Goal: Transaction & Acquisition: Purchase product/service

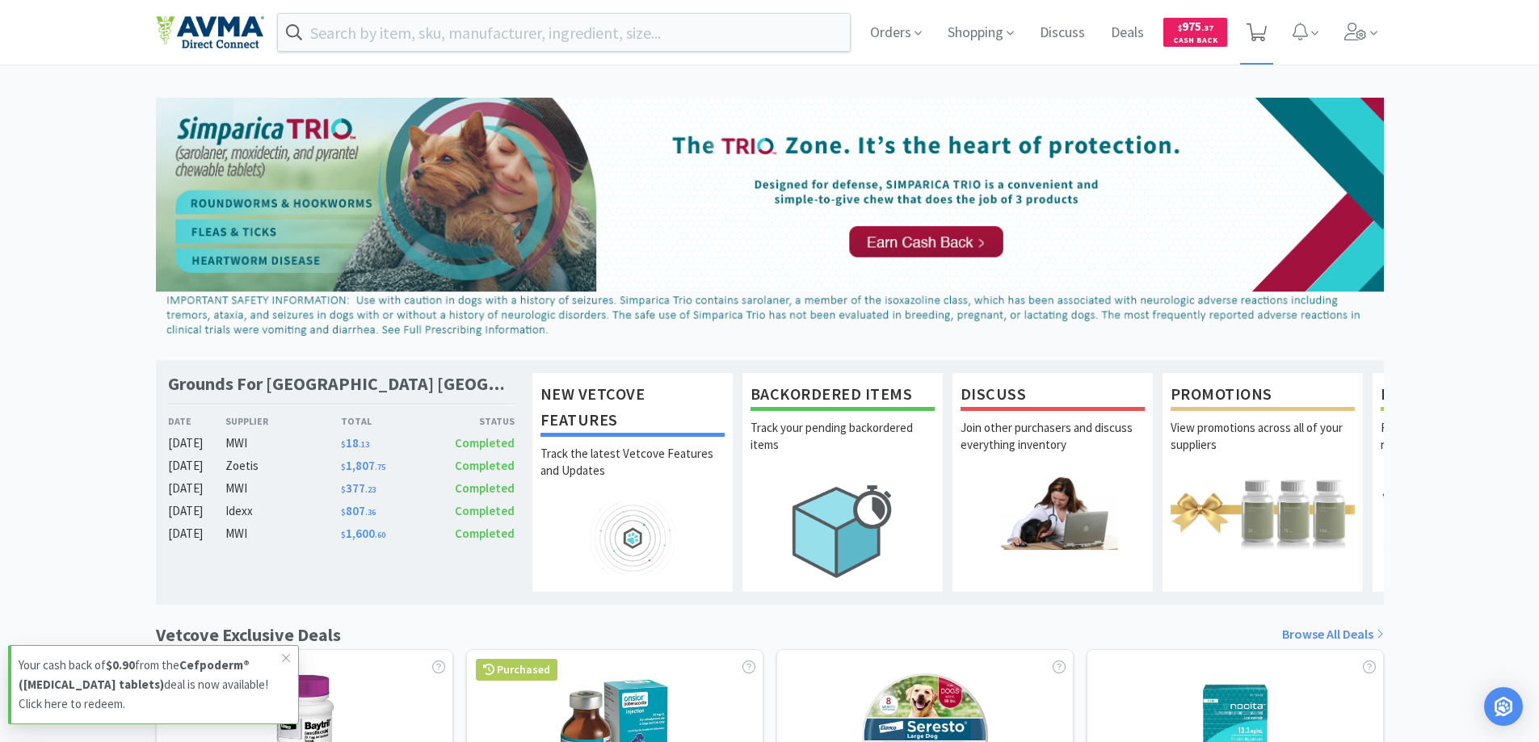
click at [1250, 37] on icon at bounding box center [1256, 32] width 20 height 18
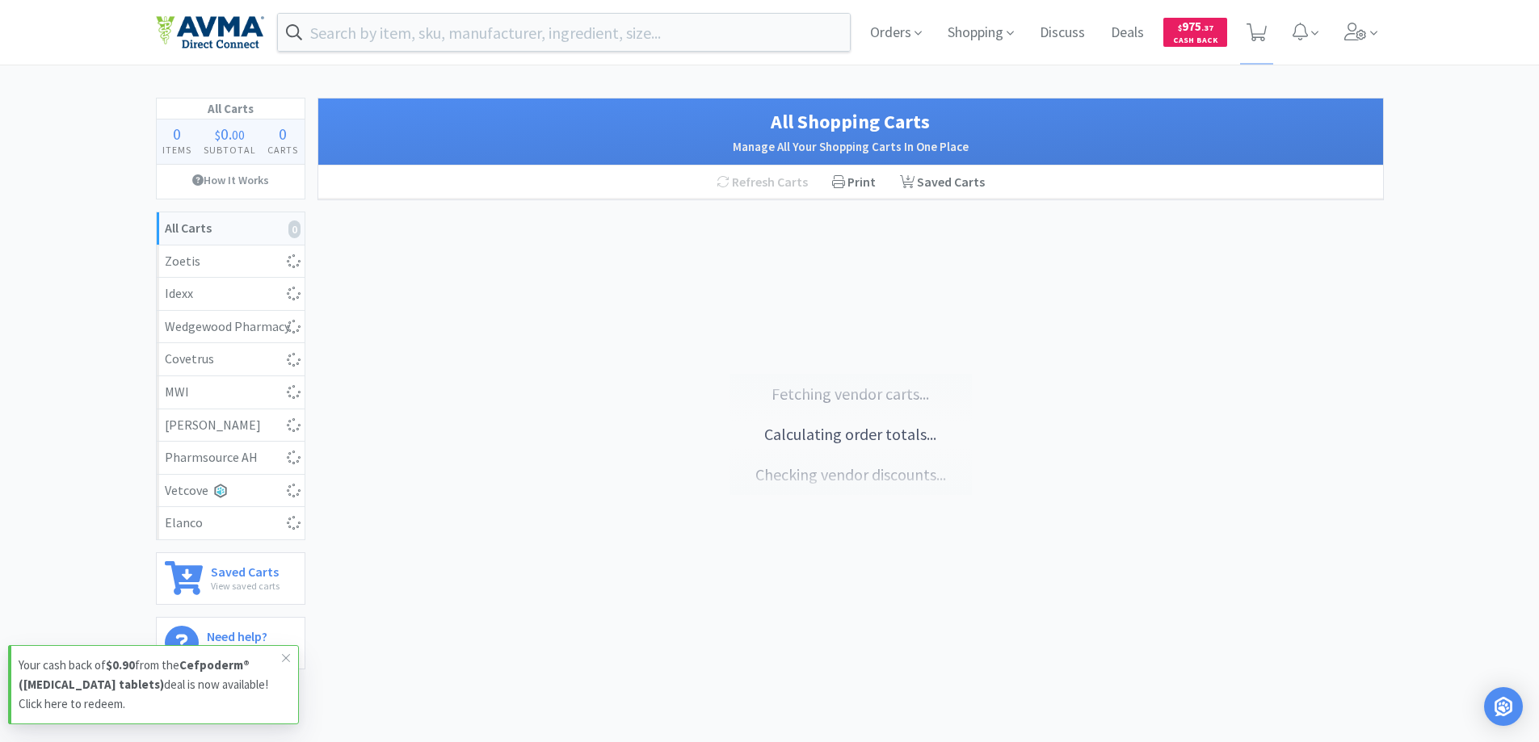
select select "1"
select select "5"
select select "1"
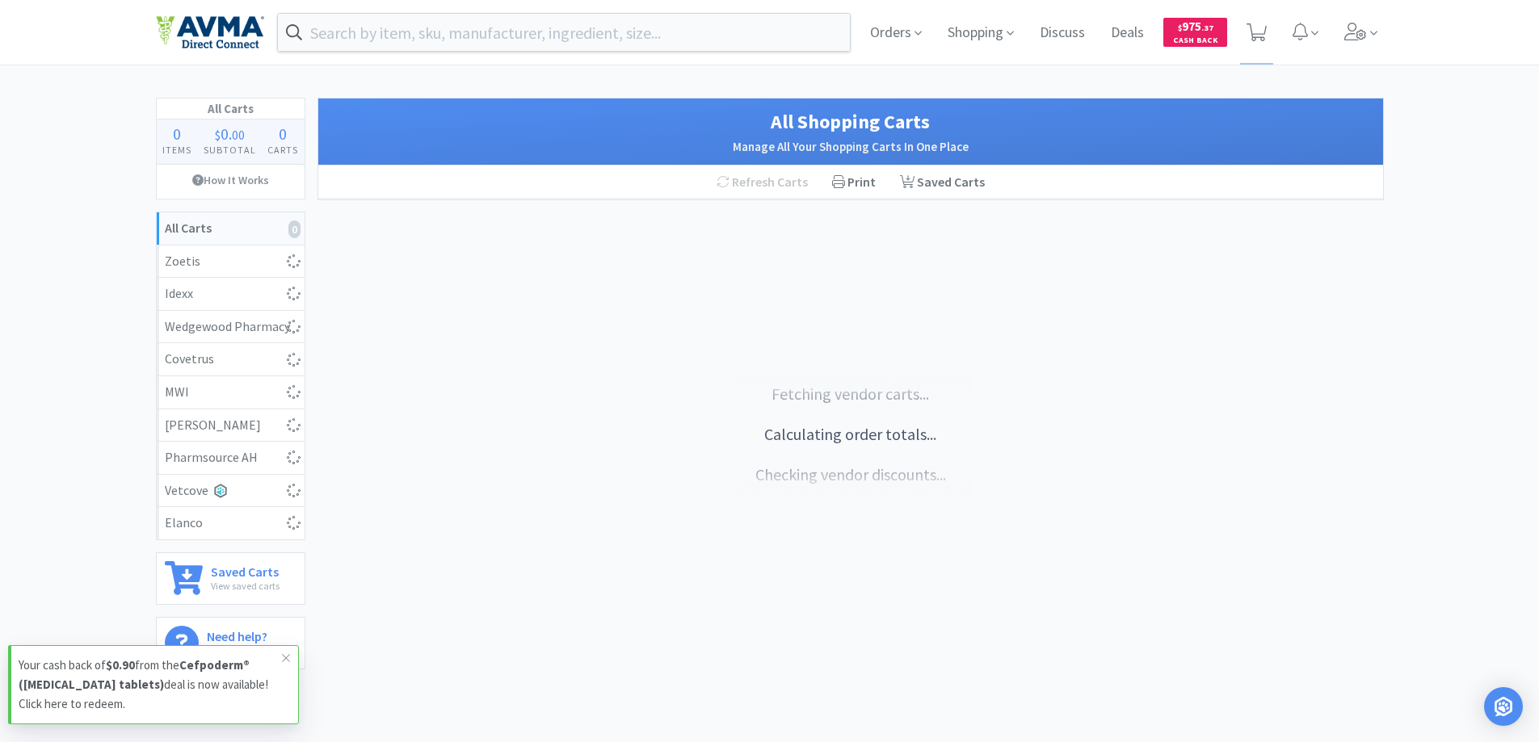
select select "2"
select select "6"
select select "1"
select select "4"
select select "5"
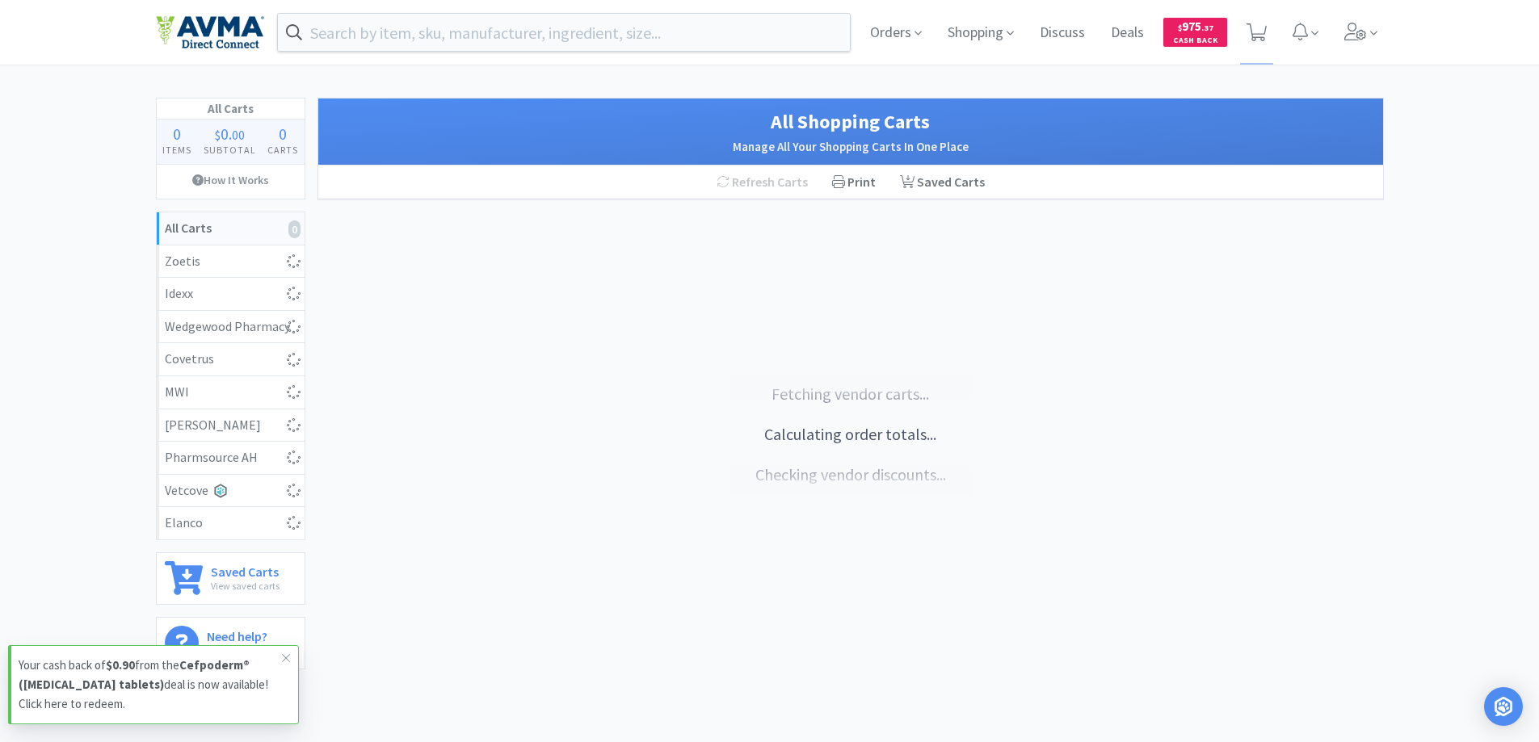
select select "5"
select select "1"
select select "2"
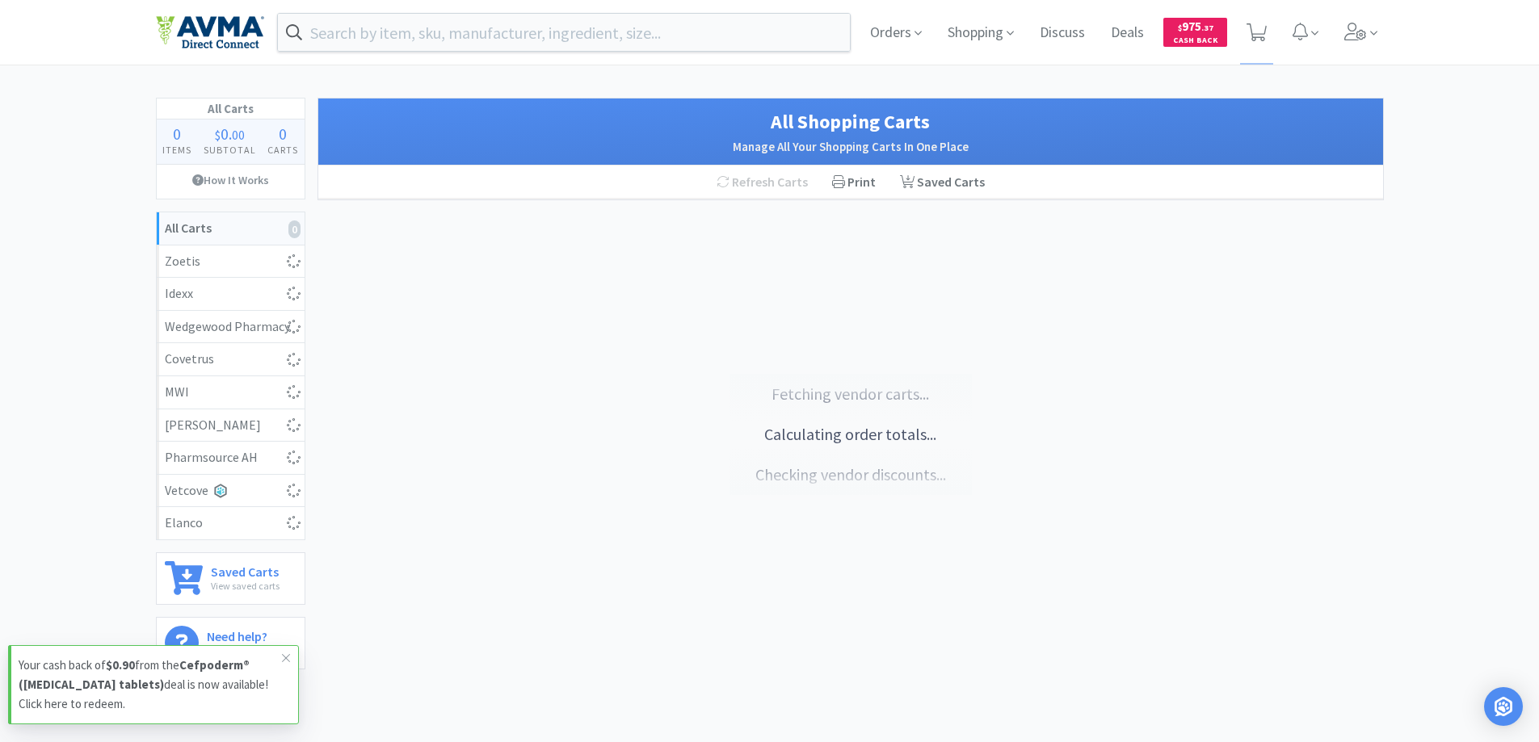
select select "1"
select select "50"
select select "5"
select select "1"
select select "5"
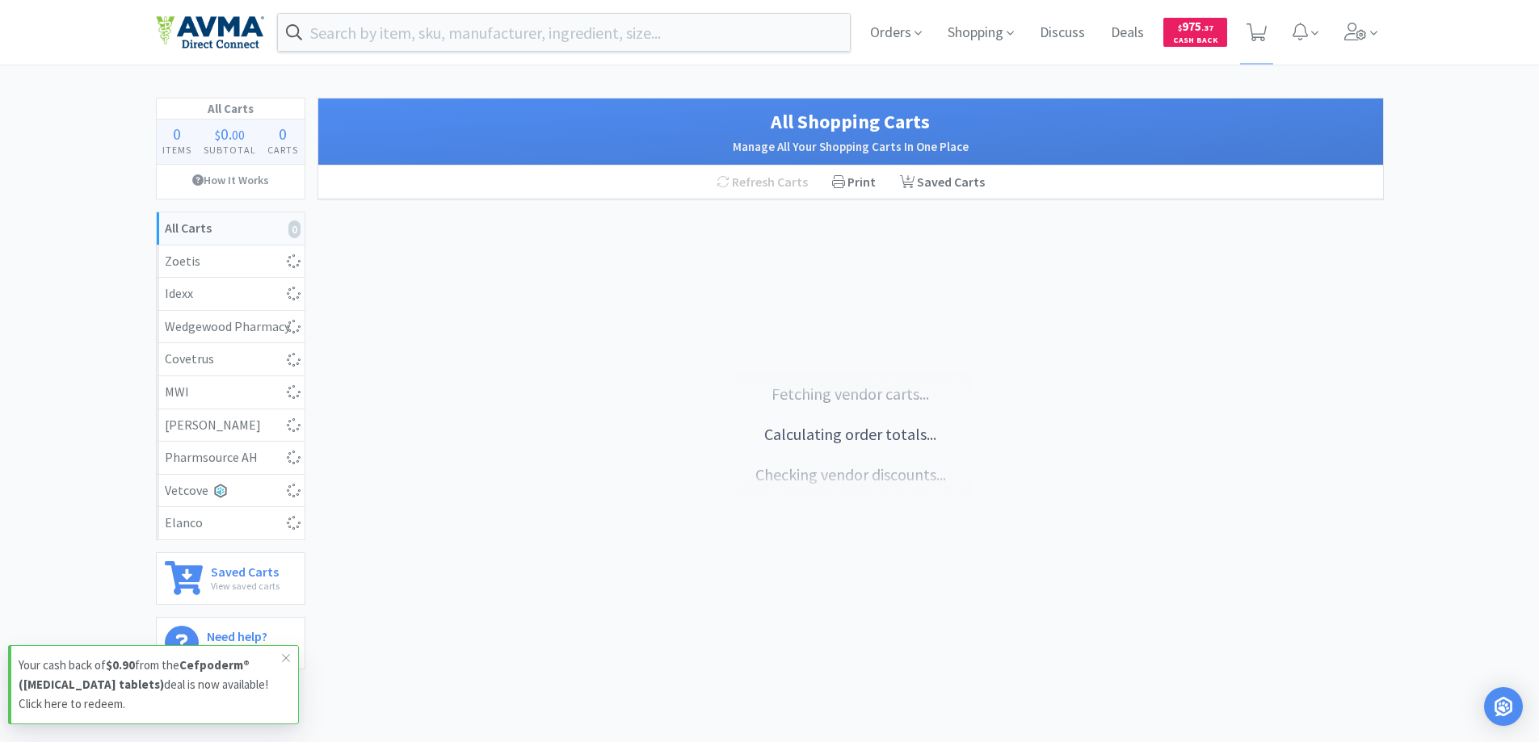
select select "2"
select select "10"
select select "1"
select select "15"
select select "1"
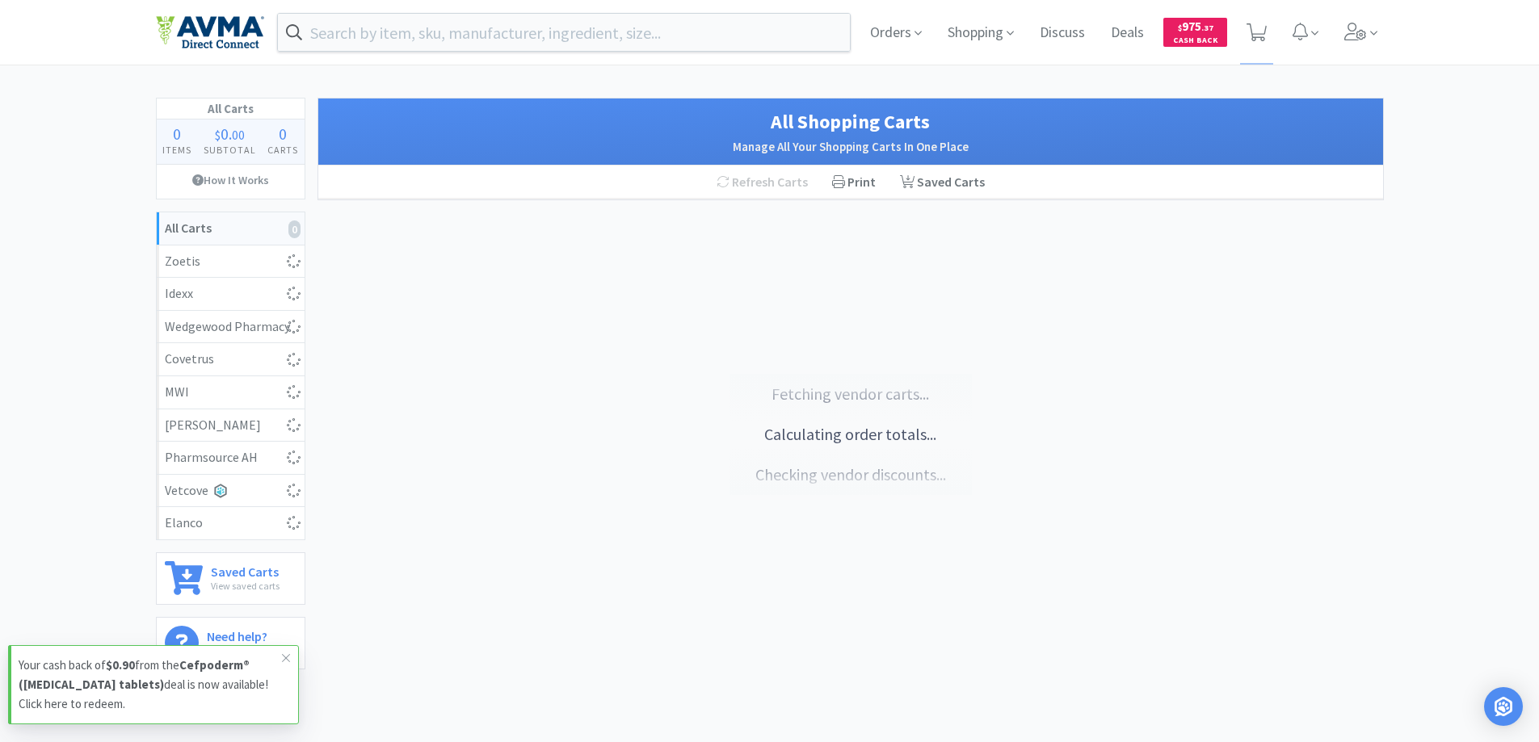
select select "1"
select select "10"
select select "1"
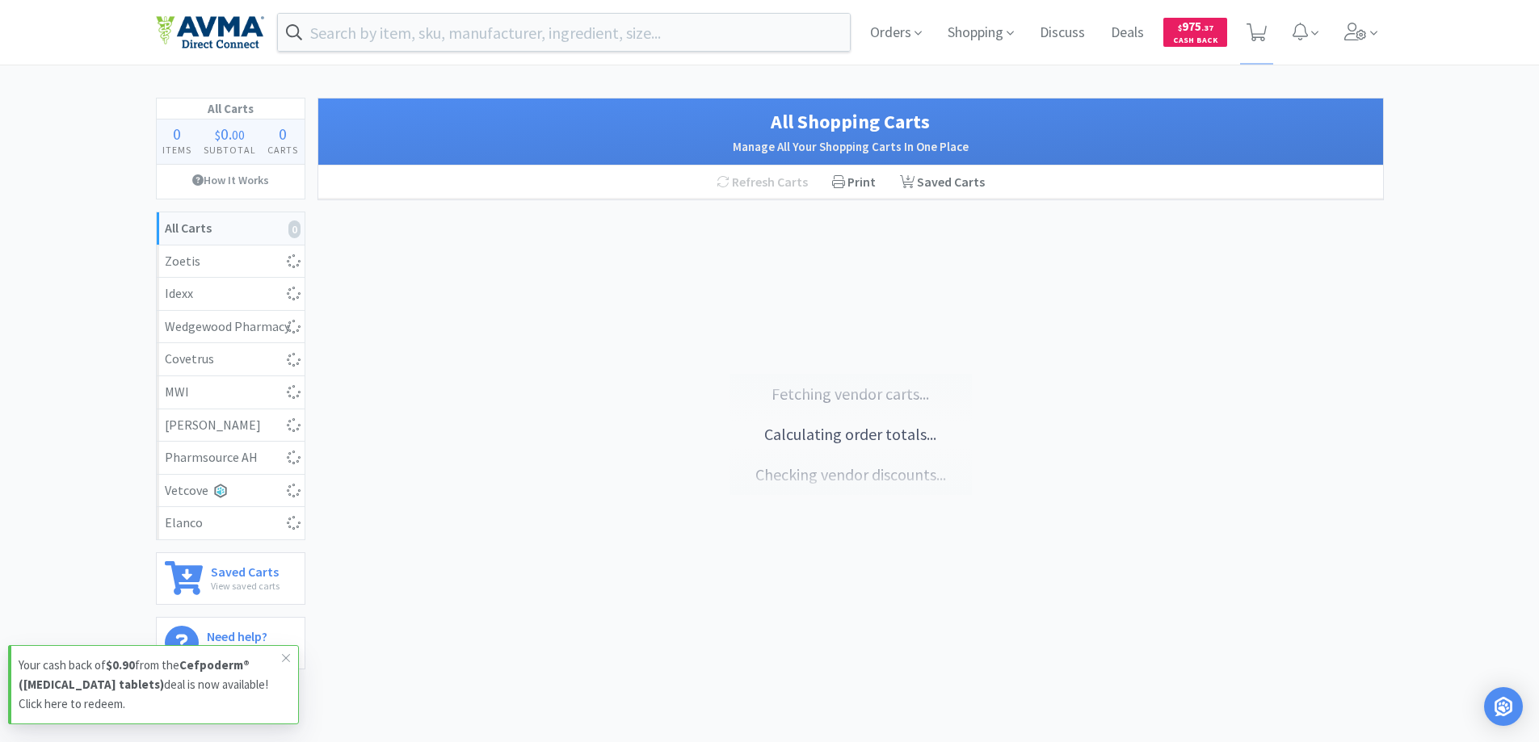
select select "1"
select select "2"
select select "1"
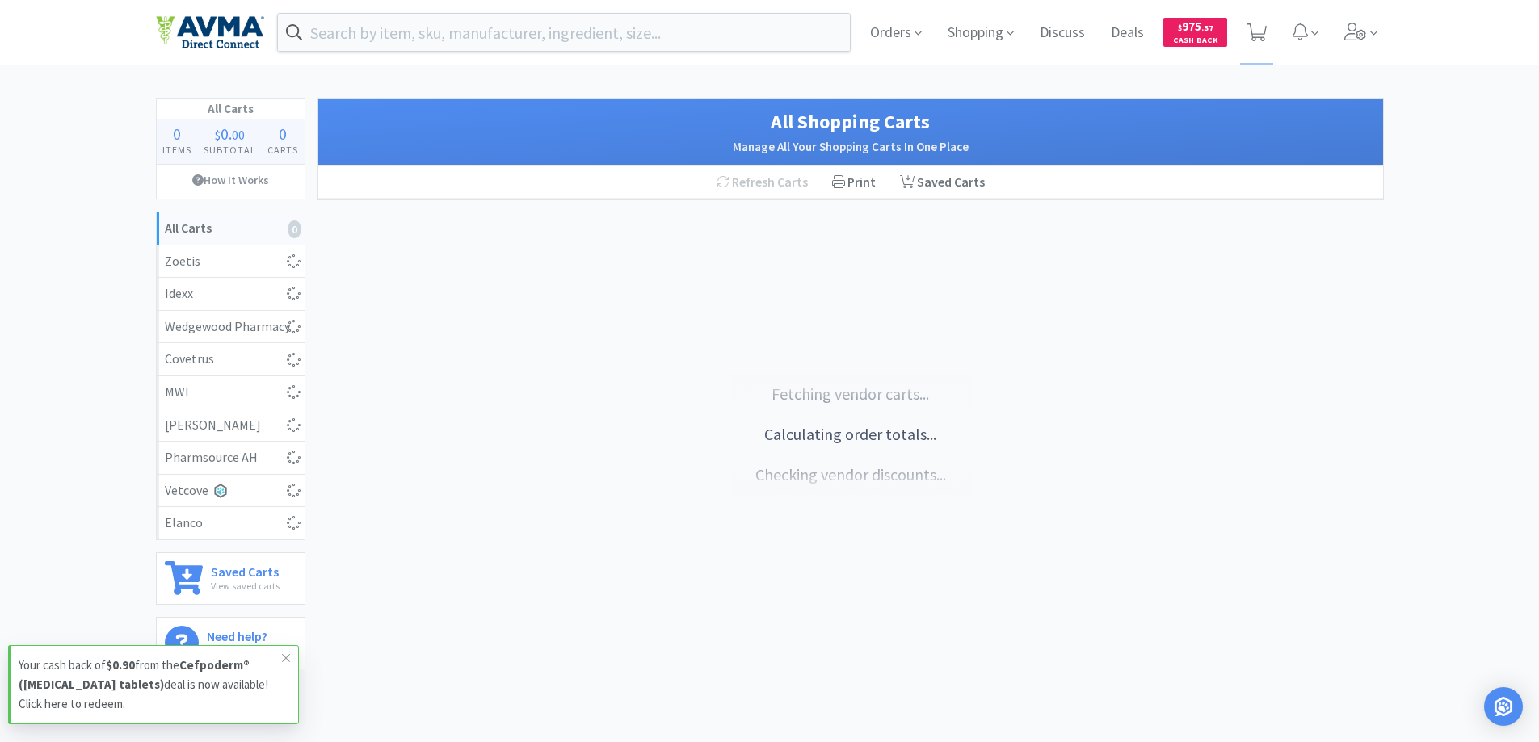
select select "1"
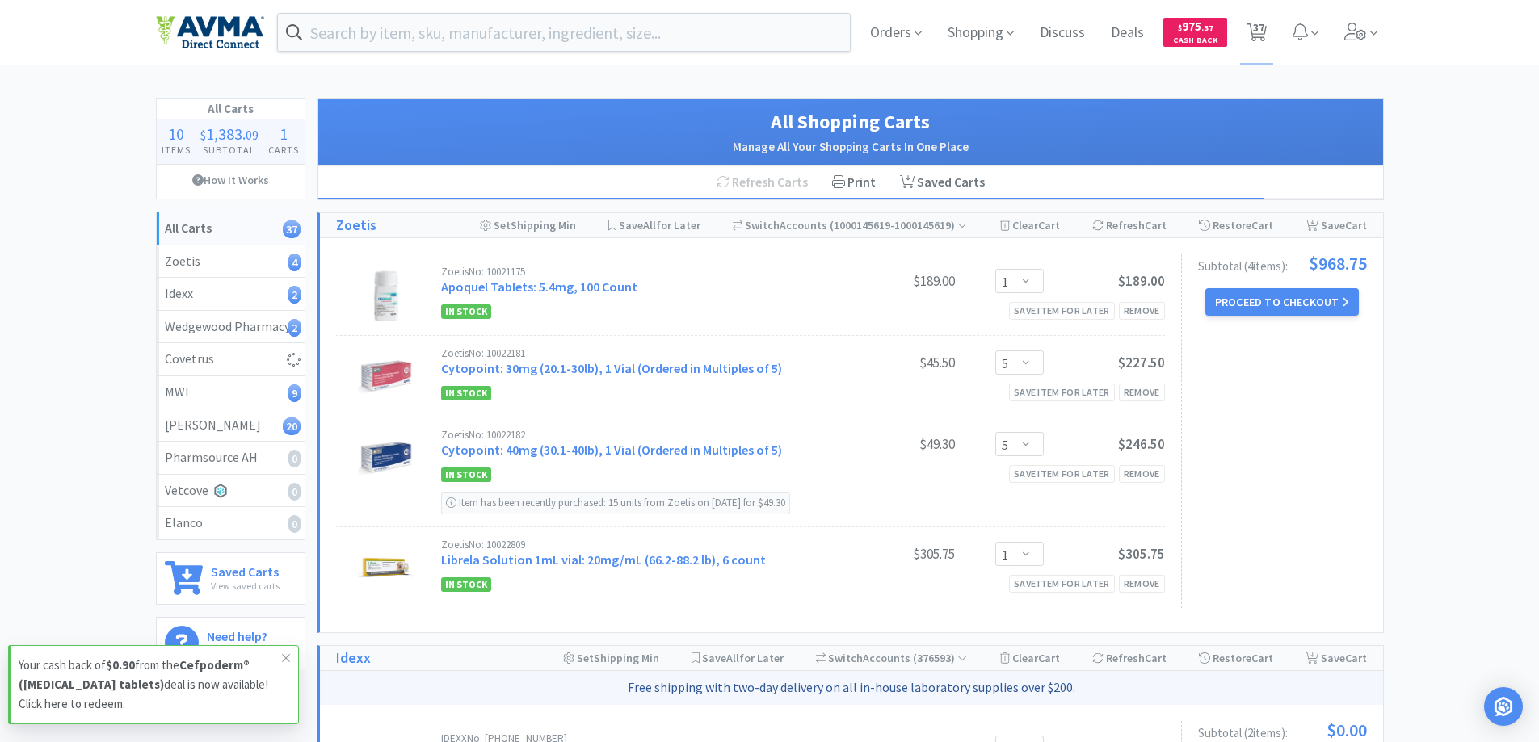
select select "1"
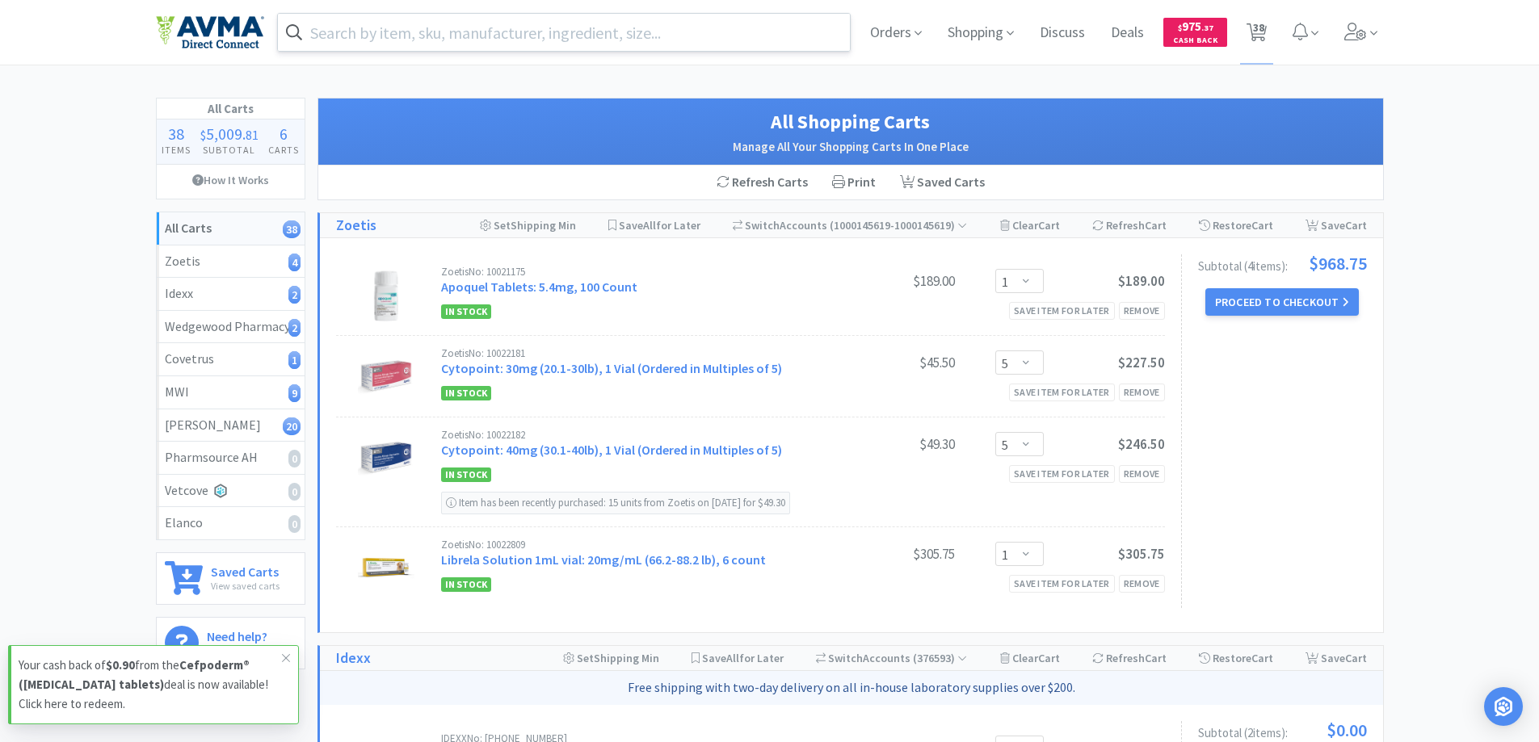
click at [400, 21] on input "text" at bounding box center [564, 32] width 573 height 37
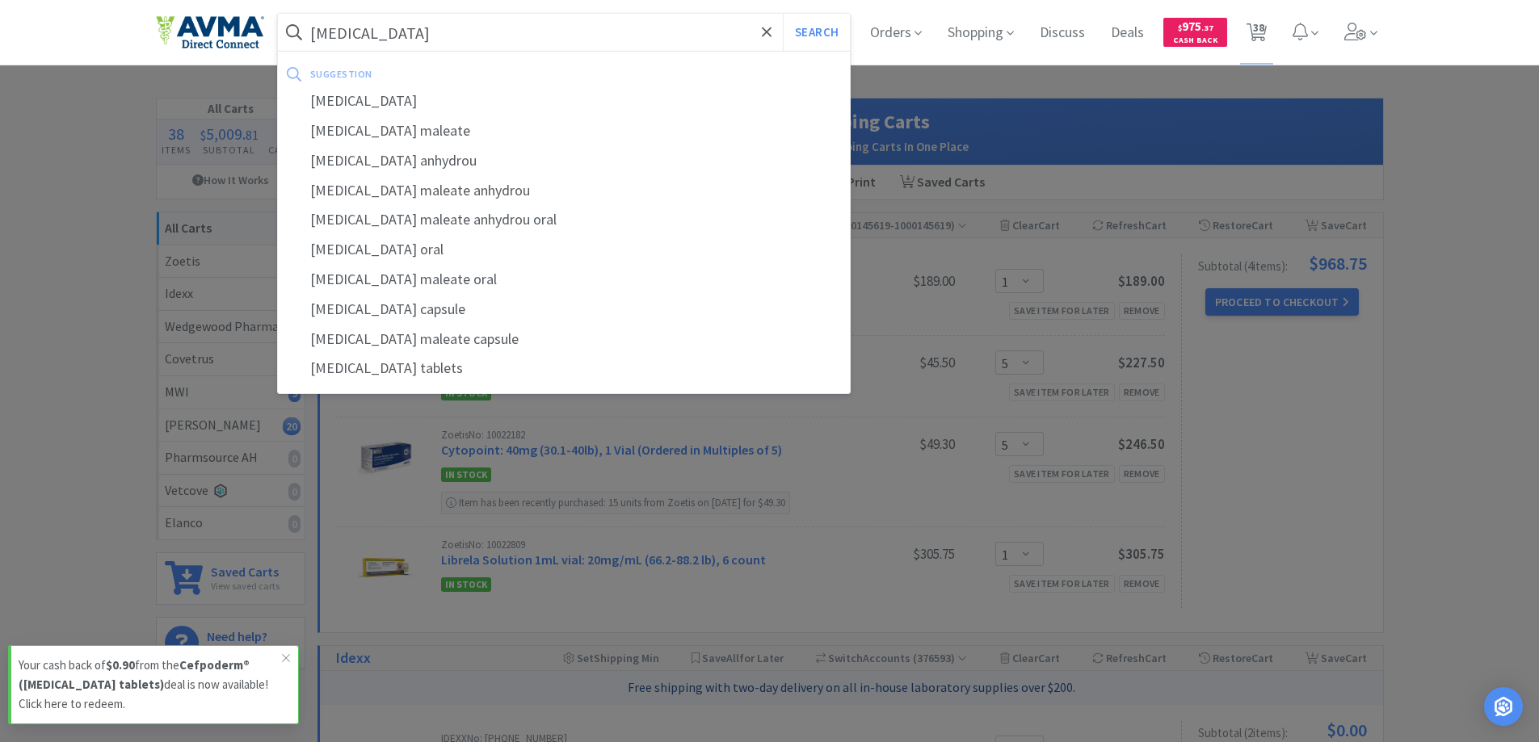
type input "[MEDICAL_DATA]"
click at [783, 14] on button "Search" at bounding box center [816, 32] width 67 height 37
select select "1"
select select "4"
select select "5"
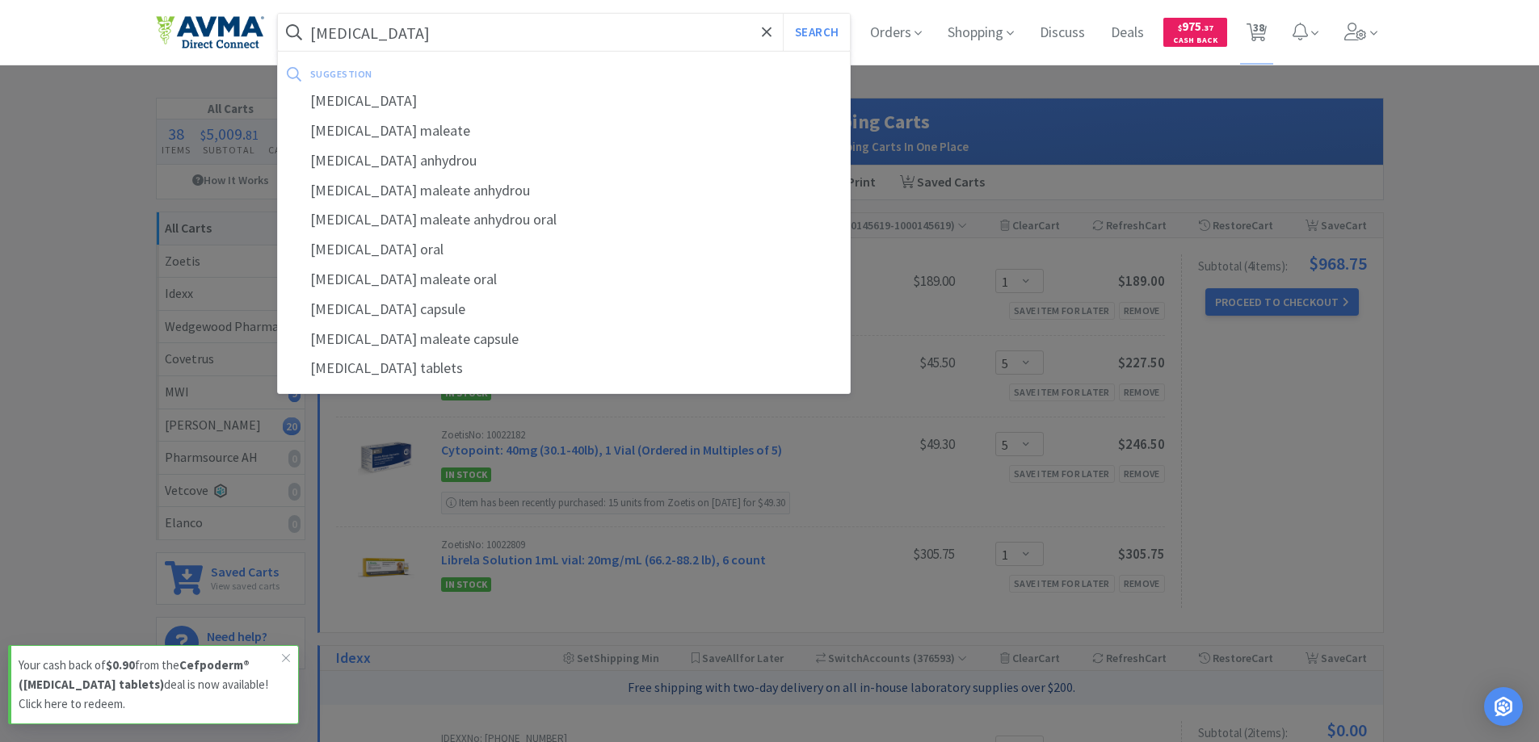
select select "5"
select select "1"
select select "2"
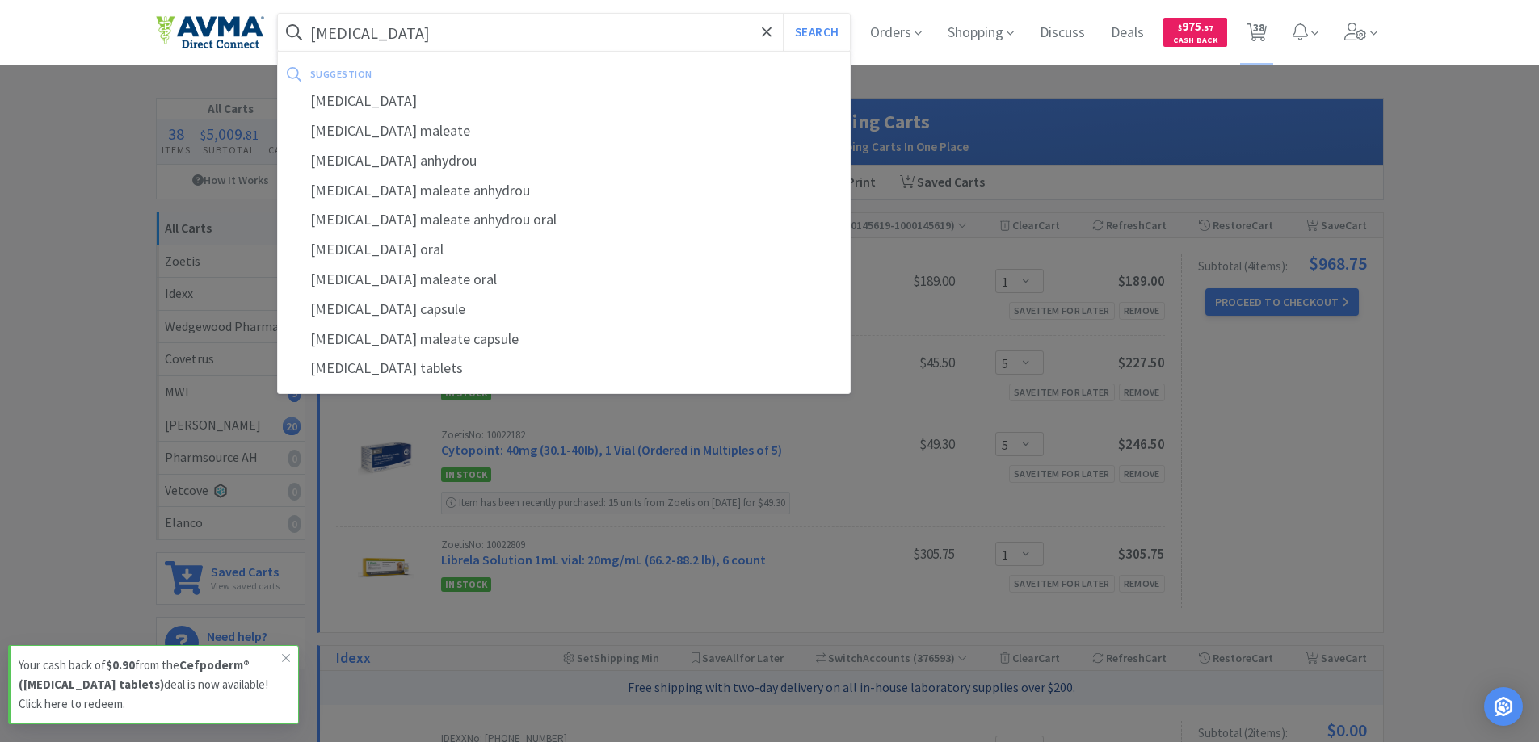
select select "1"
select select "50"
select select "5"
select select "1"
select select "5"
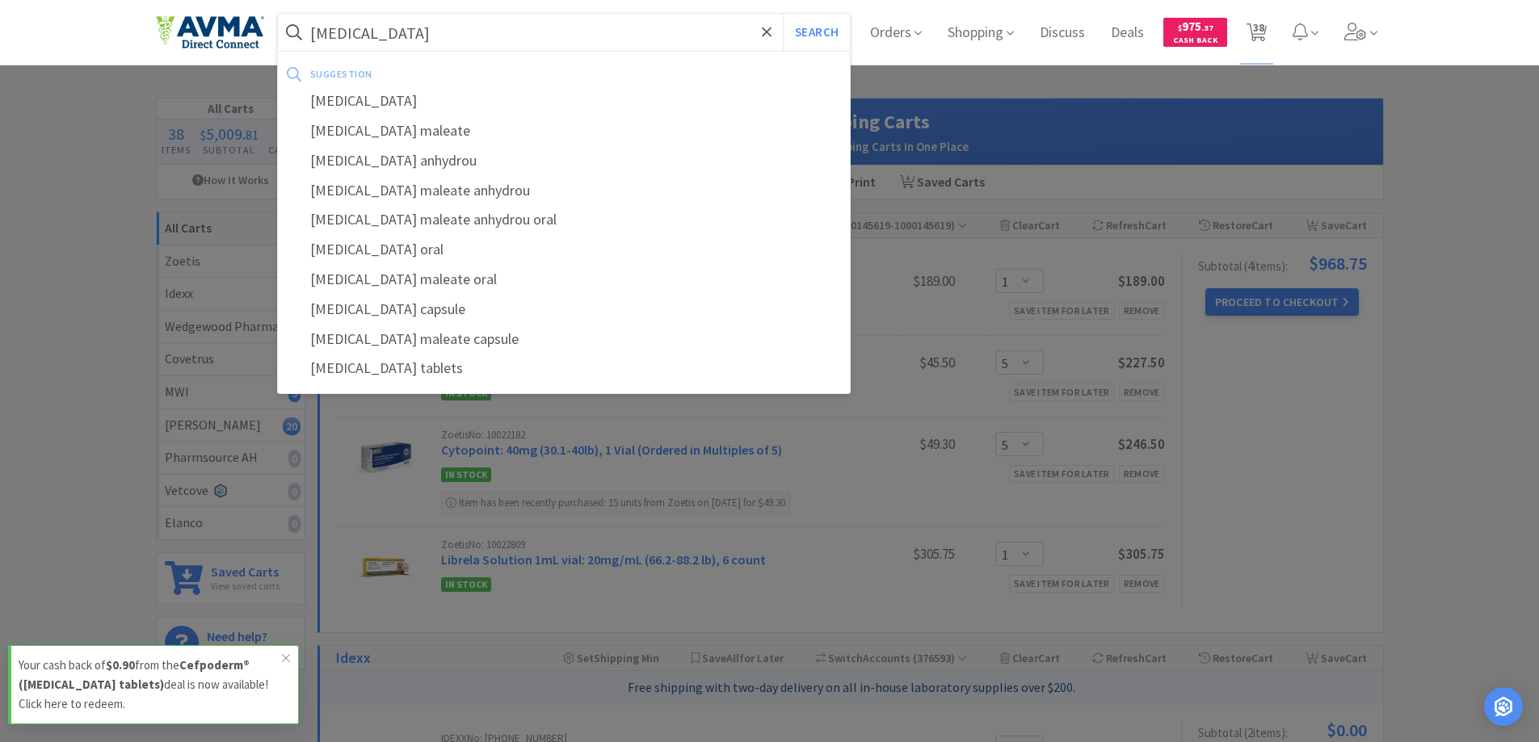
select select "2"
select select "10"
select select "1"
select select "15"
select select "1"
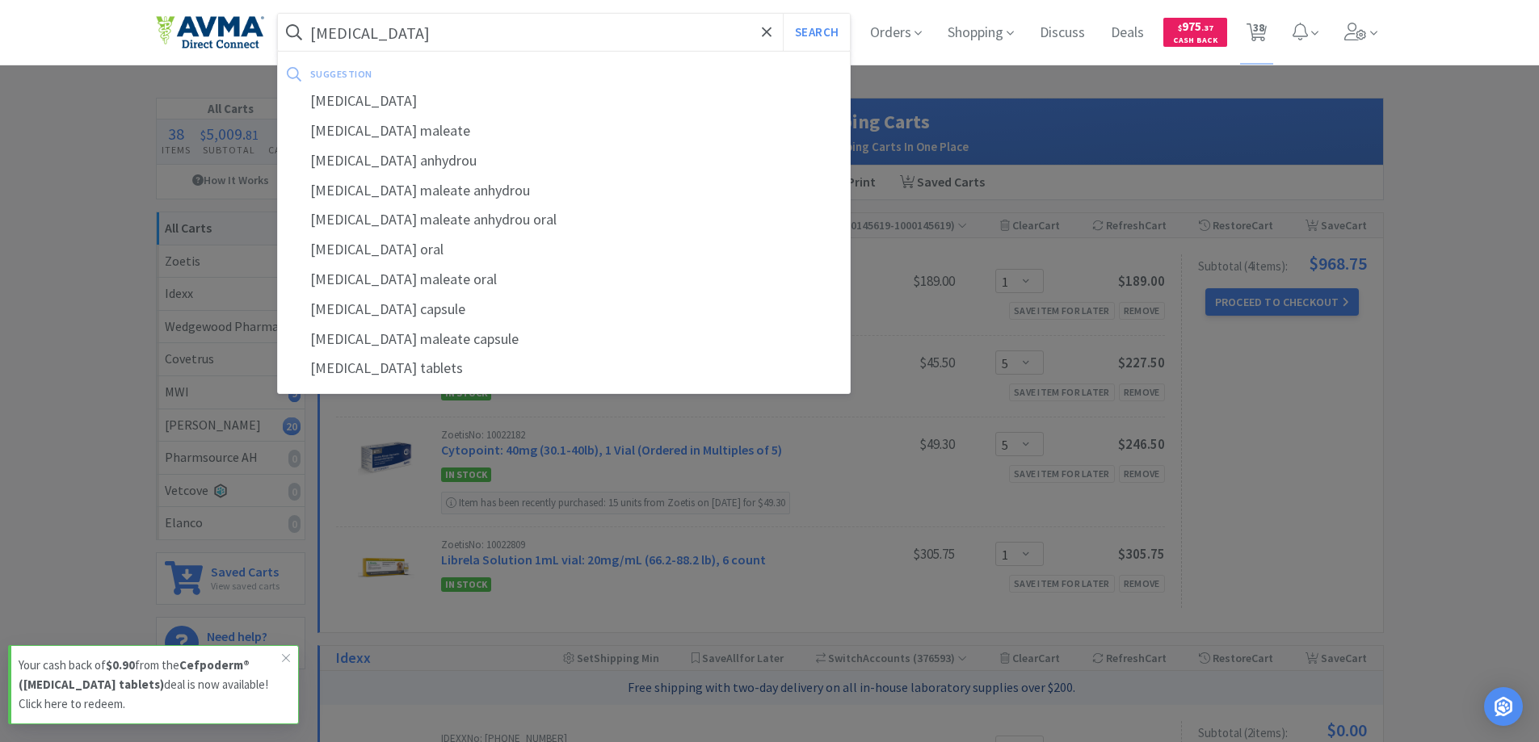
select select "1"
select select "10"
select select "1"
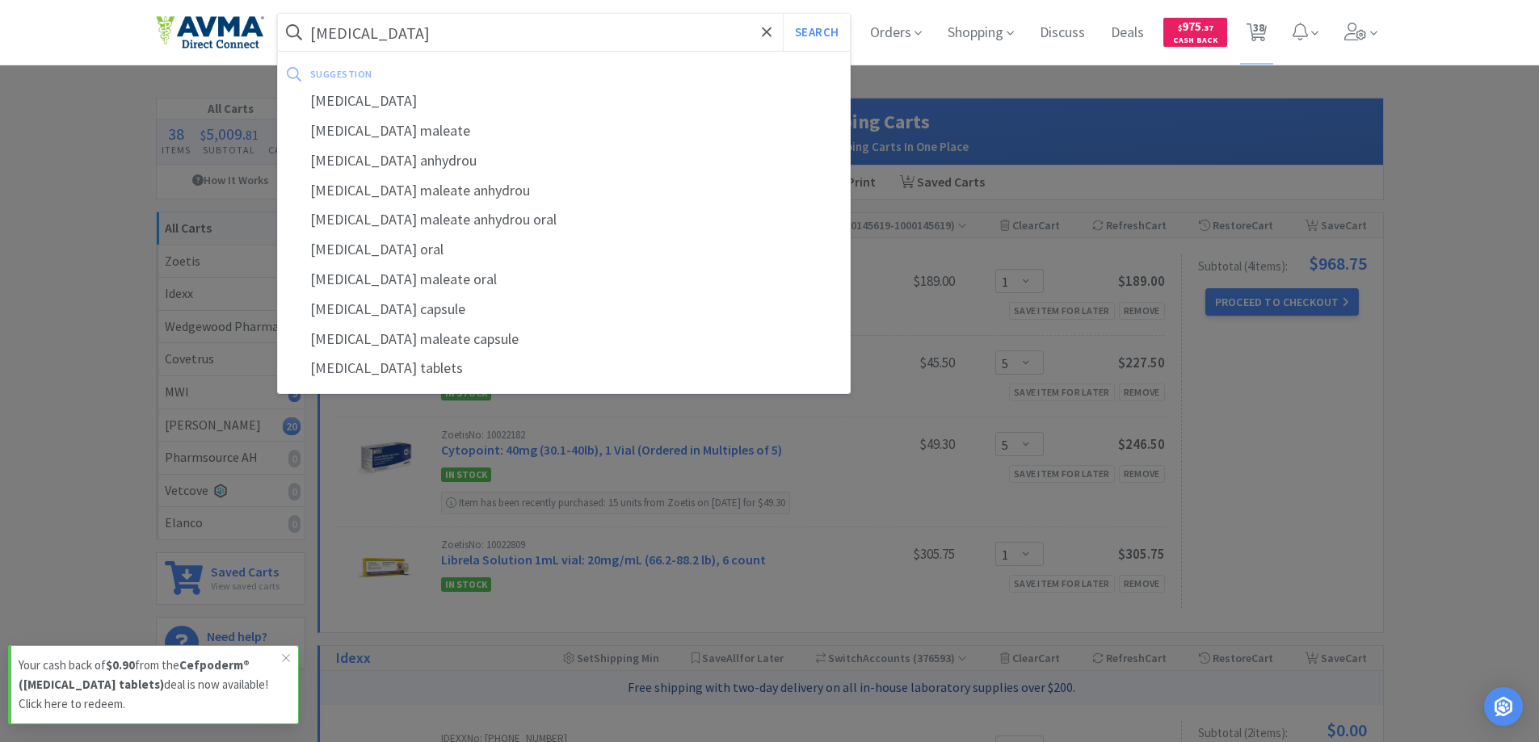
select select "1"
select select "2"
select select "1"
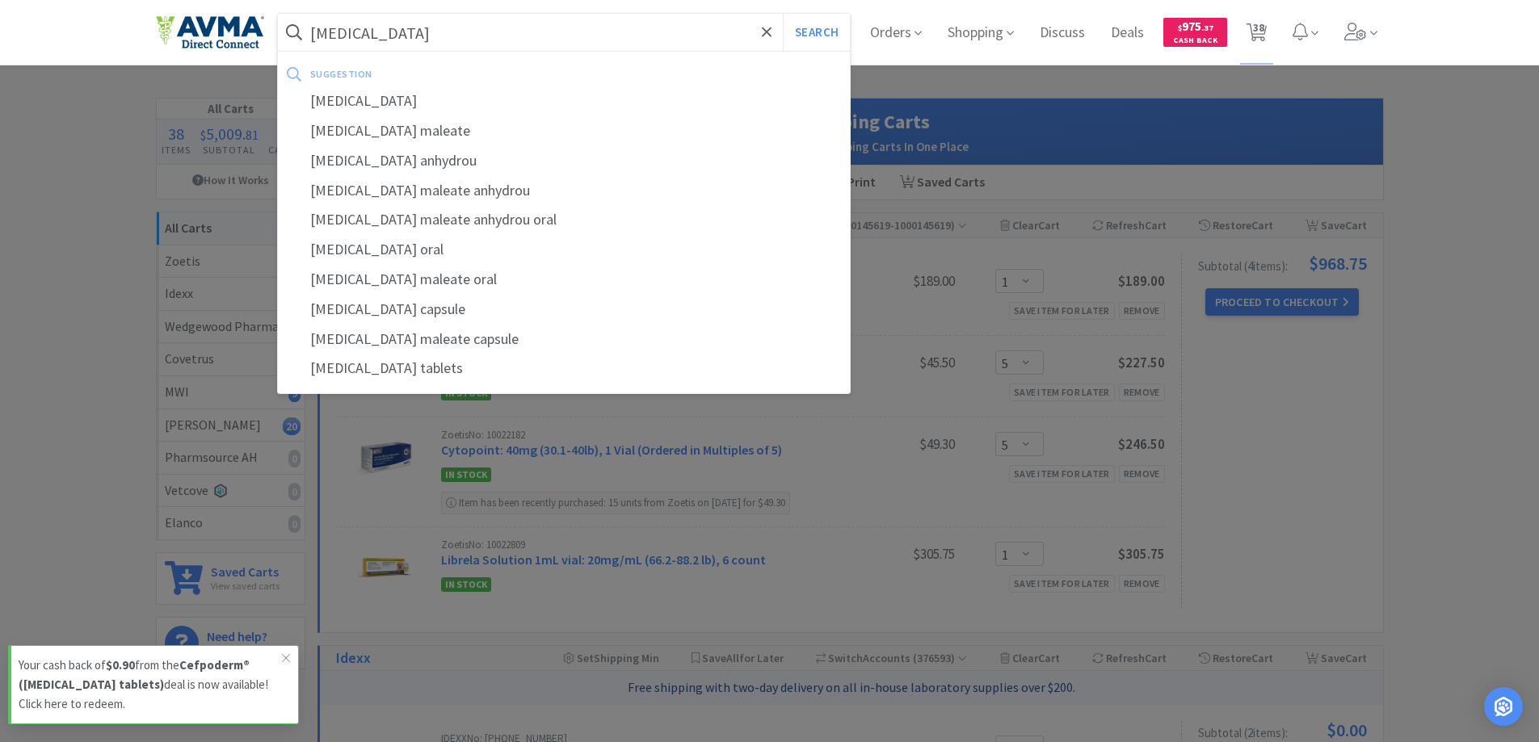
select select "1"
select select "6"
select select "1"
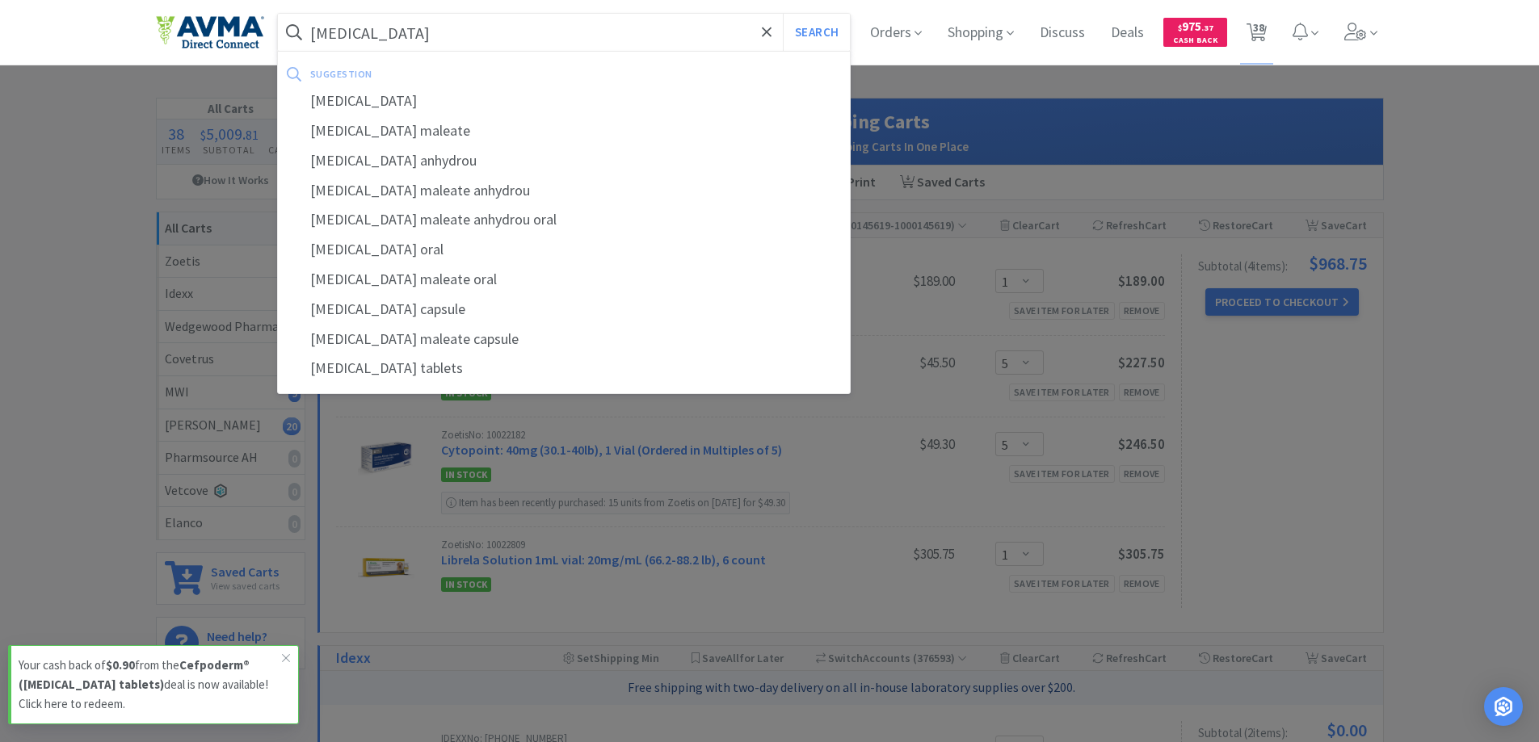
select select "2"
select select "1"
select select "5"
select select "1"
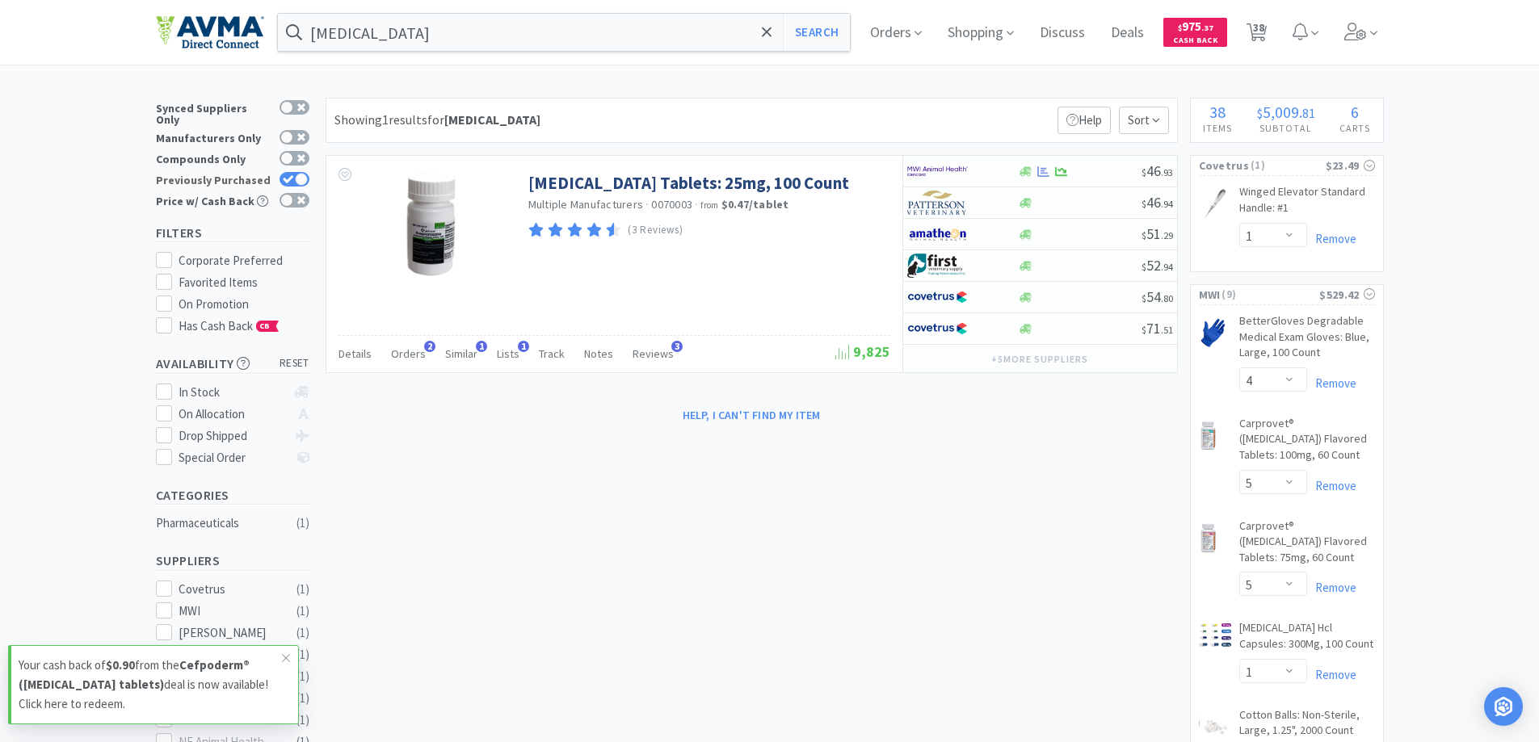
click at [303, 173] on div at bounding box center [301, 179] width 13 height 13
checkbox input "false"
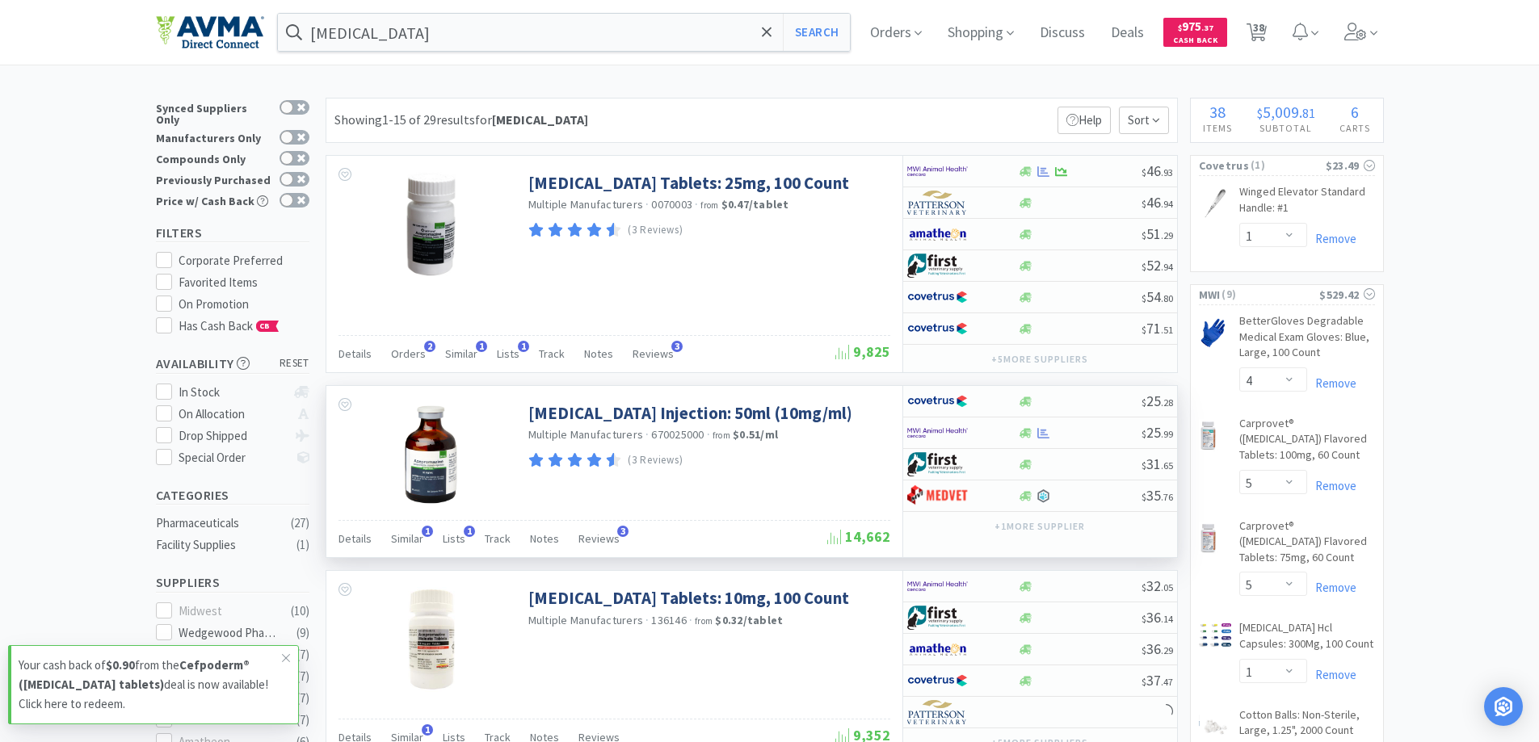
scroll to position [242, 0]
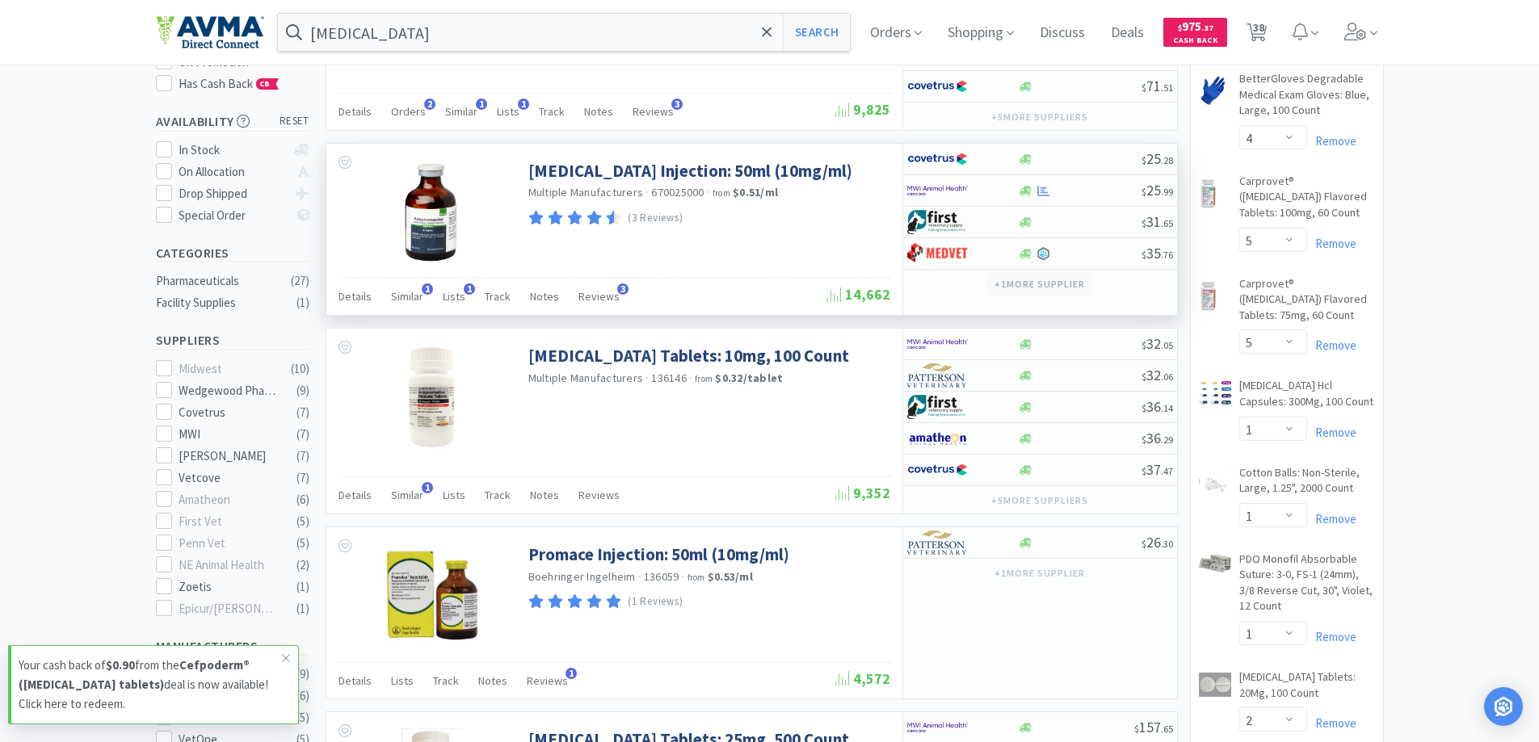
click at [1046, 287] on button "+ 1 more supplier" at bounding box center [1039, 284] width 106 height 23
click at [1038, 190] on icon at bounding box center [1043, 190] width 12 height 11
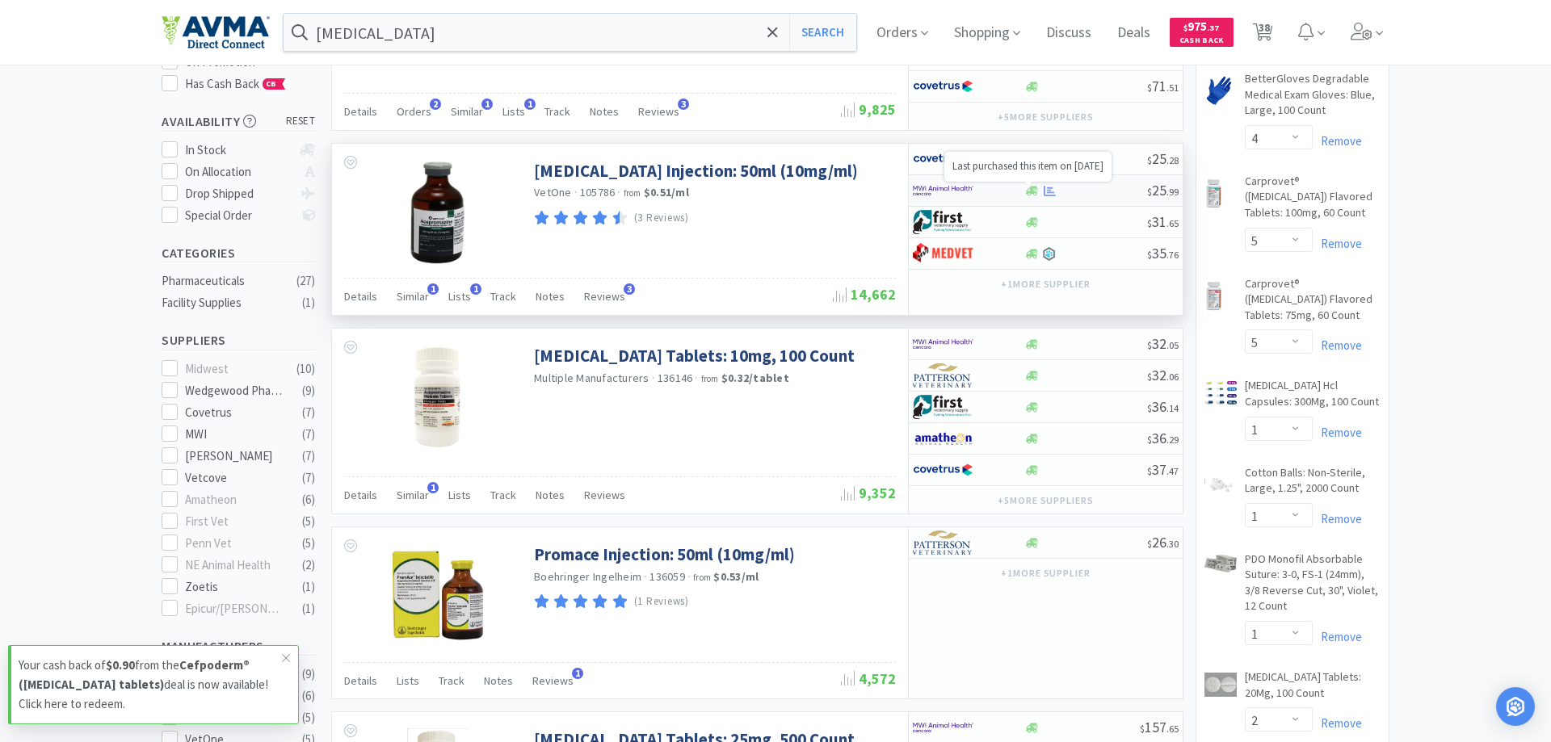
select select "1"
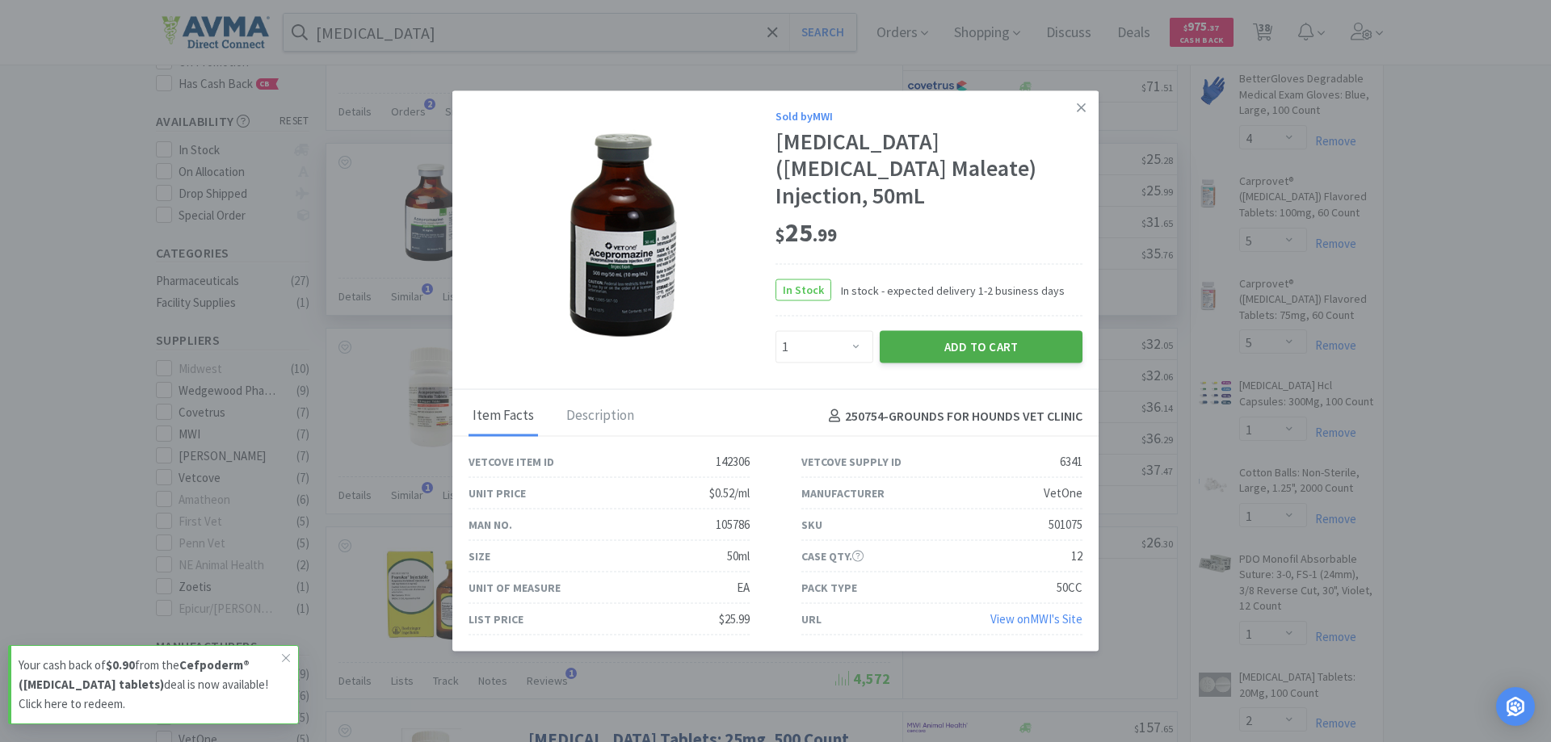
click at [985, 332] on button "Add to Cart" at bounding box center [981, 347] width 203 height 32
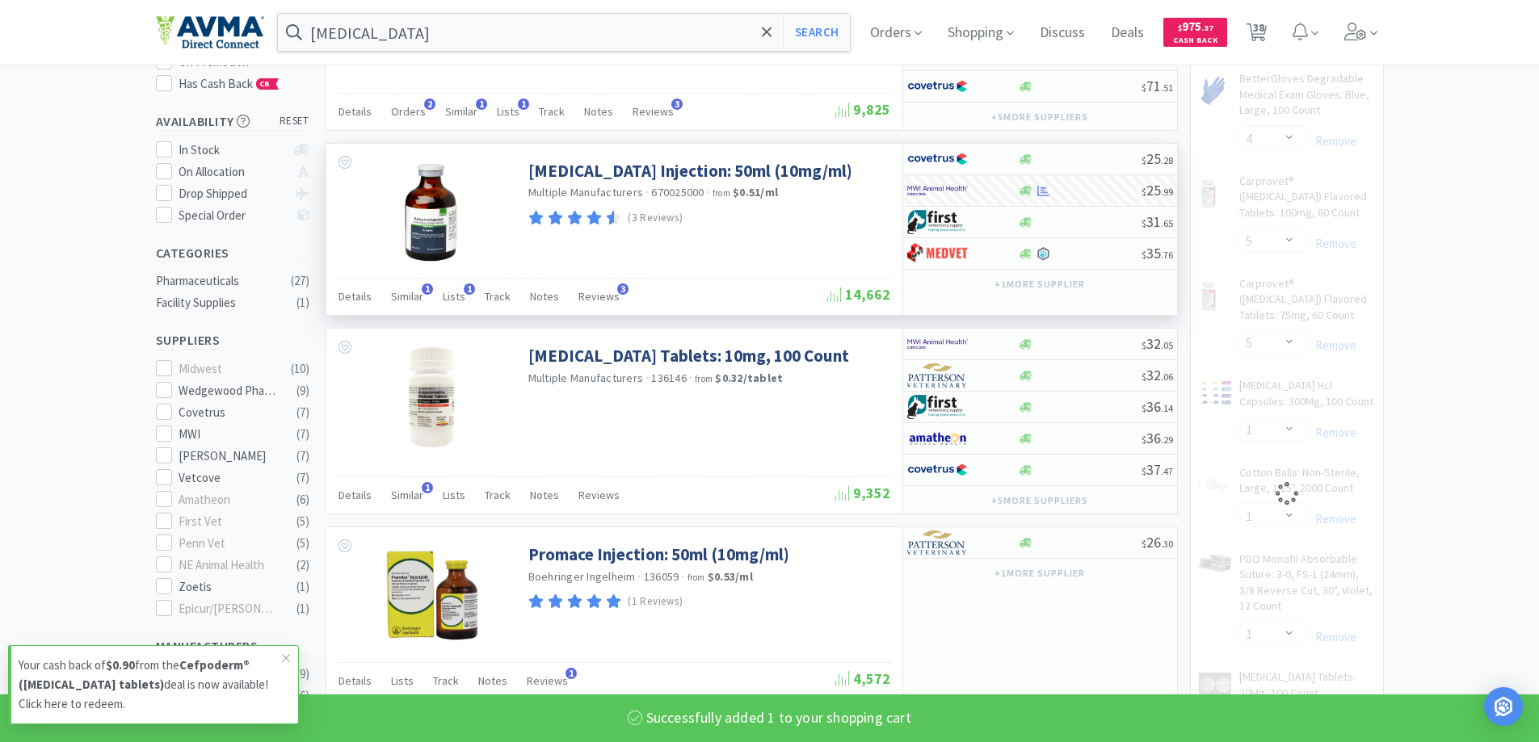
select select "1"
select select "4"
select select "5"
select select "1"
select select "2"
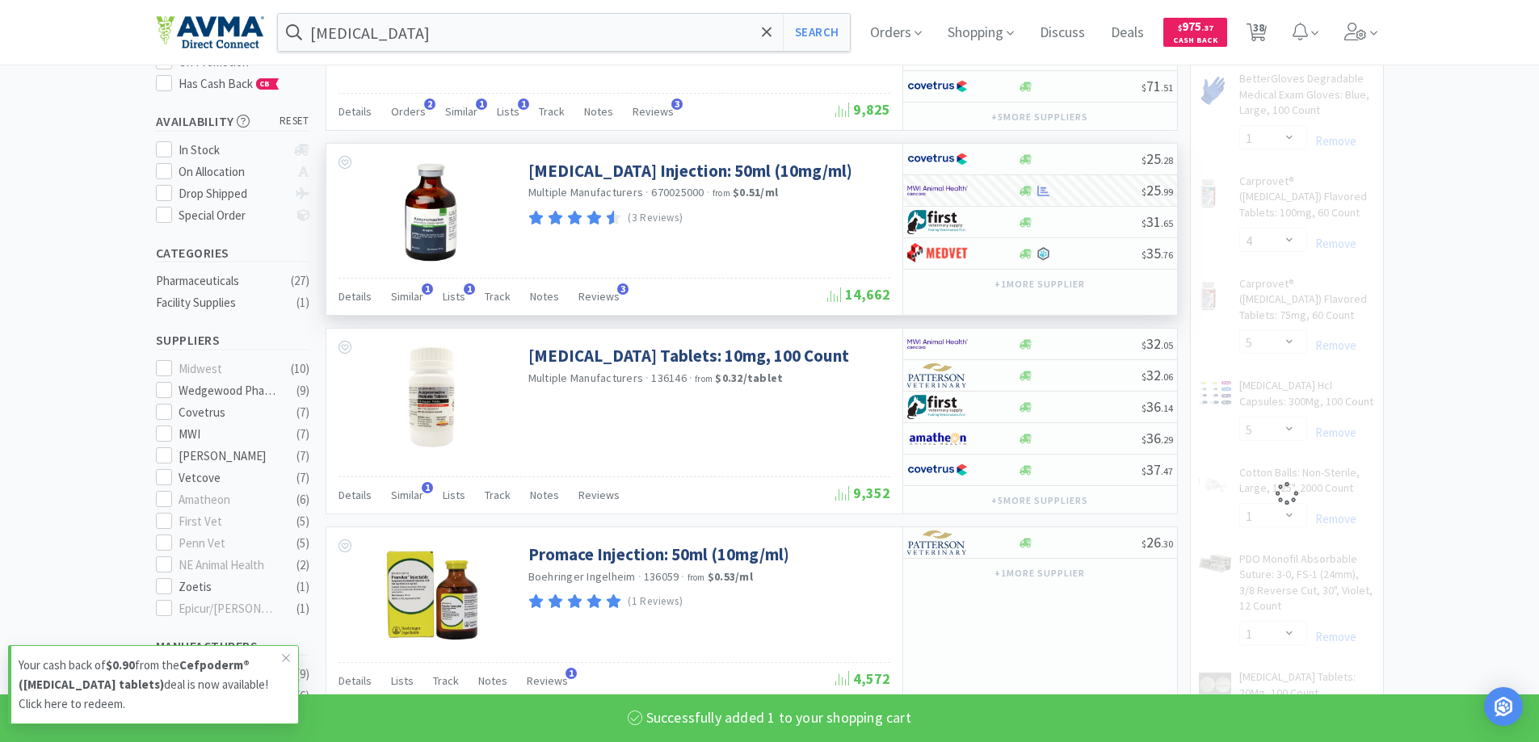
select select "1"
select select "50"
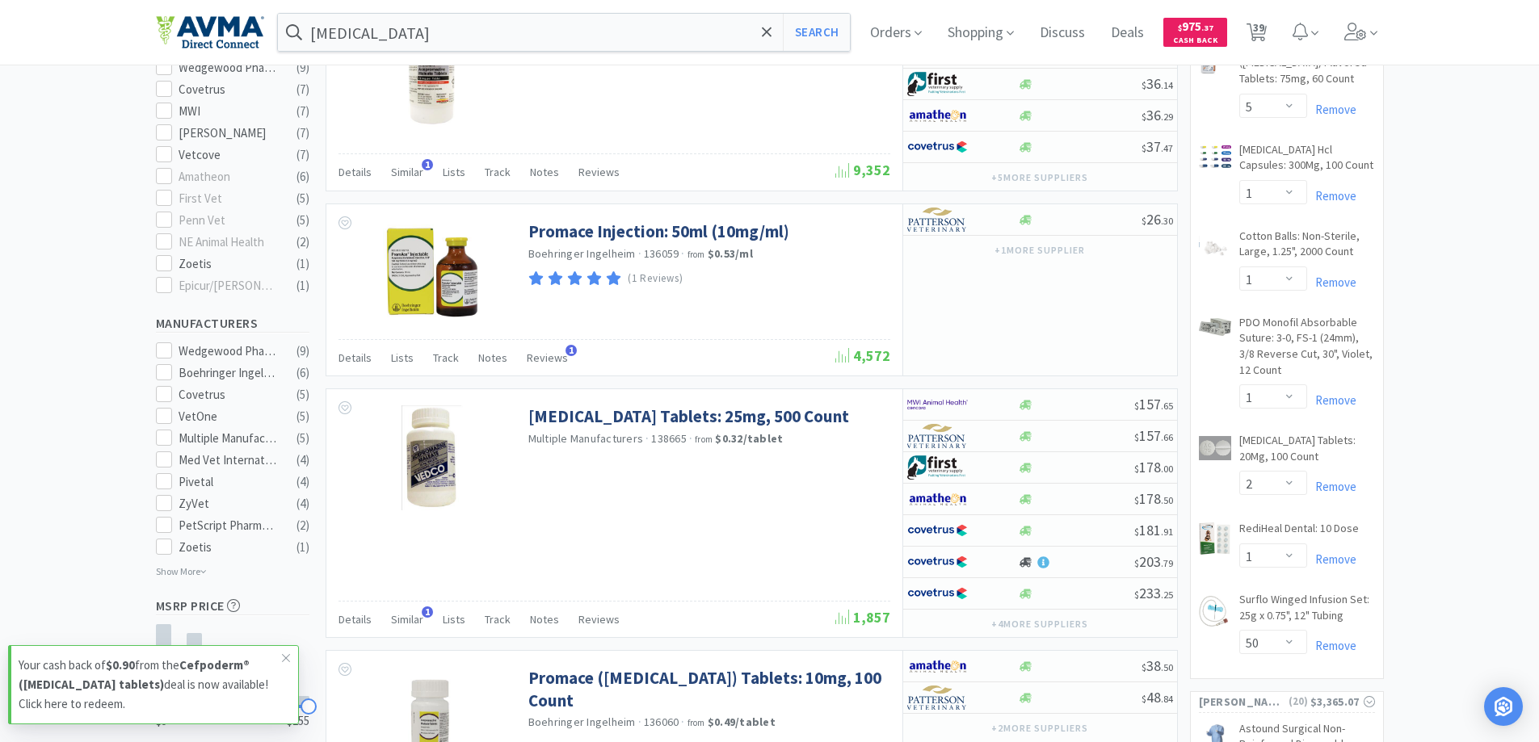
scroll to position [0, 0]
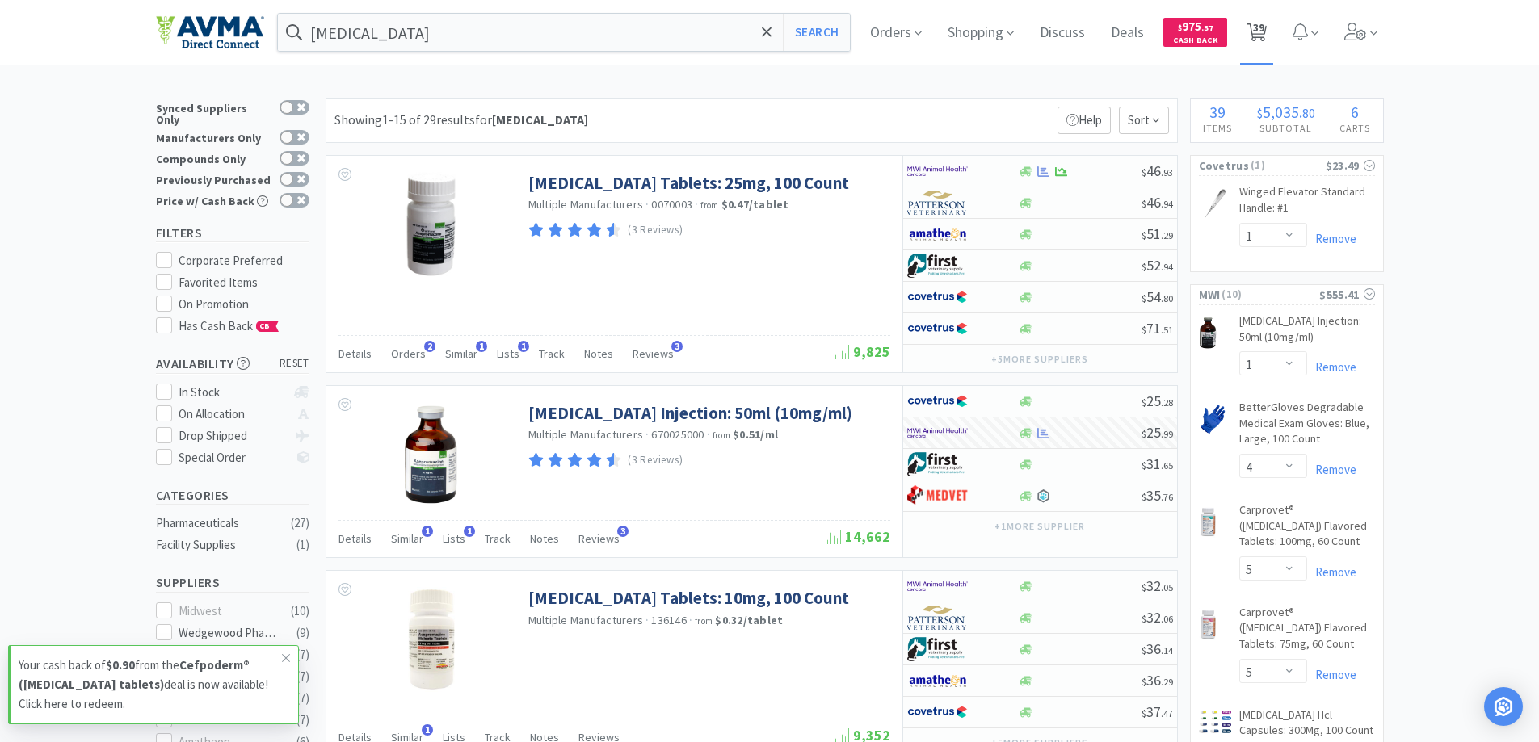
click at [1258, 44] on span "39" at bounding box center [1258, 27] width 11 height 65
select select "1"
select select "5"
select select "1"
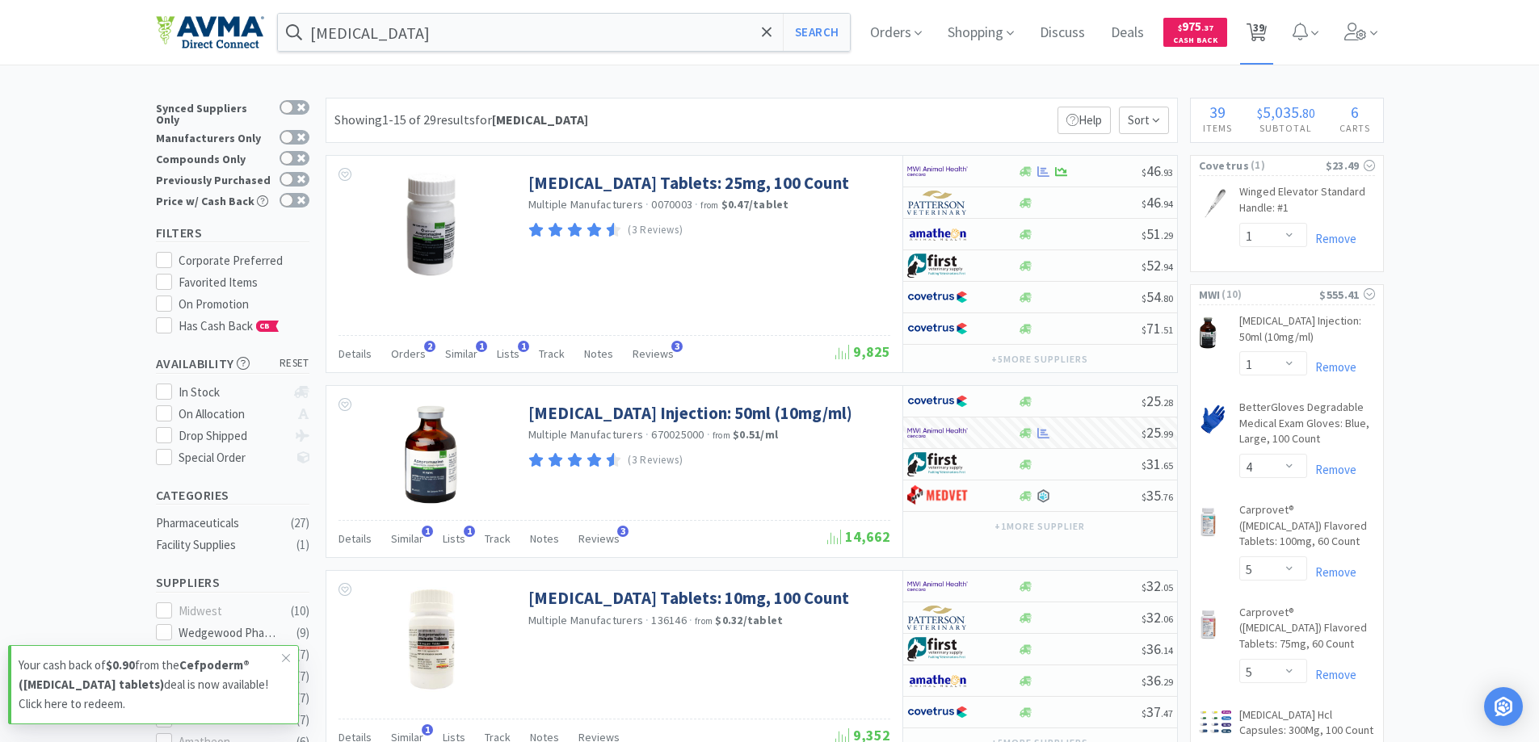
select select "1"
select select "2"
select select "6"
select select "1"
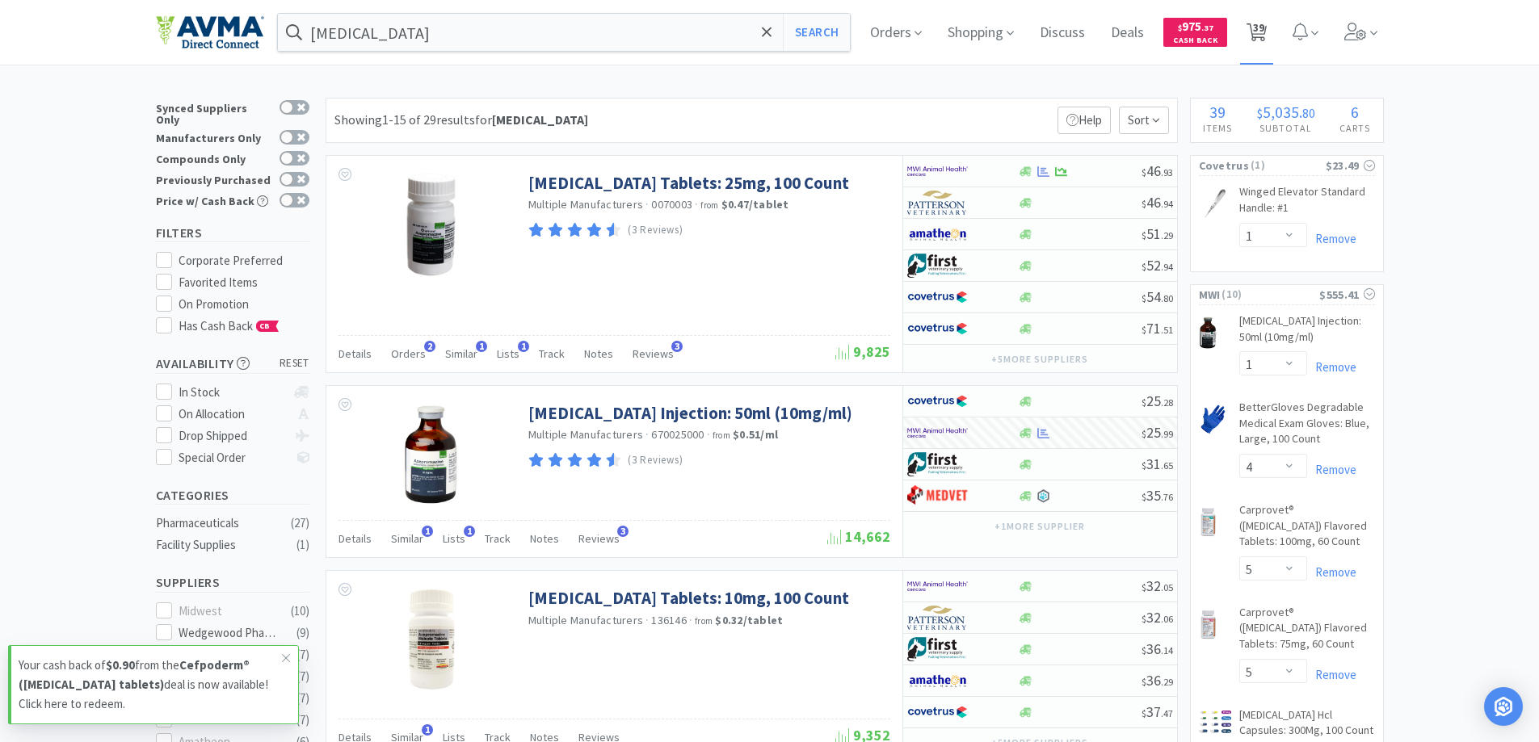
select select "1"
select select "4"
select select "5"
select select "1"
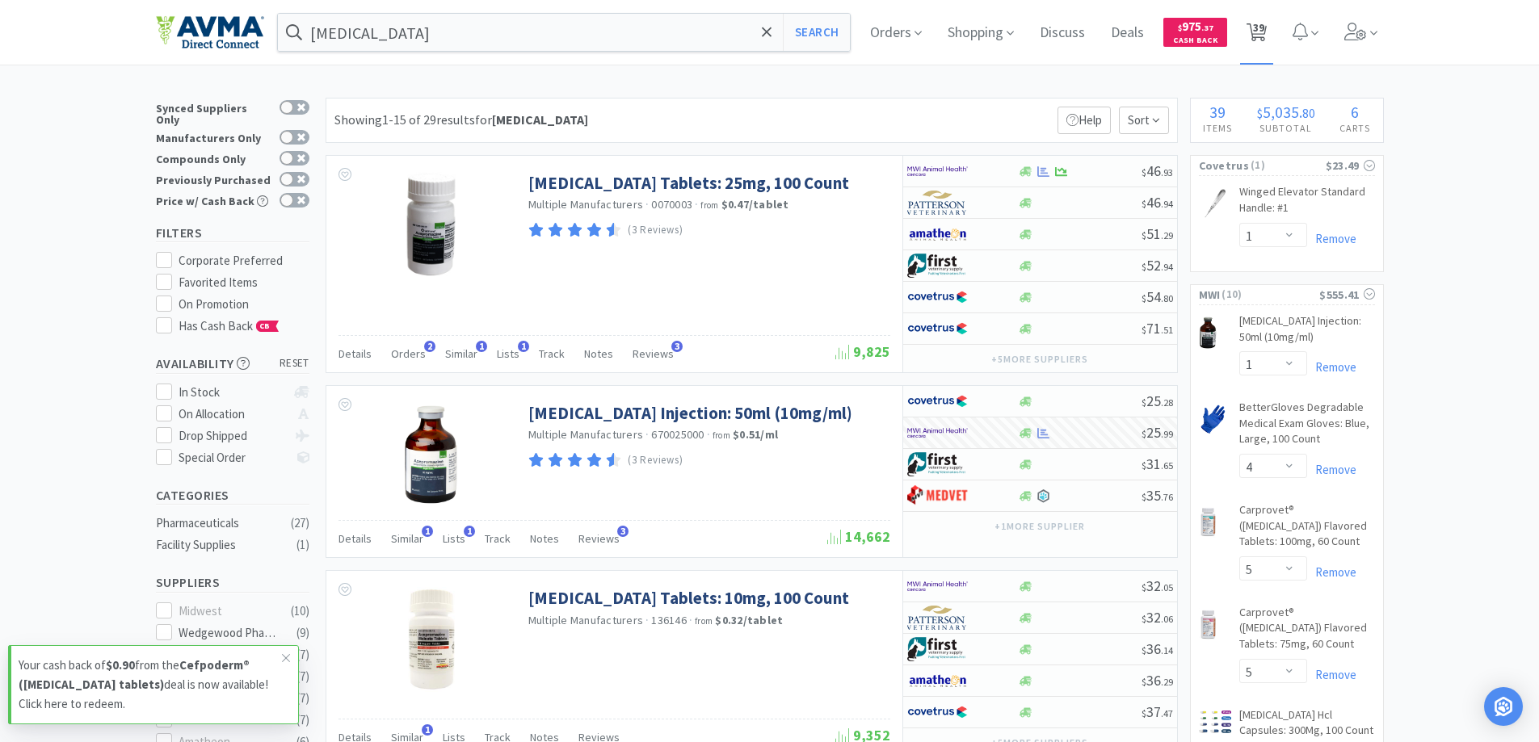
select select "1"
select select "2"
select select "1"
select select "50"
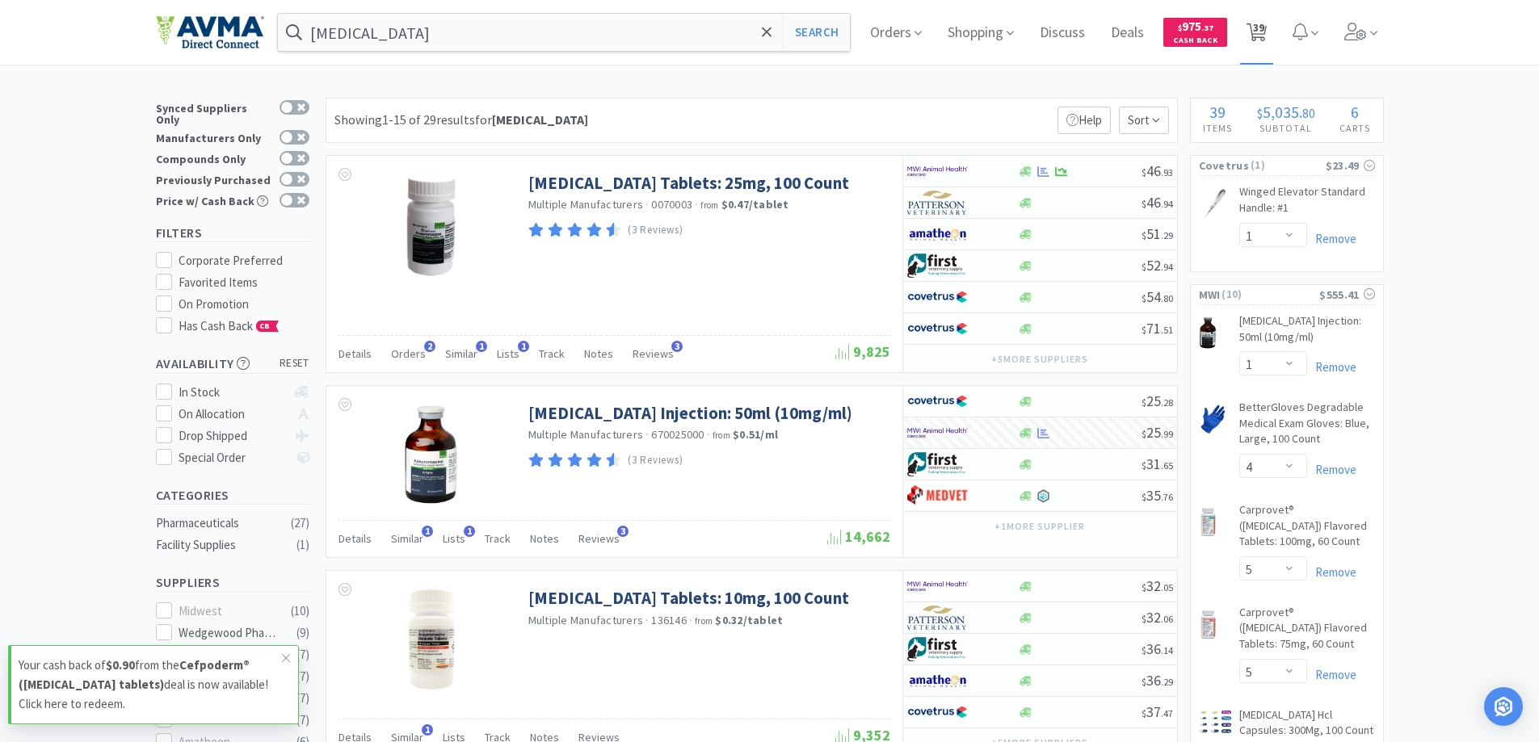
select select "5"
select select "1"
select select "5"
select select "2"
select select "10"
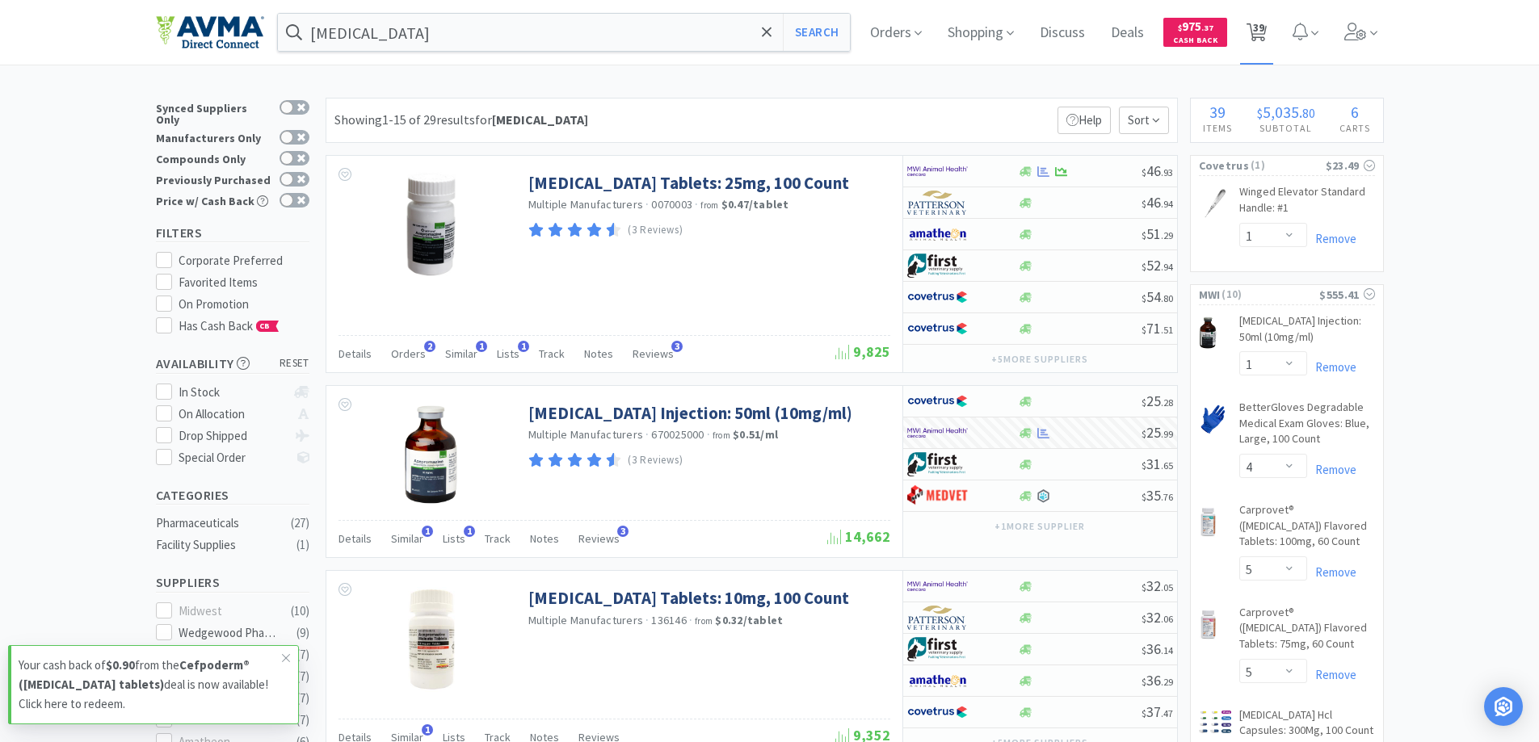
select select "1"
select select "15"
select select "1"
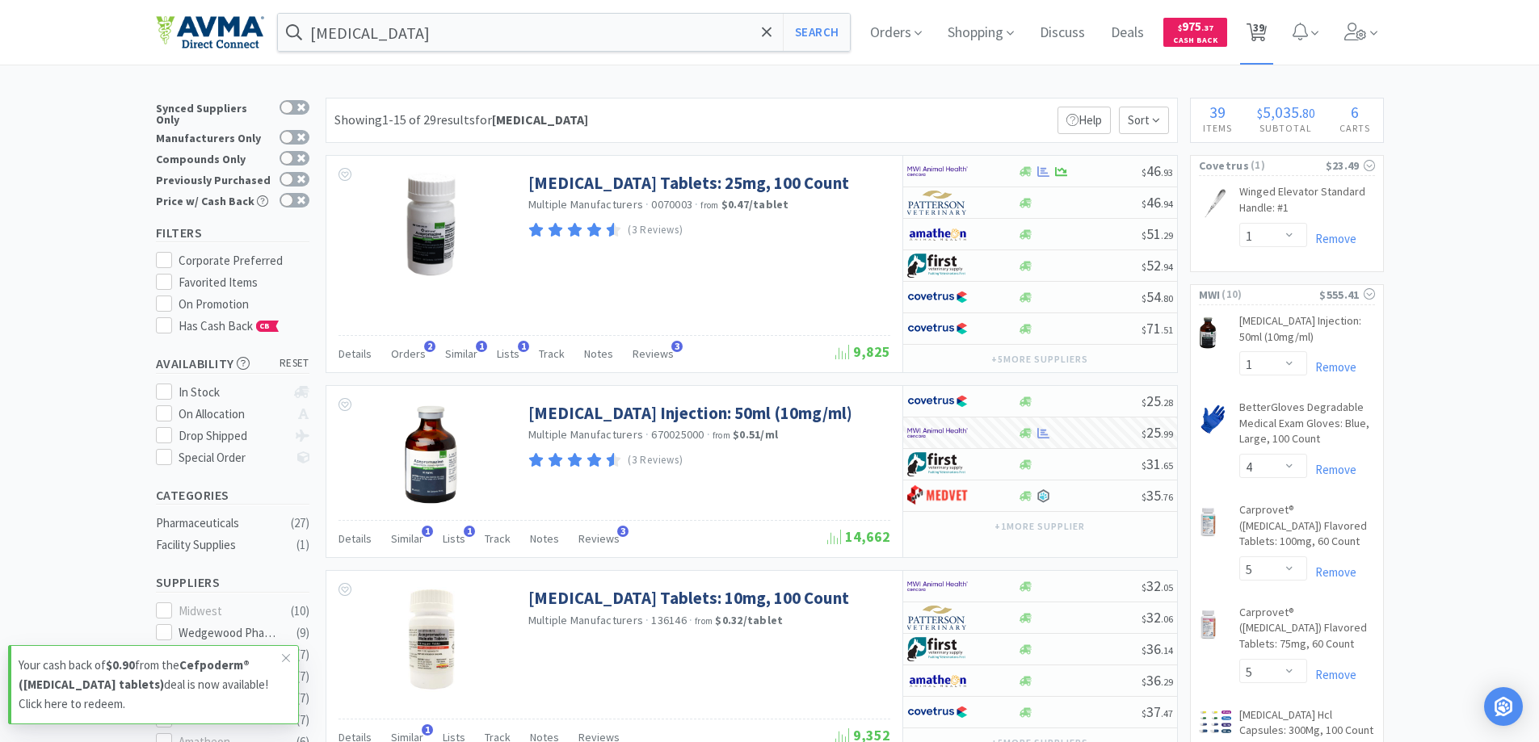
select select "10"
select select "1"
select select "2"
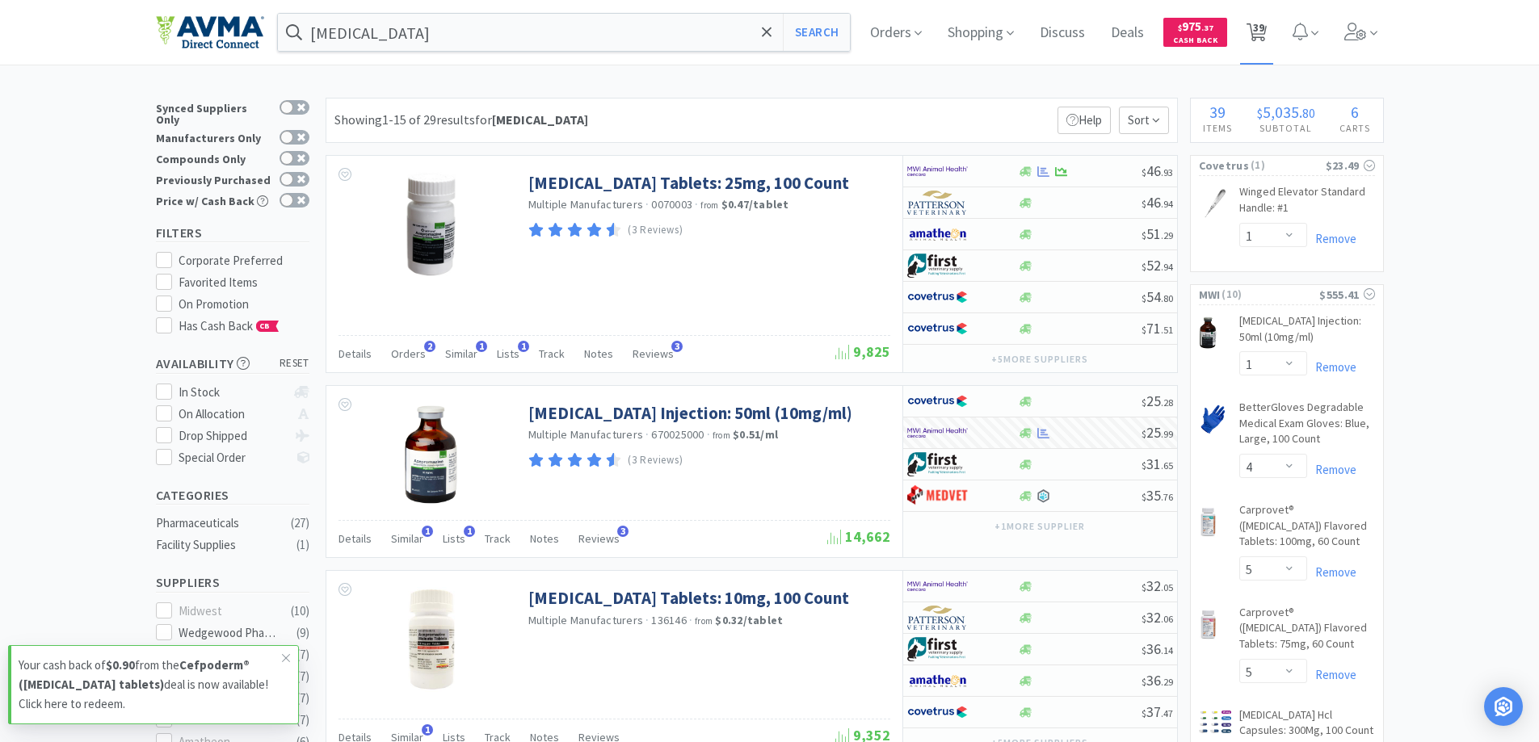
select select "2"
select select "1"
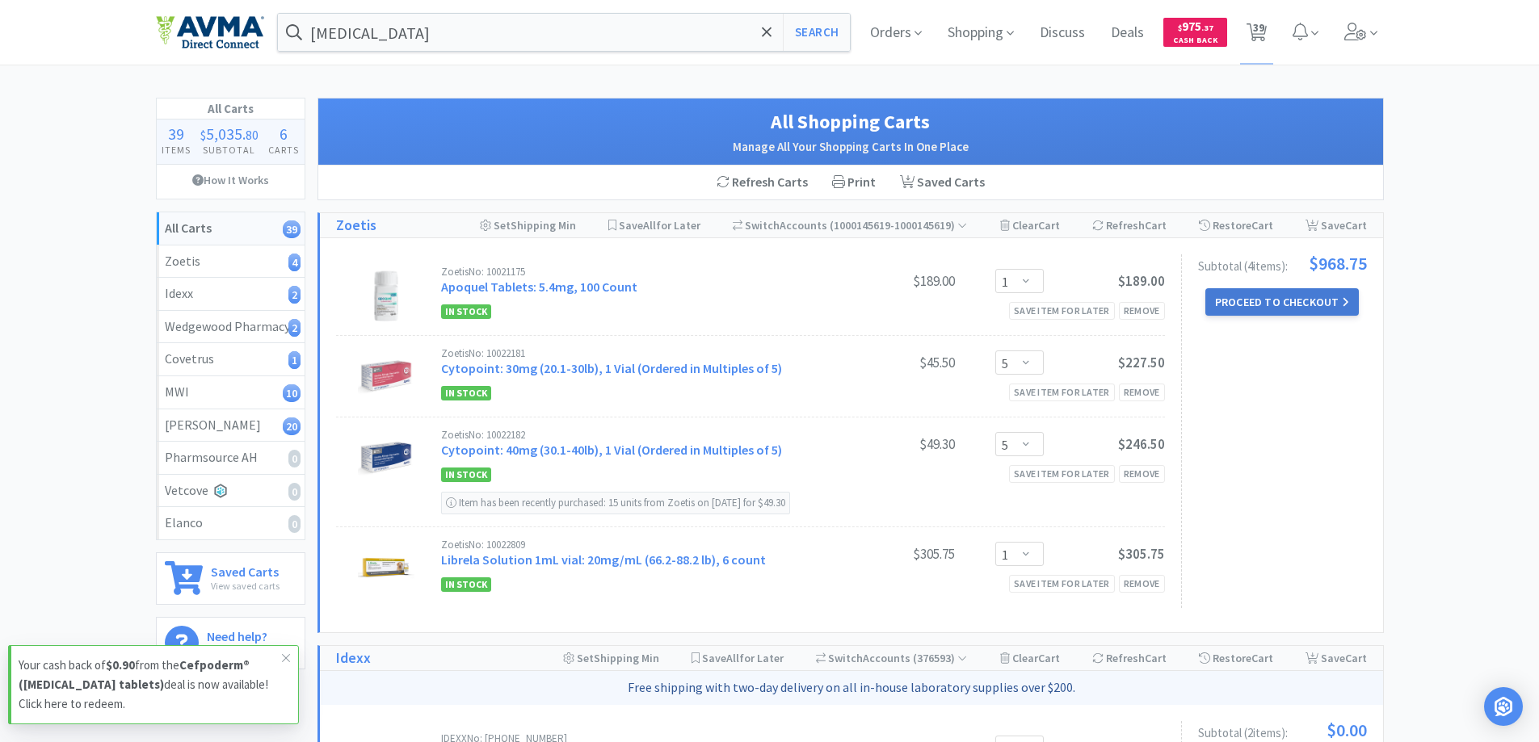
click at [1258, 304] on button "Proceed to Checkout" at bounding box center [1281, 301] width 153 height 27
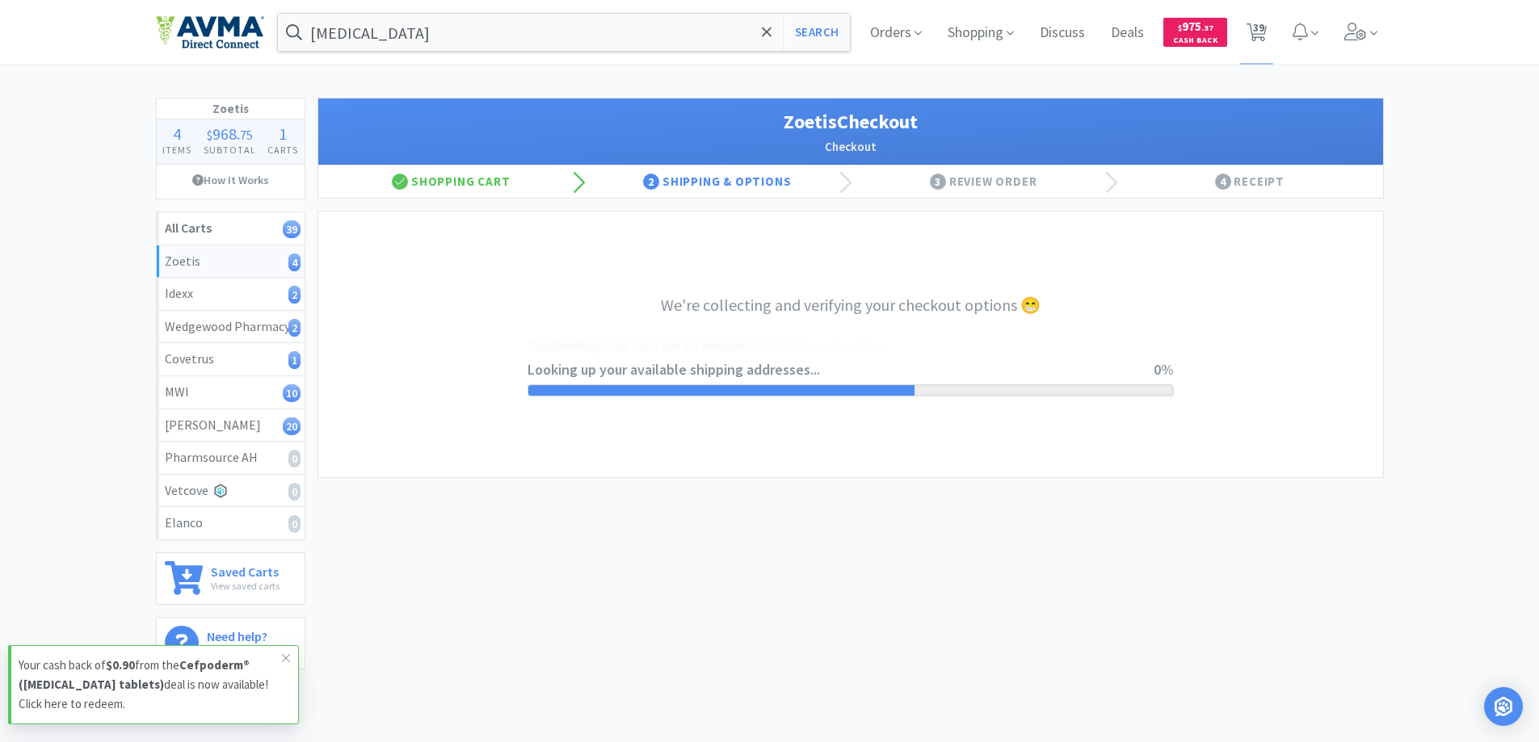
select select "invoice"
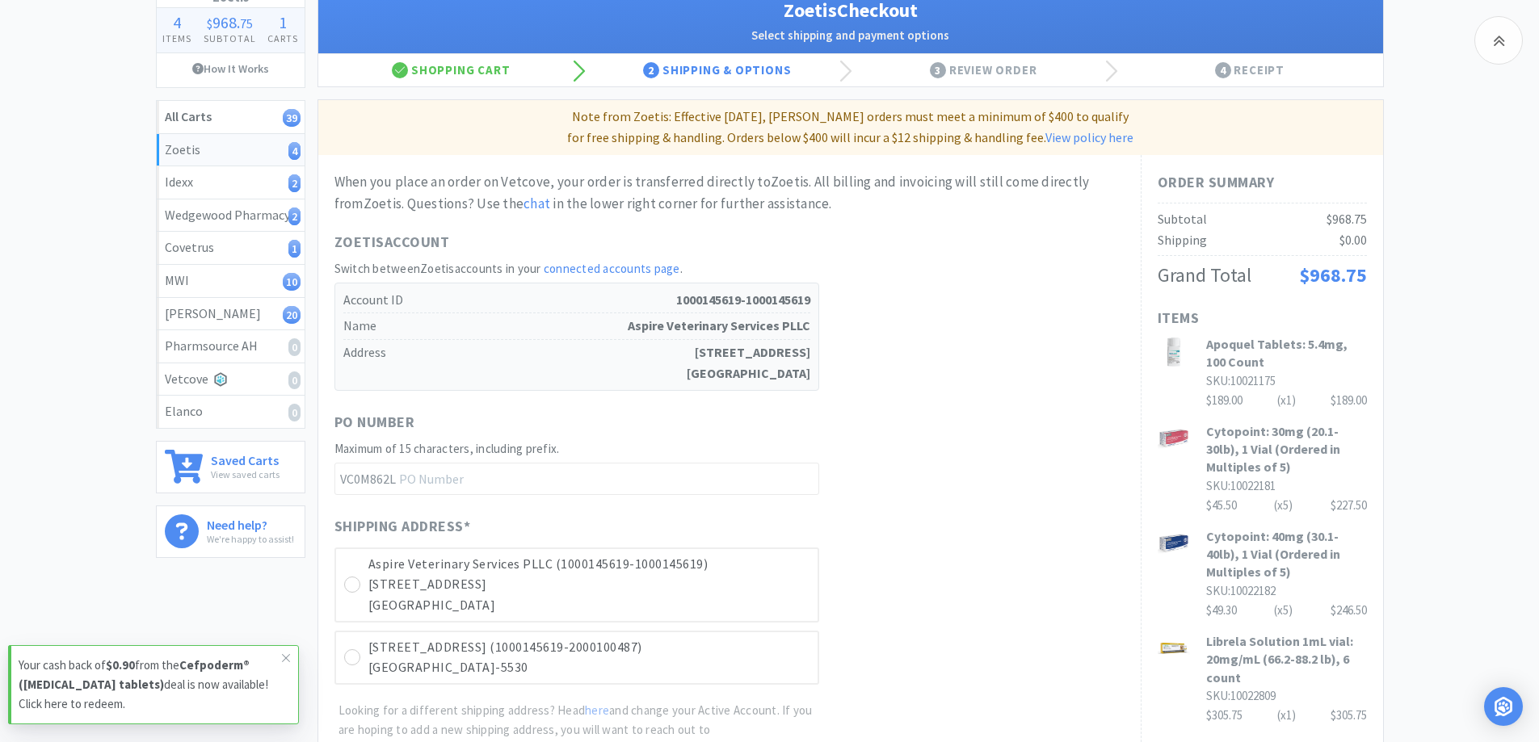
scroll to position [481, 0]
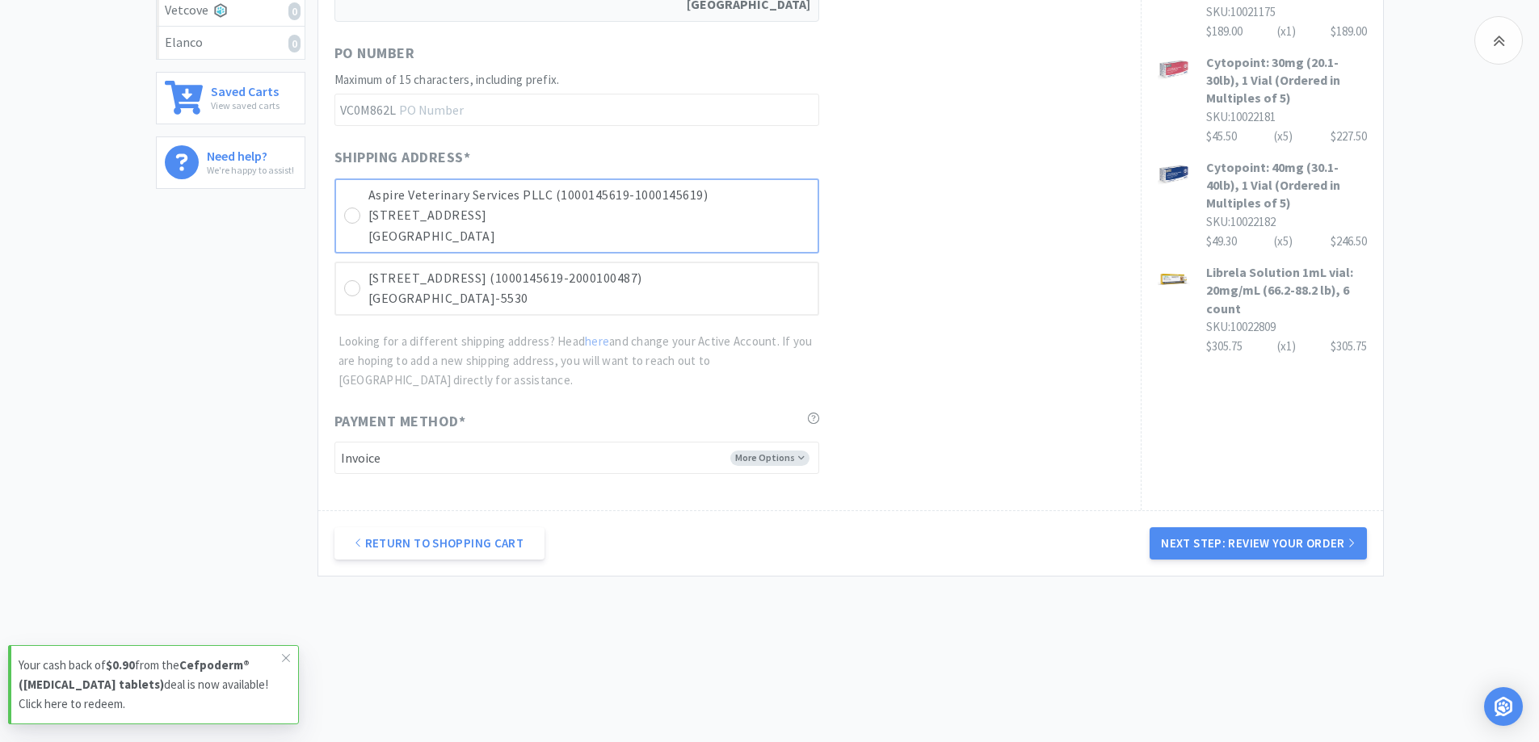
click at [394, 214] on p "[STREET_ADDRESS]" at bounding box center [588, 215] width 441 height 21
click at [1241, 554] on button "Next Step: Review Your Order" at bounding box center [1257, 543] width 216 height 32
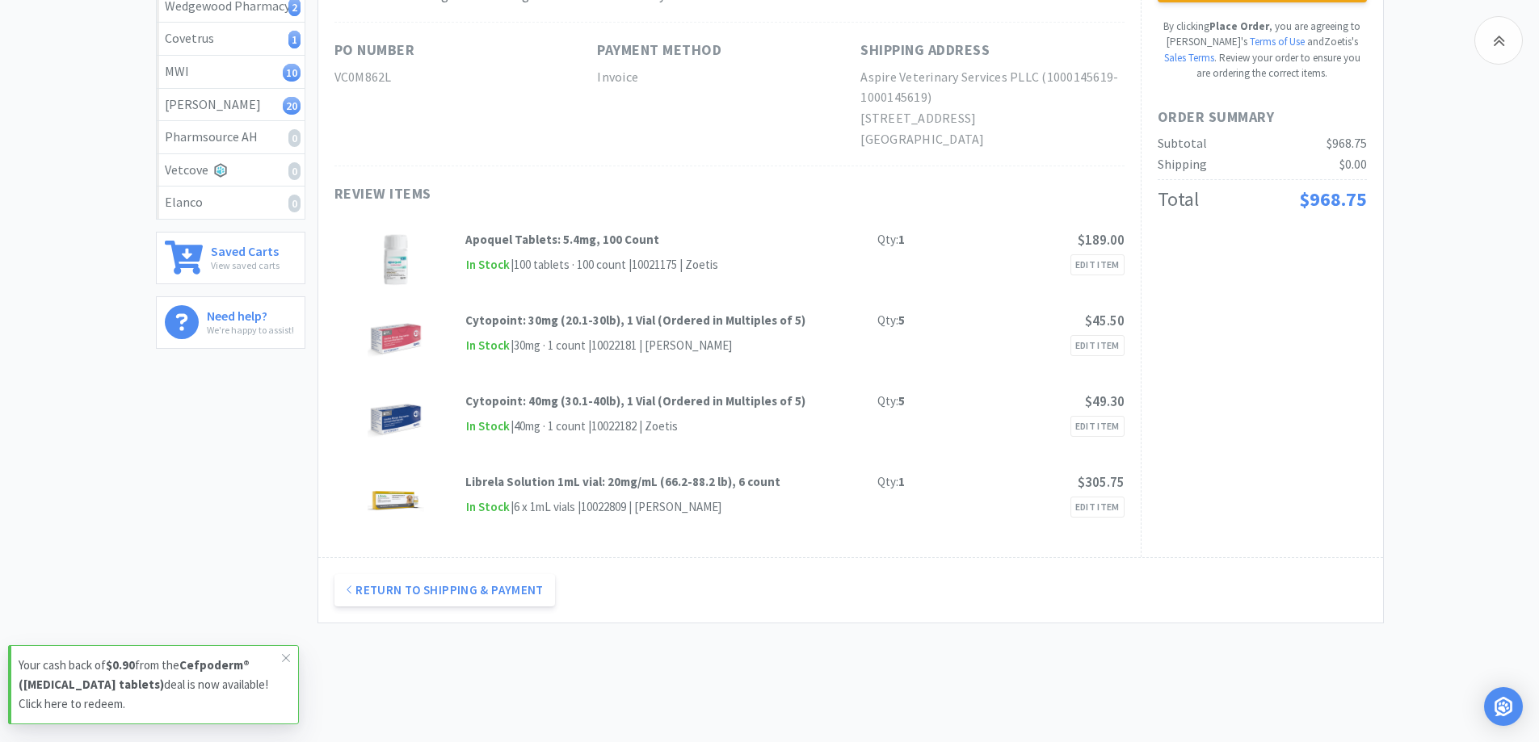
scroll to position [323, 0]
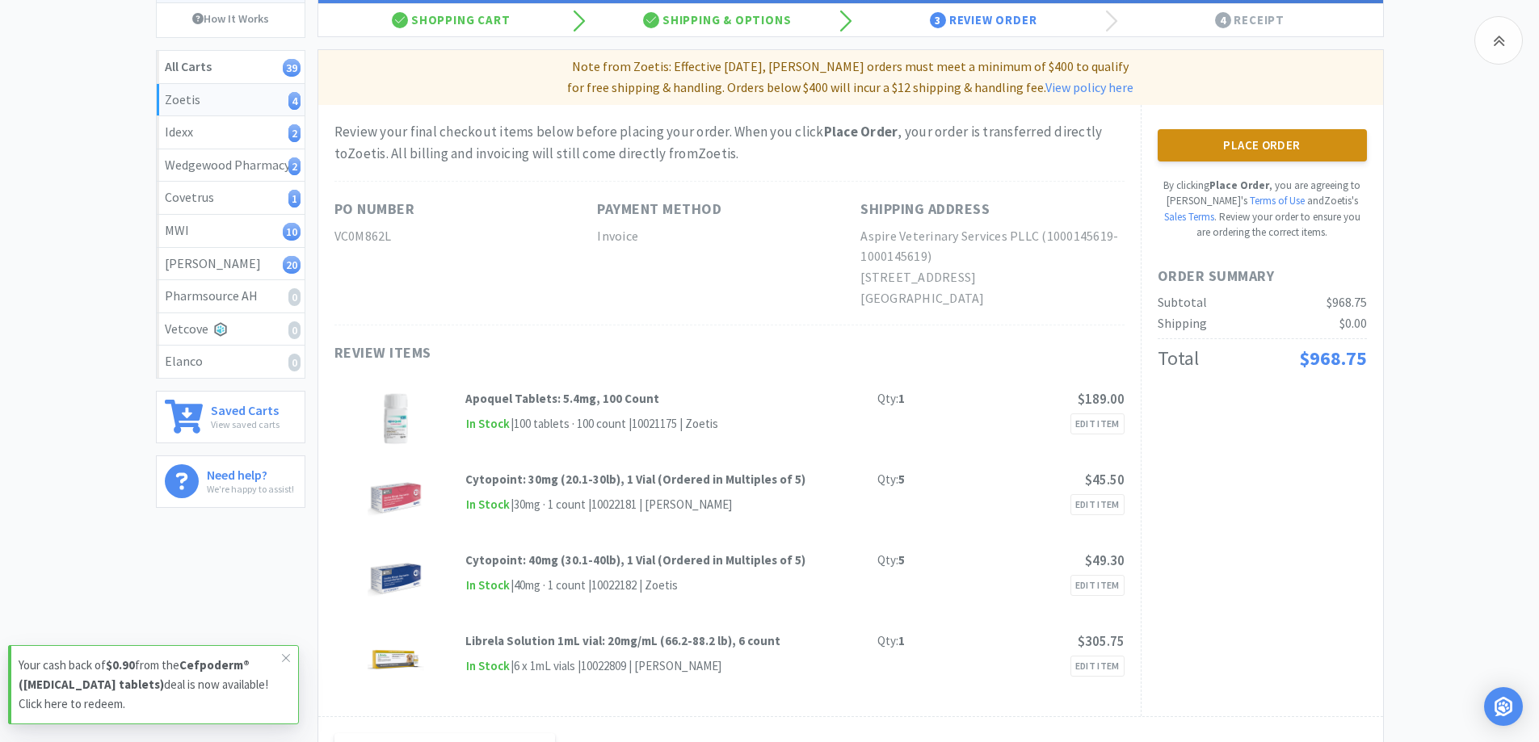
click at [1254, 155] on button "Place Order" at bounding box center [1261, 145] width 209 height 32
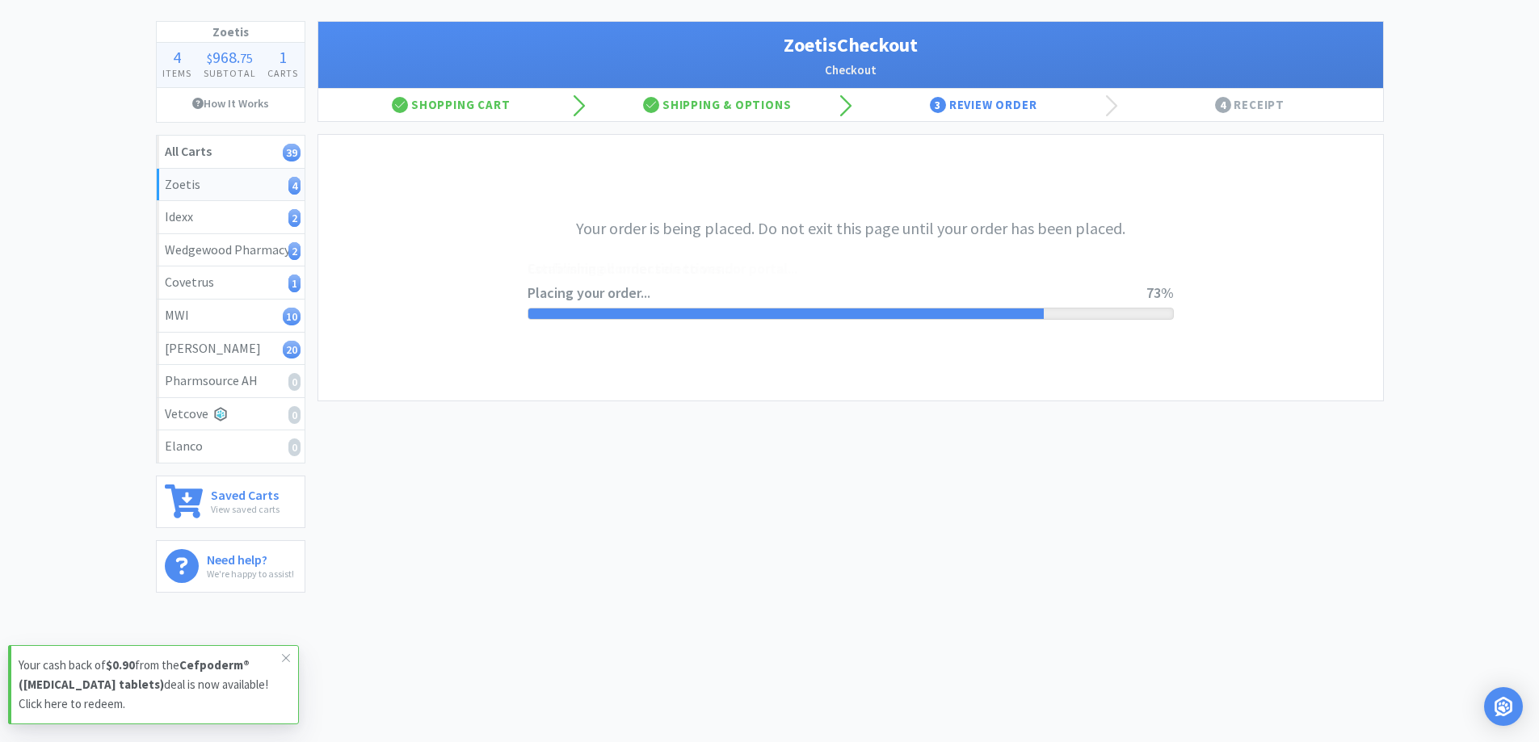
scroll to position [162, 0]
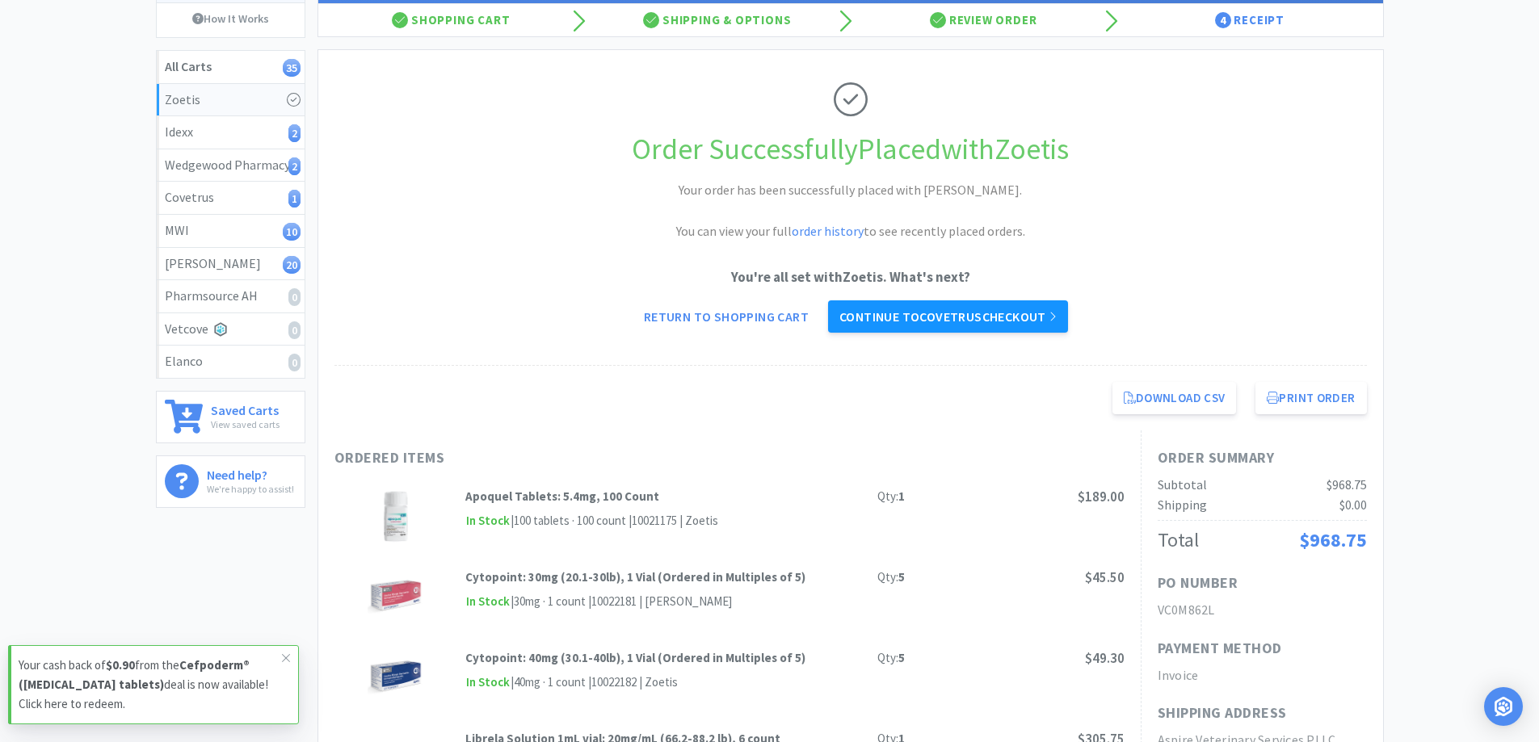
click at [876, 313] on link "Continue to Covetrus checkout" at bounding box center [948, 316] width 240 height 32
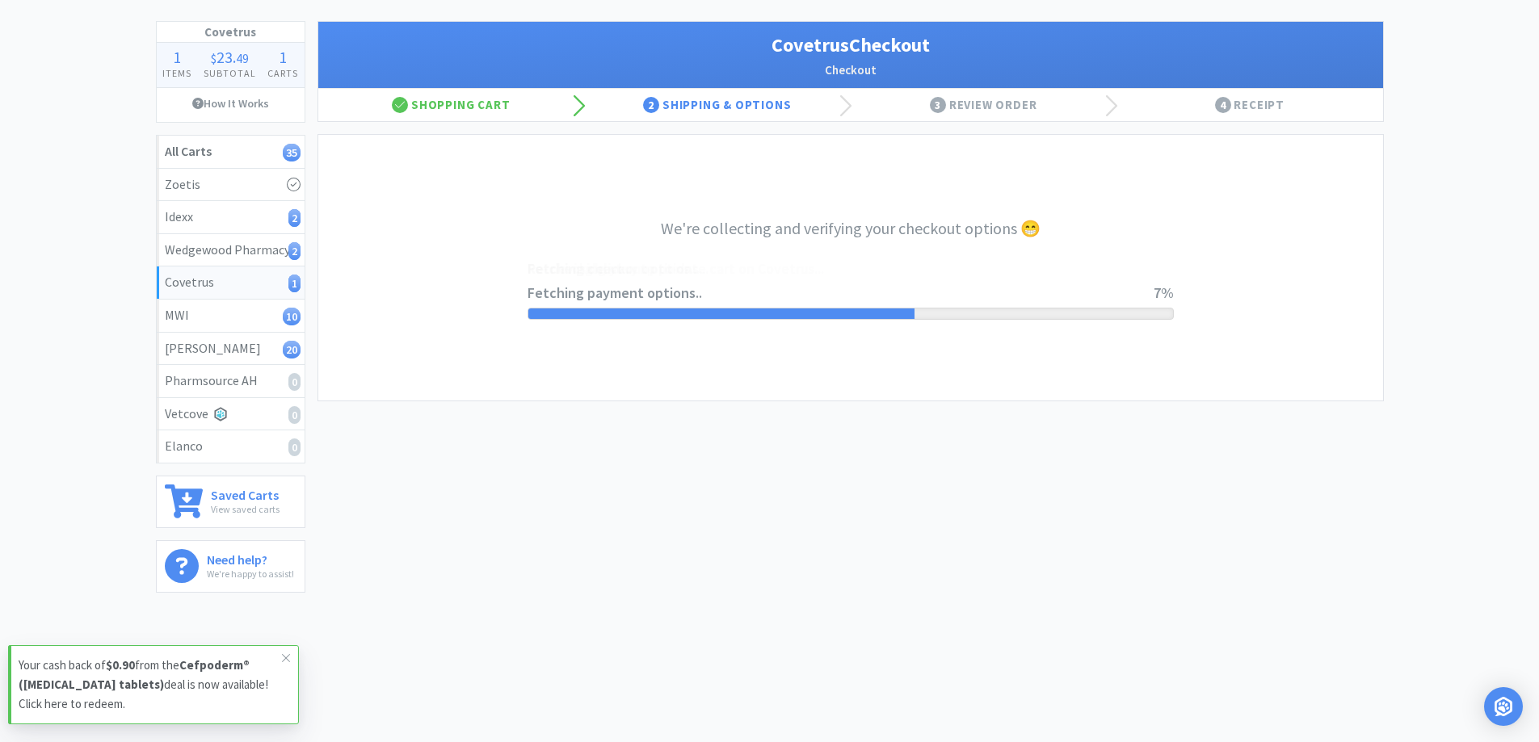
select select "ACCOUNT"
select select "cvt-standard-net"
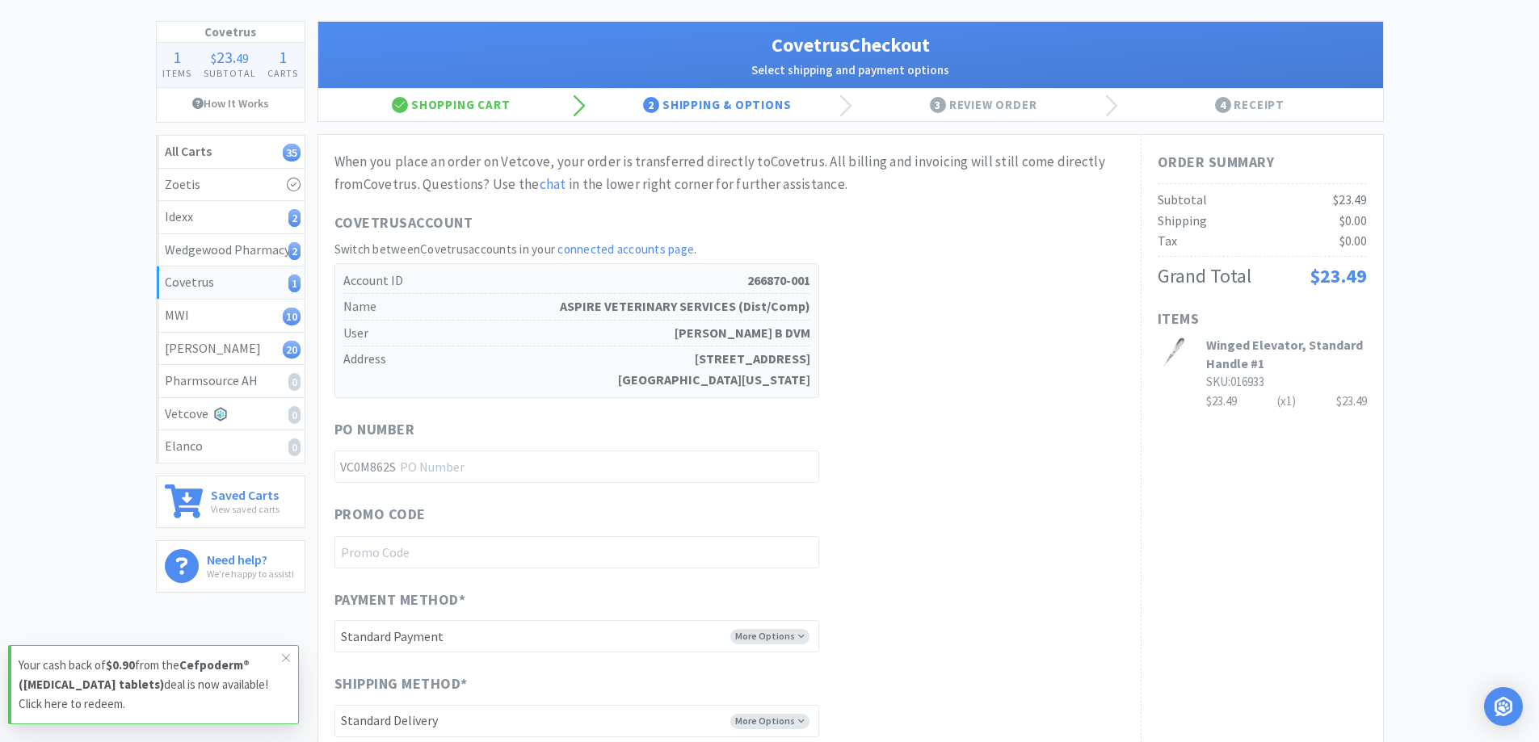
scroll to position [0, 0]
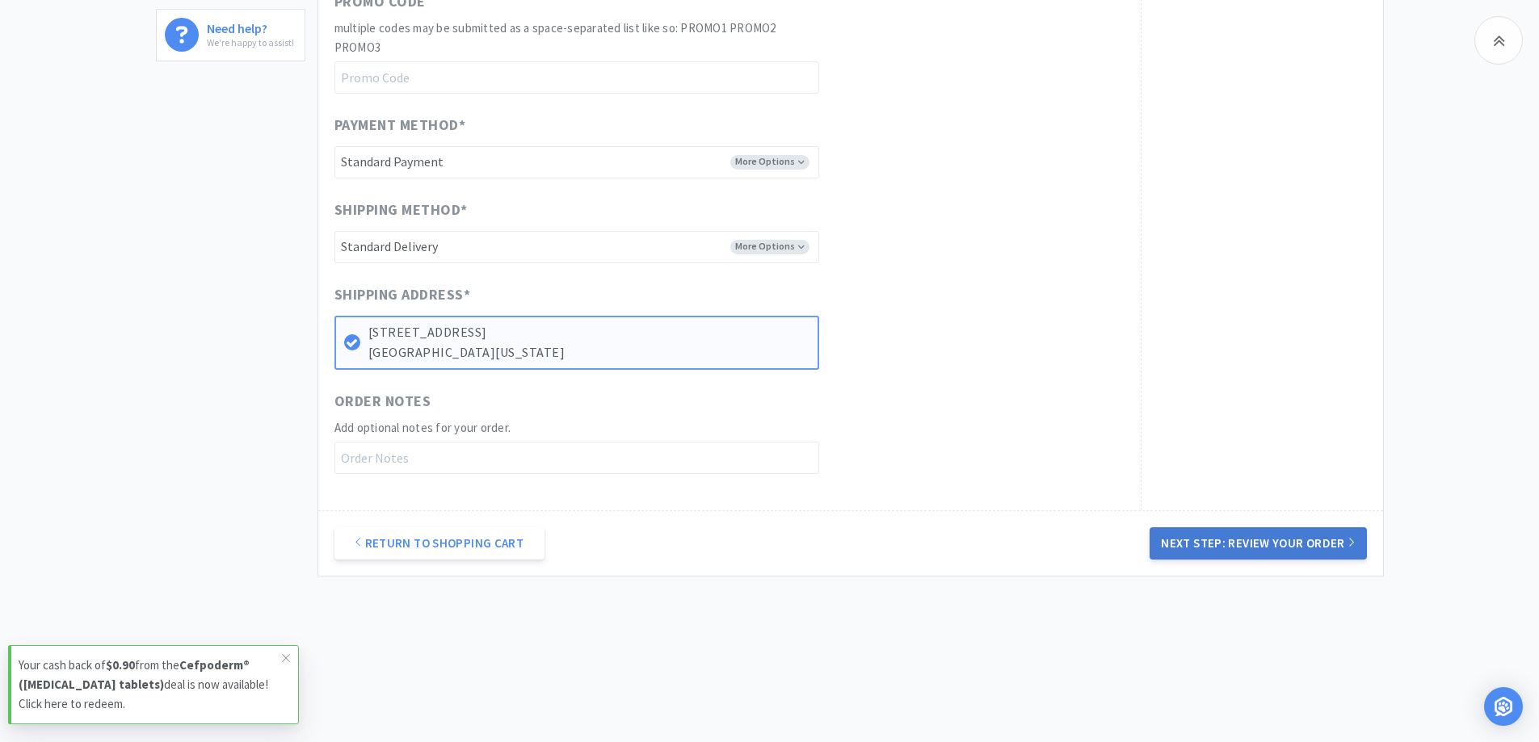
click at [1246, 544] on button "Next Step: Review Your Order" at bounding box center [1257, 543] width 216 height 32
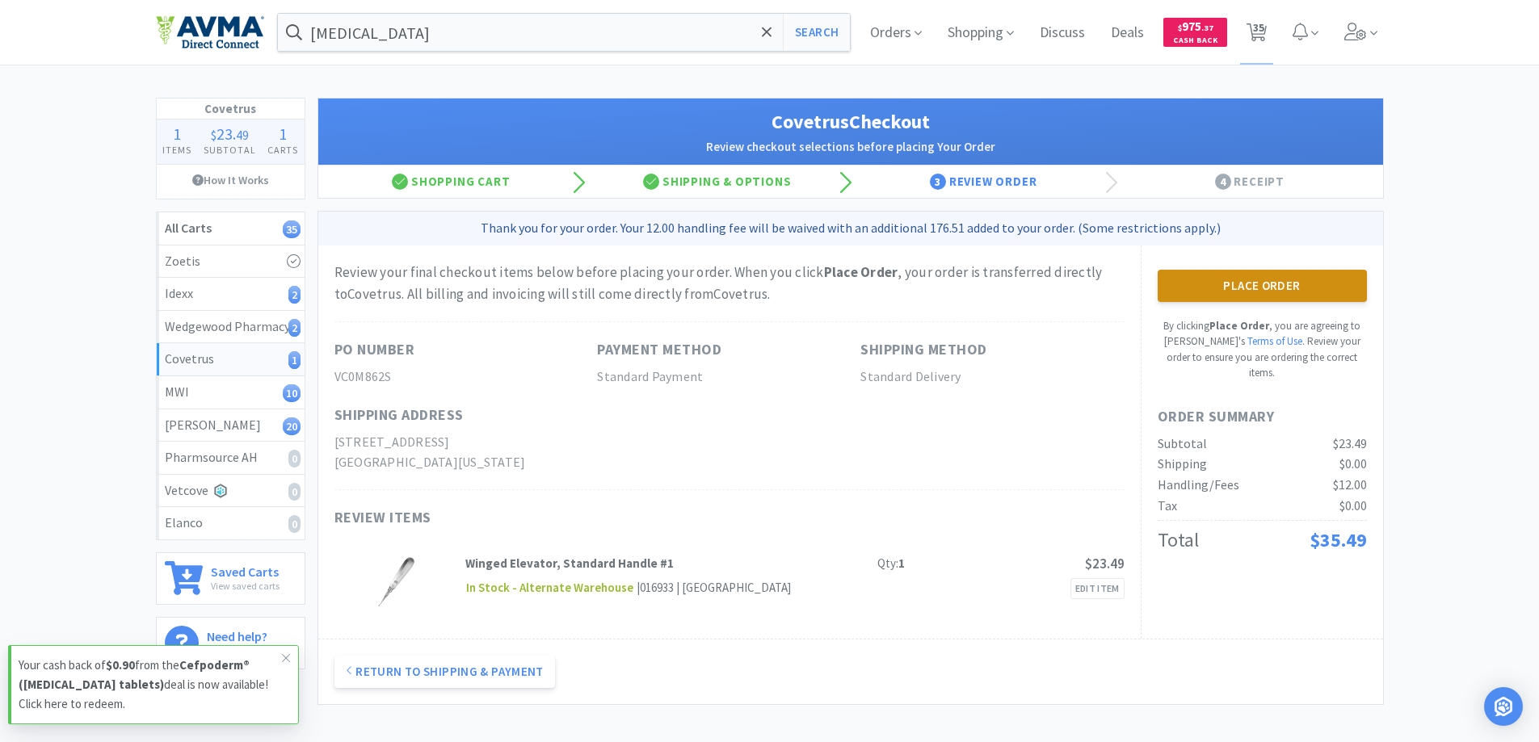
click at [1227, 288] on button "Place Order" at bounding box center [1261, 286] width 209 height 32
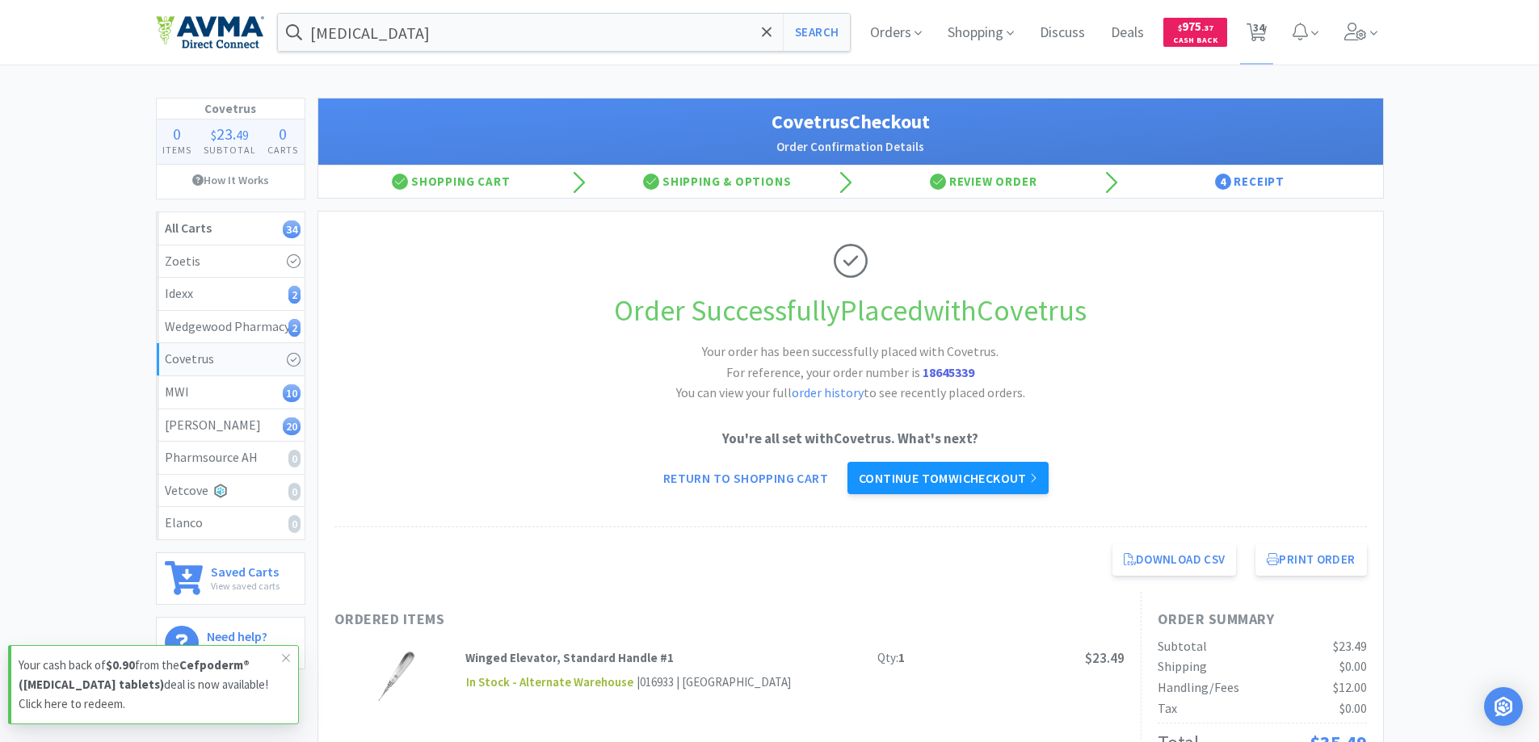
click at [967, 486] on link "Continue to MWI checkout" at bounding box center [947, 478] width 201 height 32
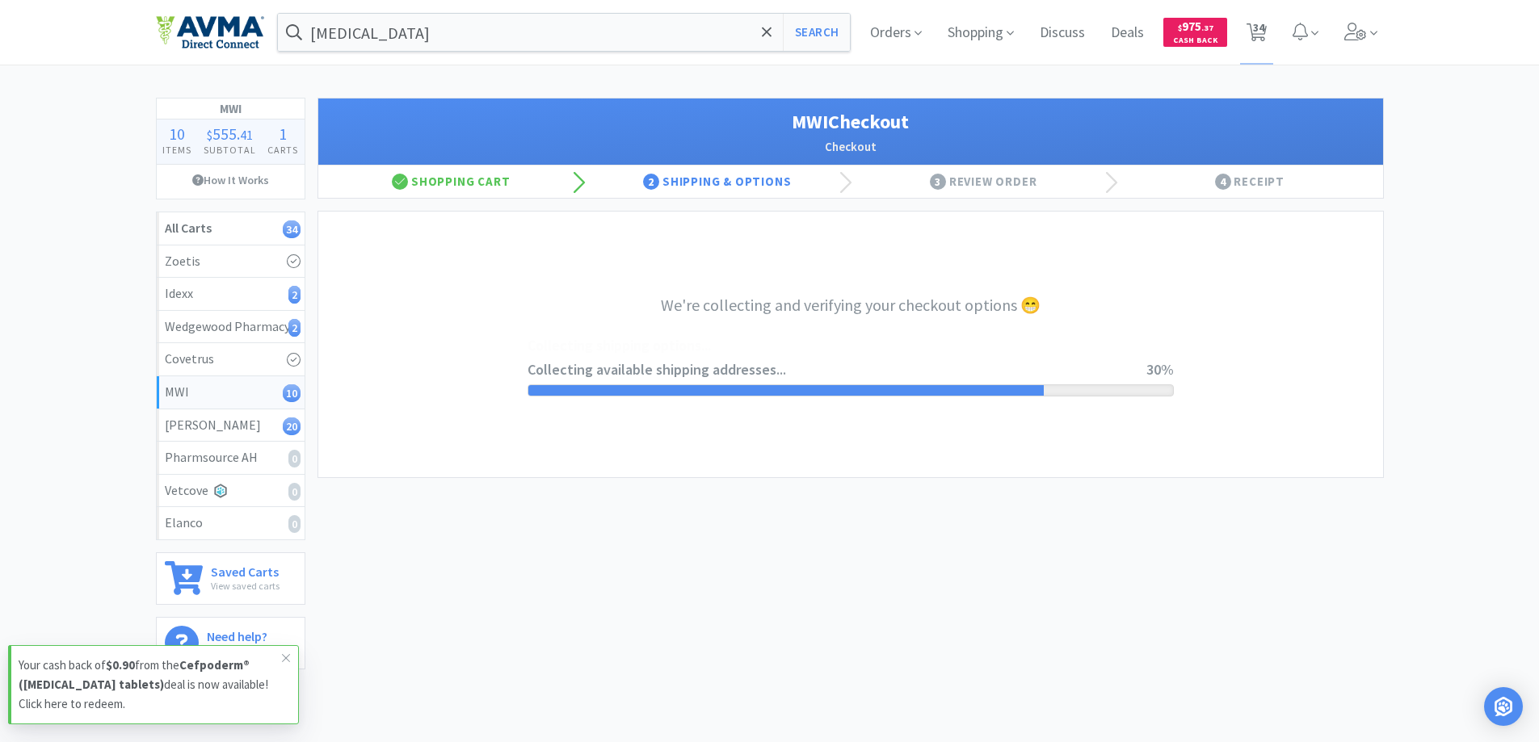
select select "STD_"
select select "GP1"
select select "RPS"
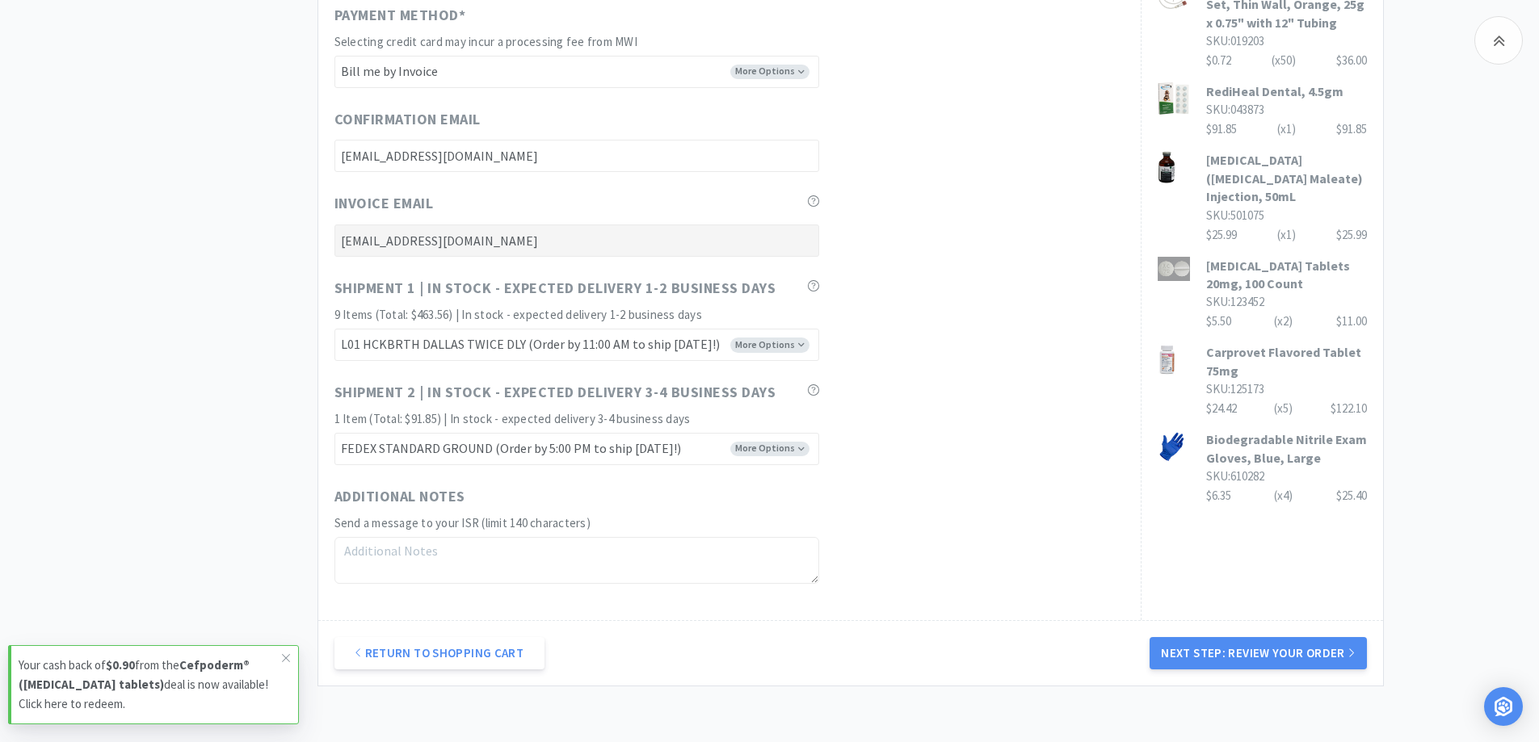
scroll to position [979, 0]
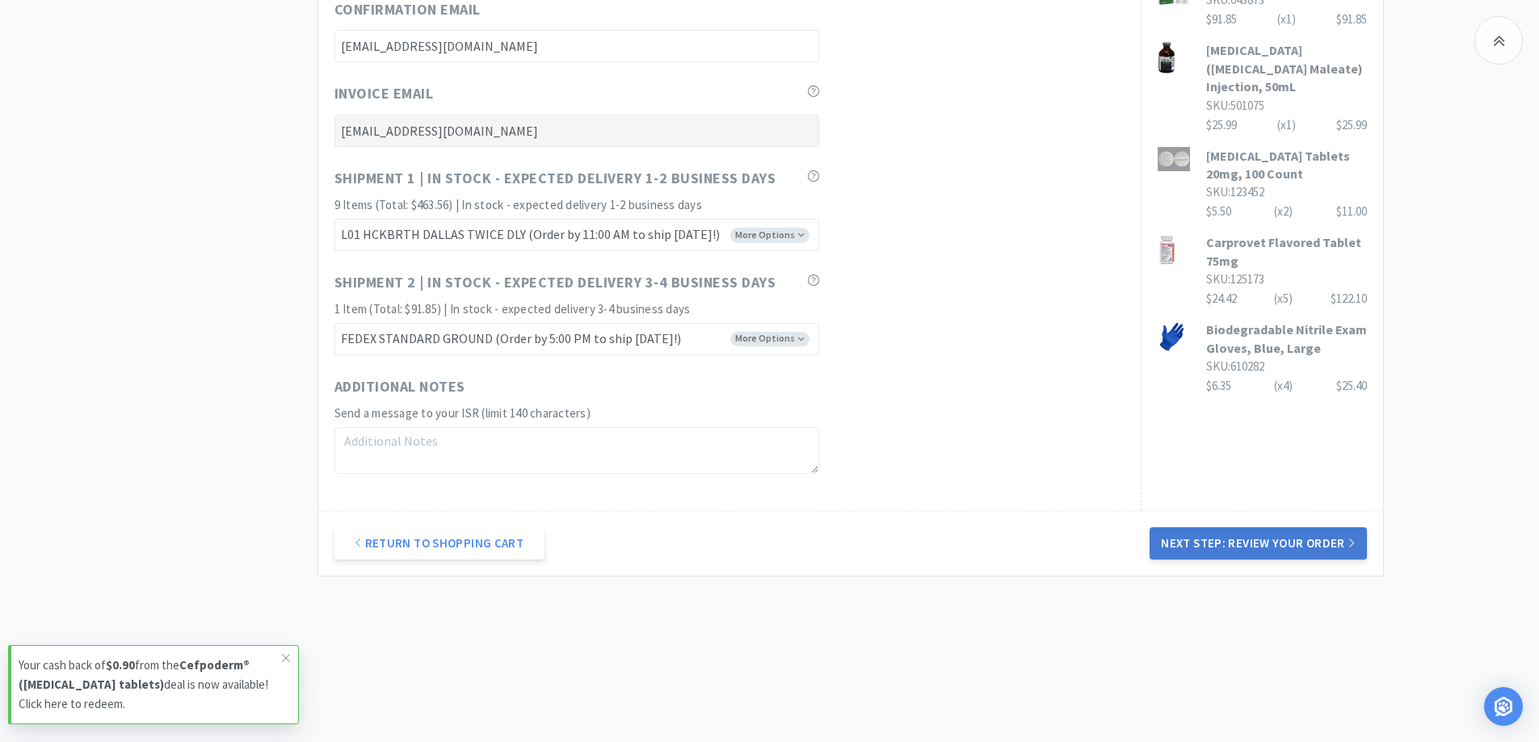
click at [1275, 548] on button "Next Step: Review Your Order" at bounding box center [1257, 543] width 216 height 32
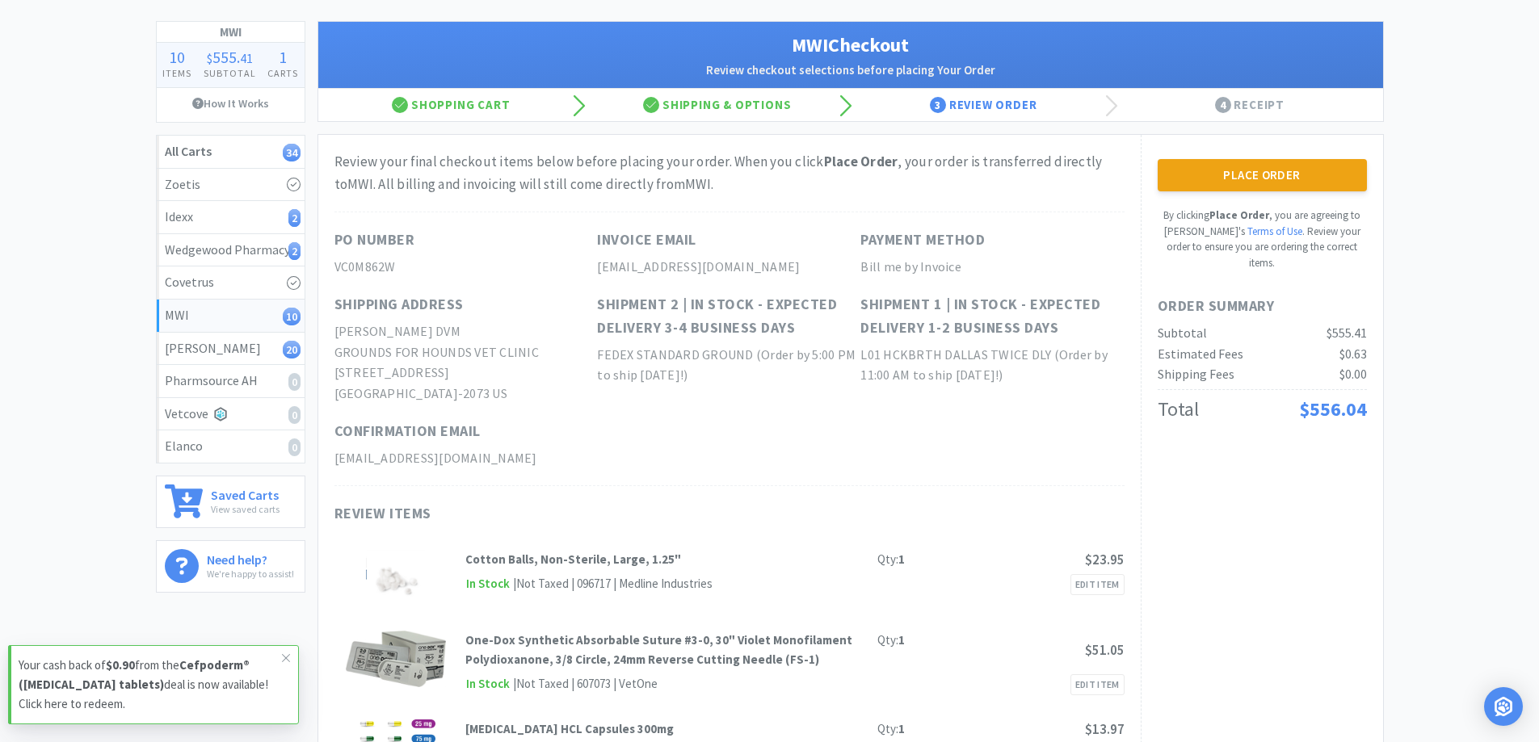
scroll to position [0, 0]
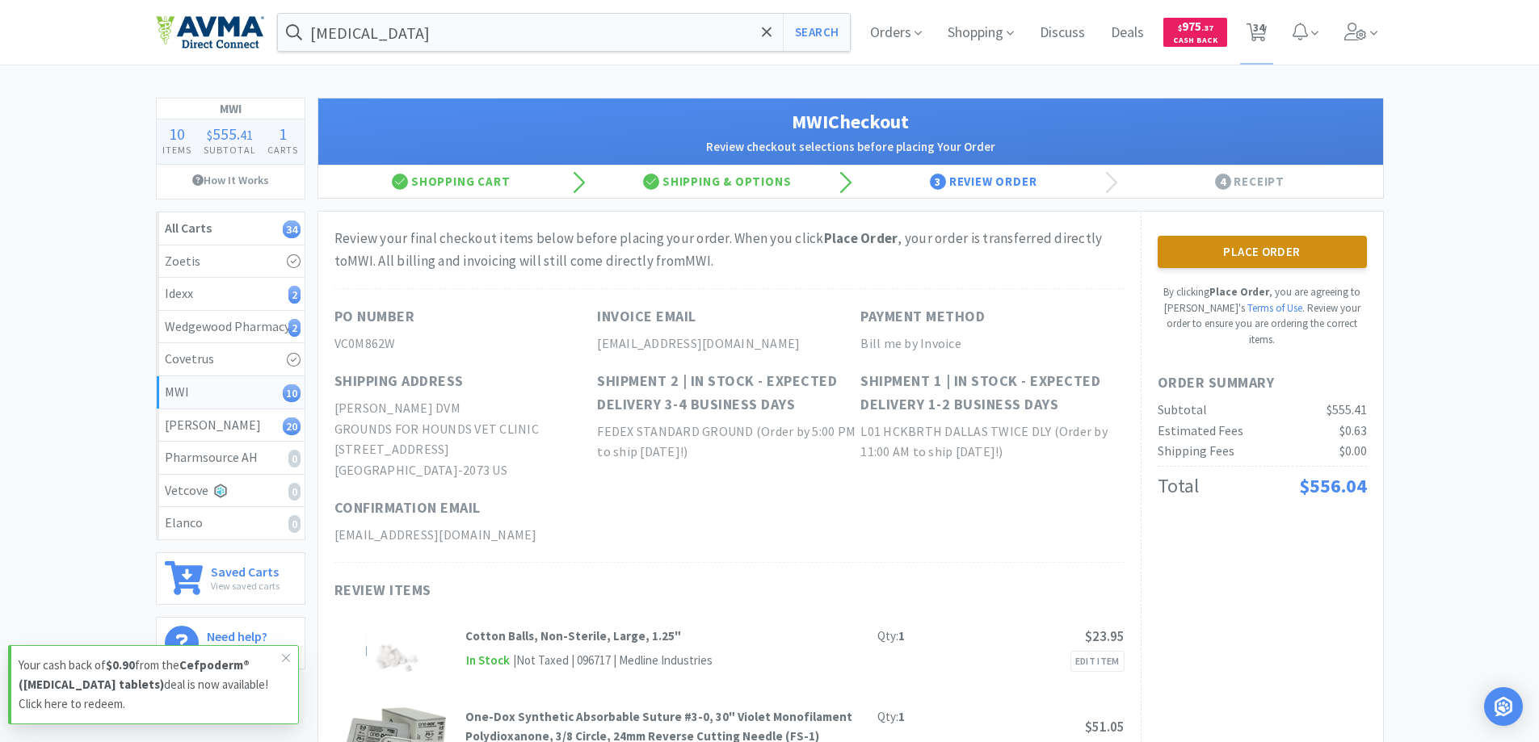
click at [1212, 262] on button "Place Order" at bounding box center [1261, 252] width 209 height 32
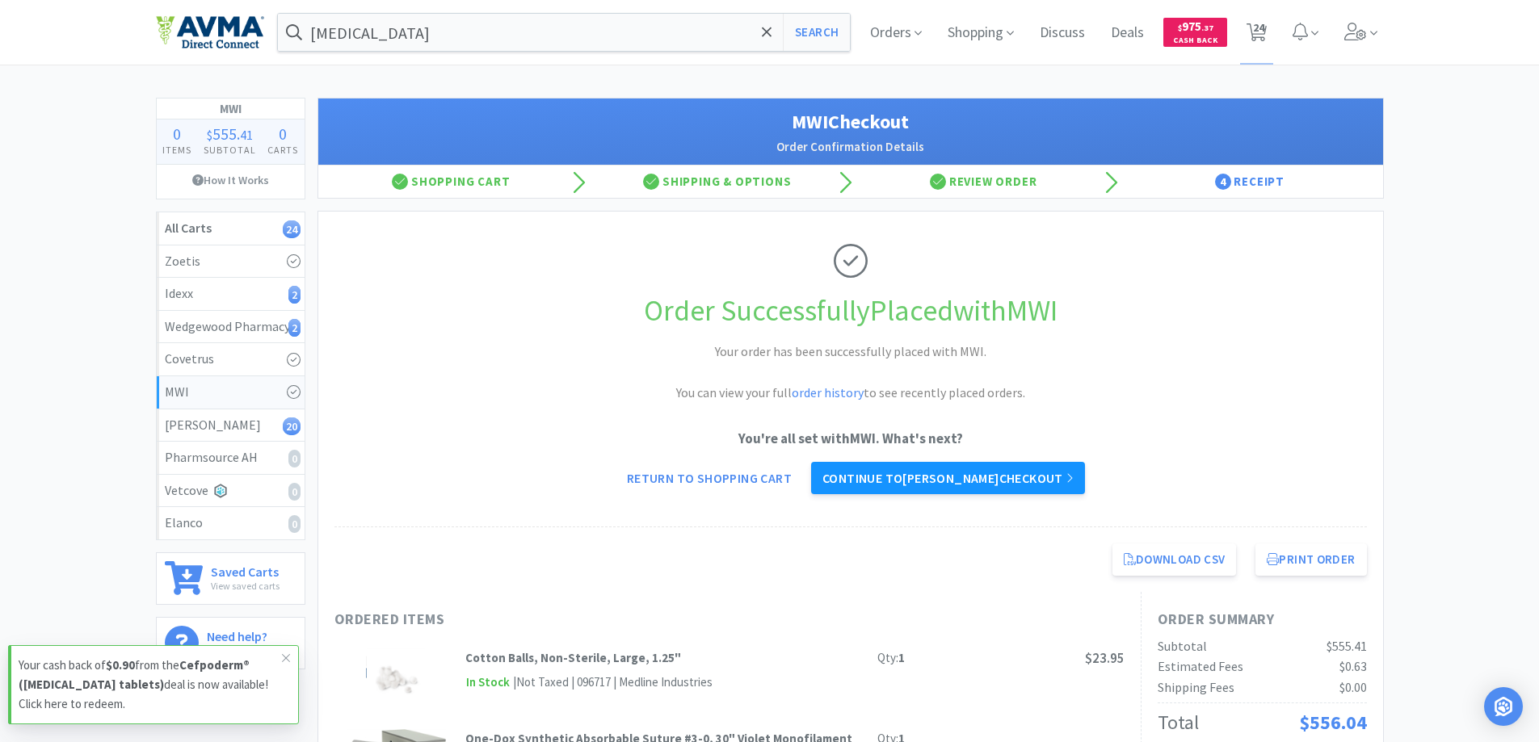
click at [957, 476] on link "Continue to [PERSON_NAME] checkout" at bounding box center [948, 478] width 274 height 32
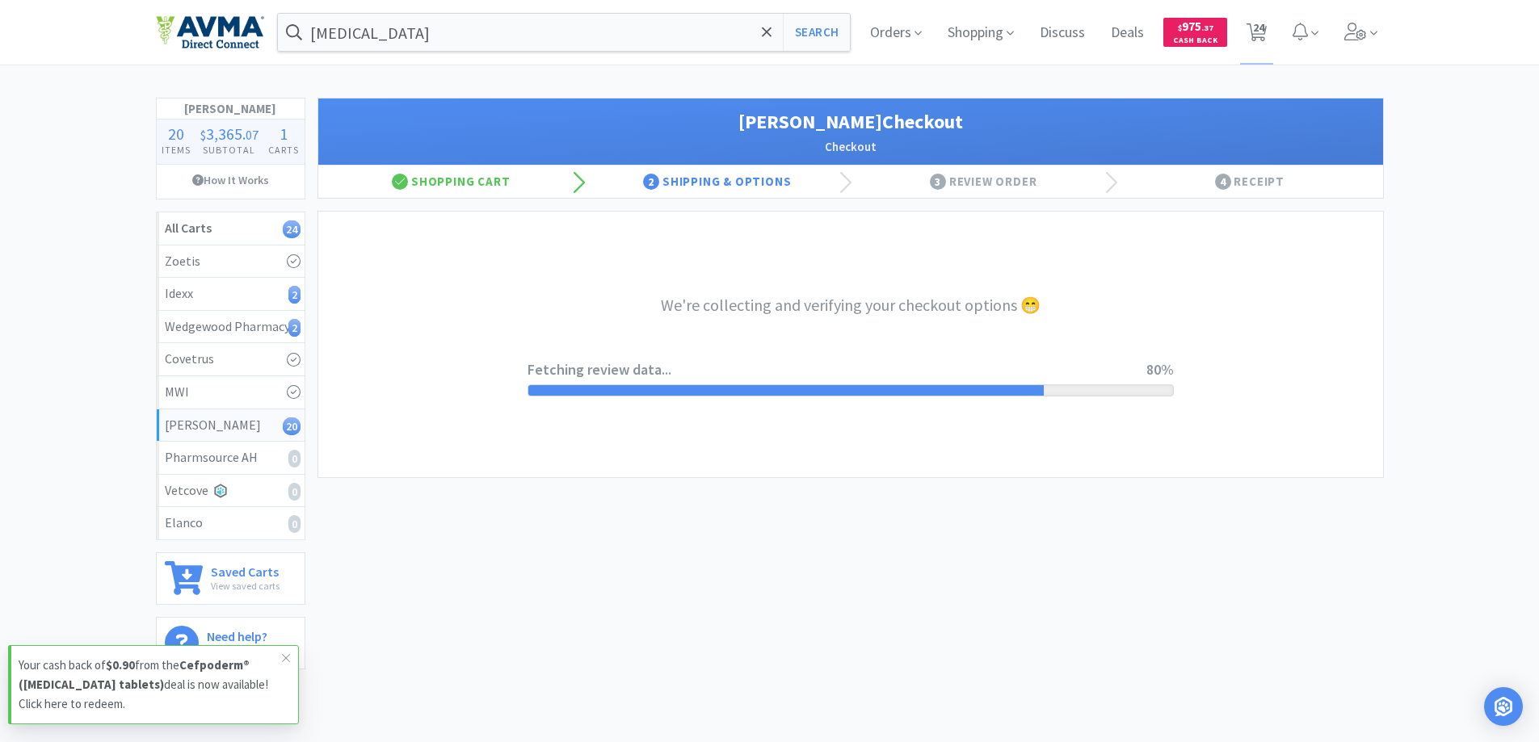
select select "1"
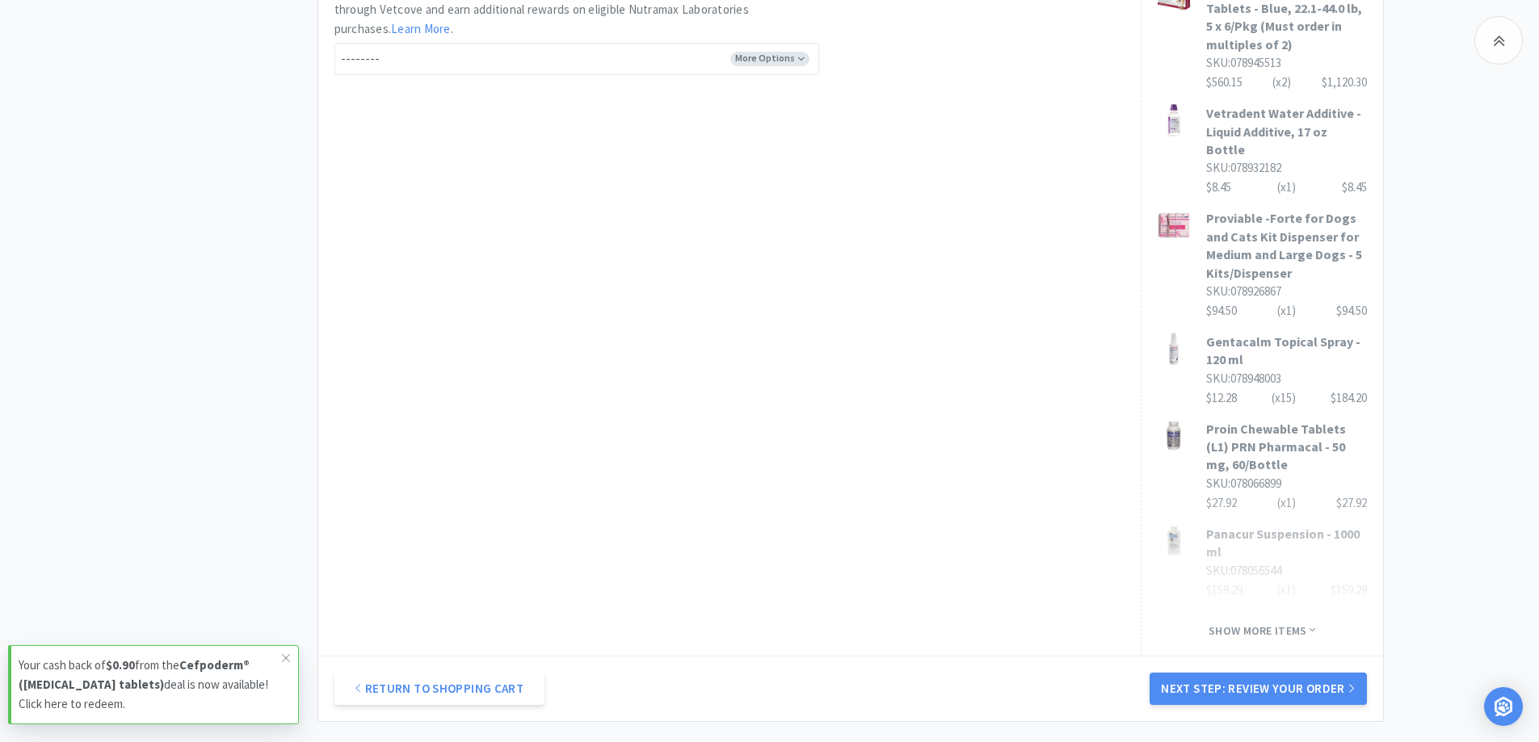
scroll to position [1096, 0]
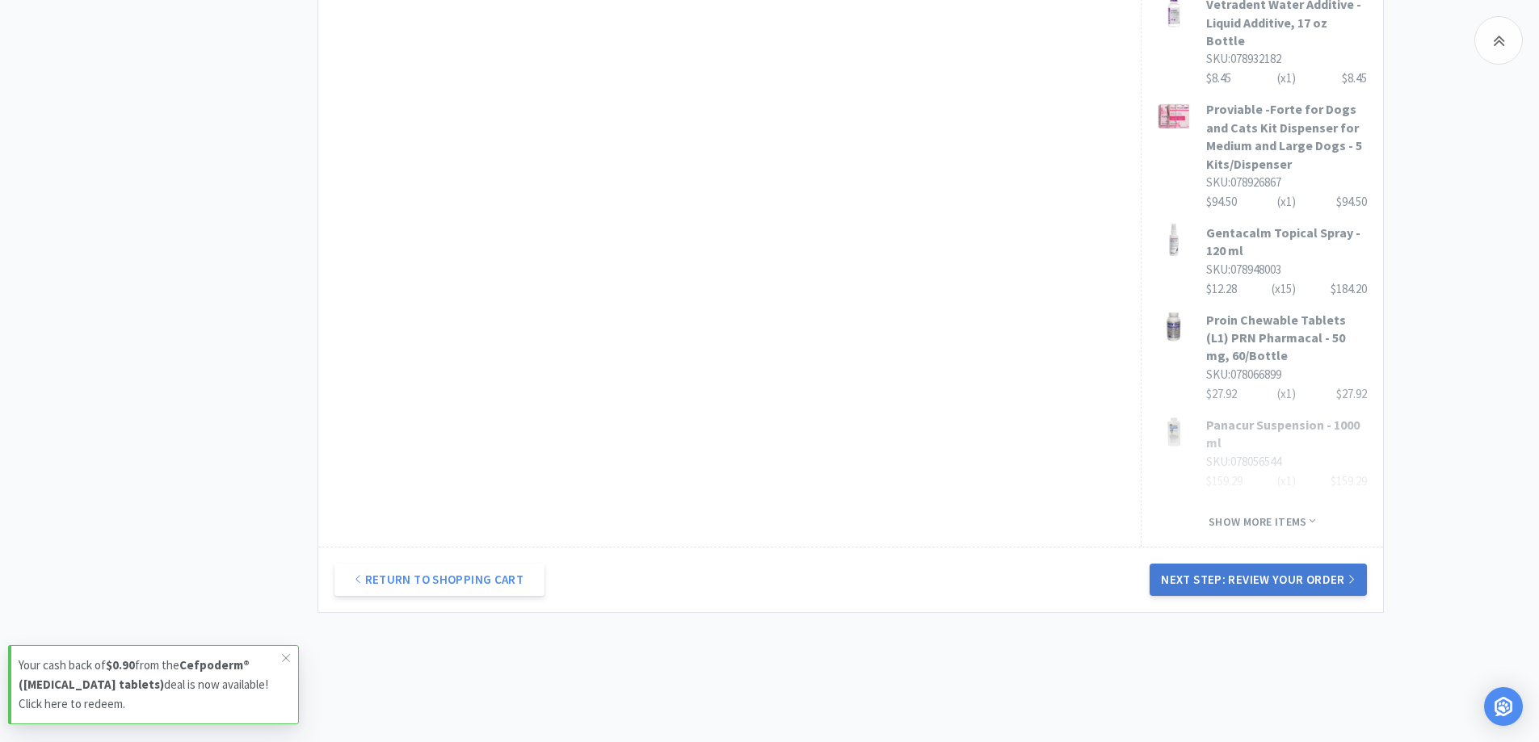
click at [1280, 564] on button "Next Step: Review Your Order" at bounding box center [1257, 580] width 216 height 32
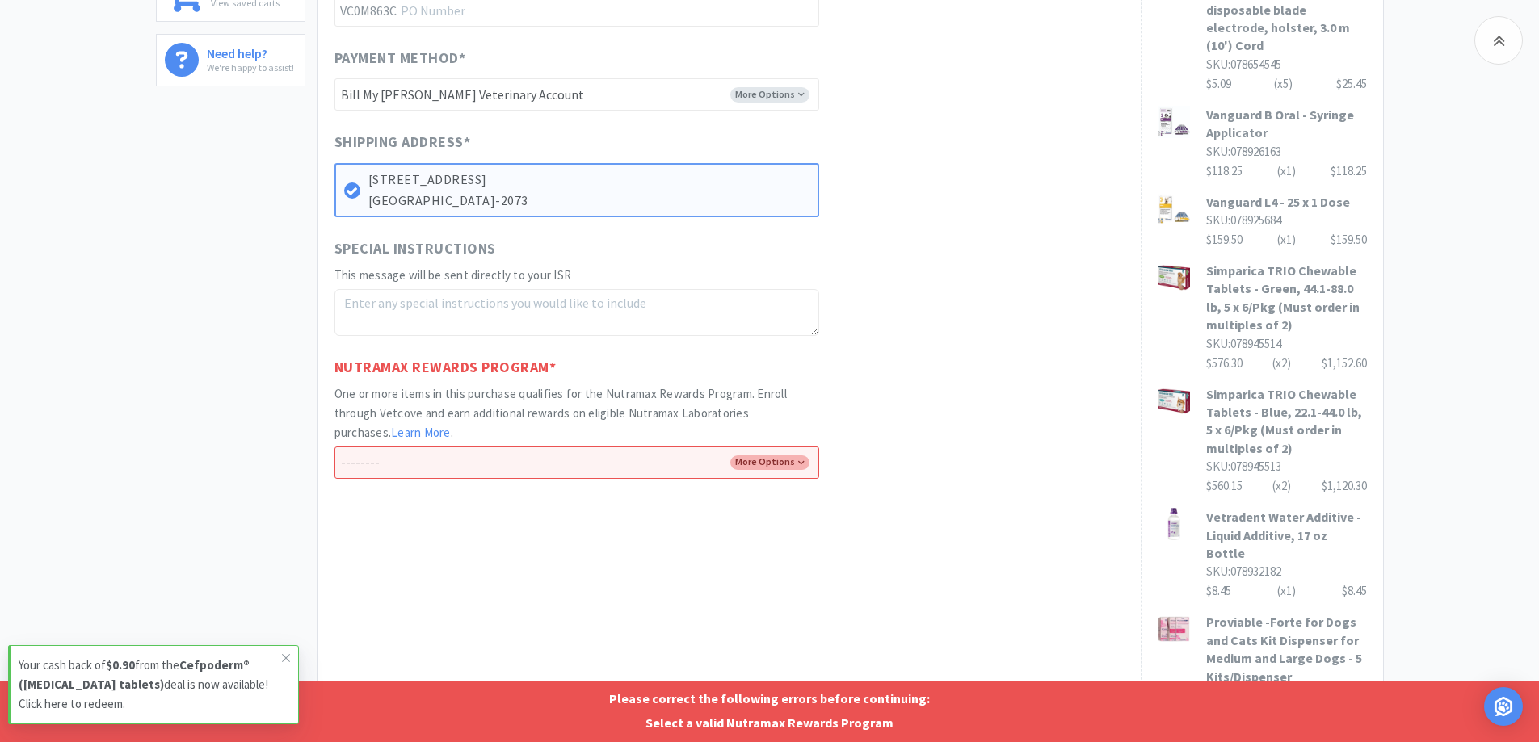
scroll to position [611, 0]
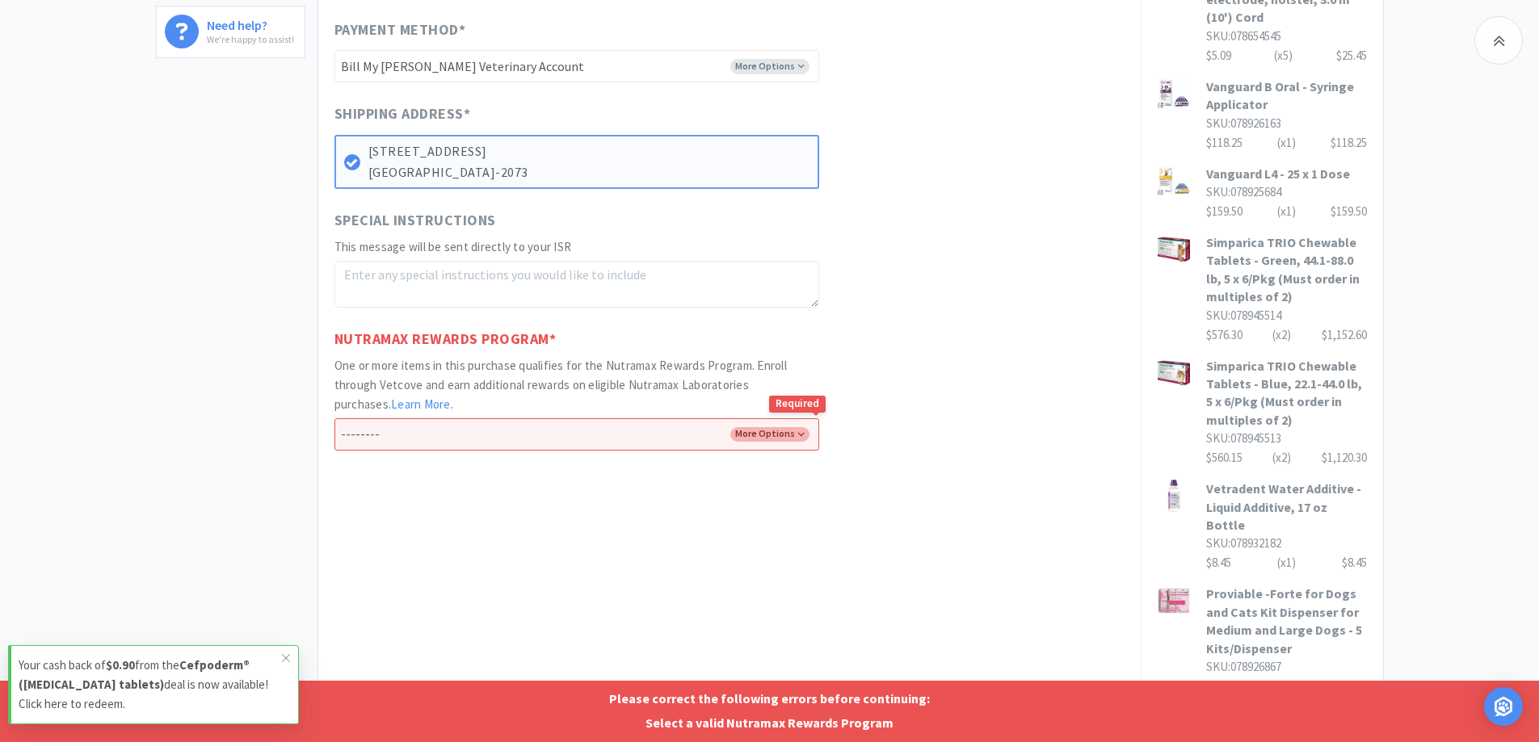
click at [787, 434] on select "-------- Enroll me in the Nutramax Rewards Program No thank you" at bounding box center [576, 434] width 485 height 32
select select "Yes"
click at [334, 418] on select "-------- Enroll me in the Nutramax Rewards Program No thank you" at bounding box center [576, 434] width 485 height 32
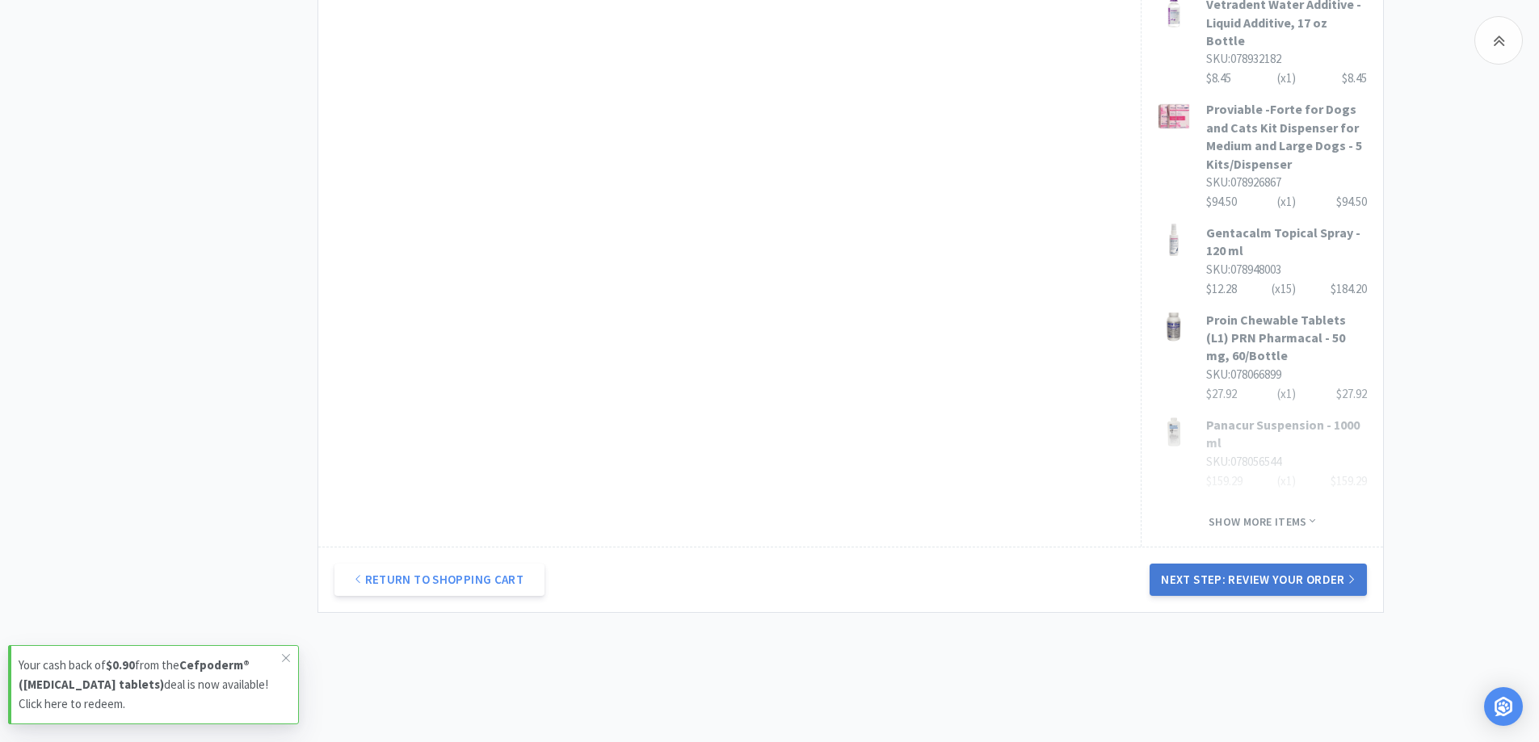
click at [1258, 564] on button "Next Step: Review Your Order" at bounding box center [1257, 580] width 216 height 32
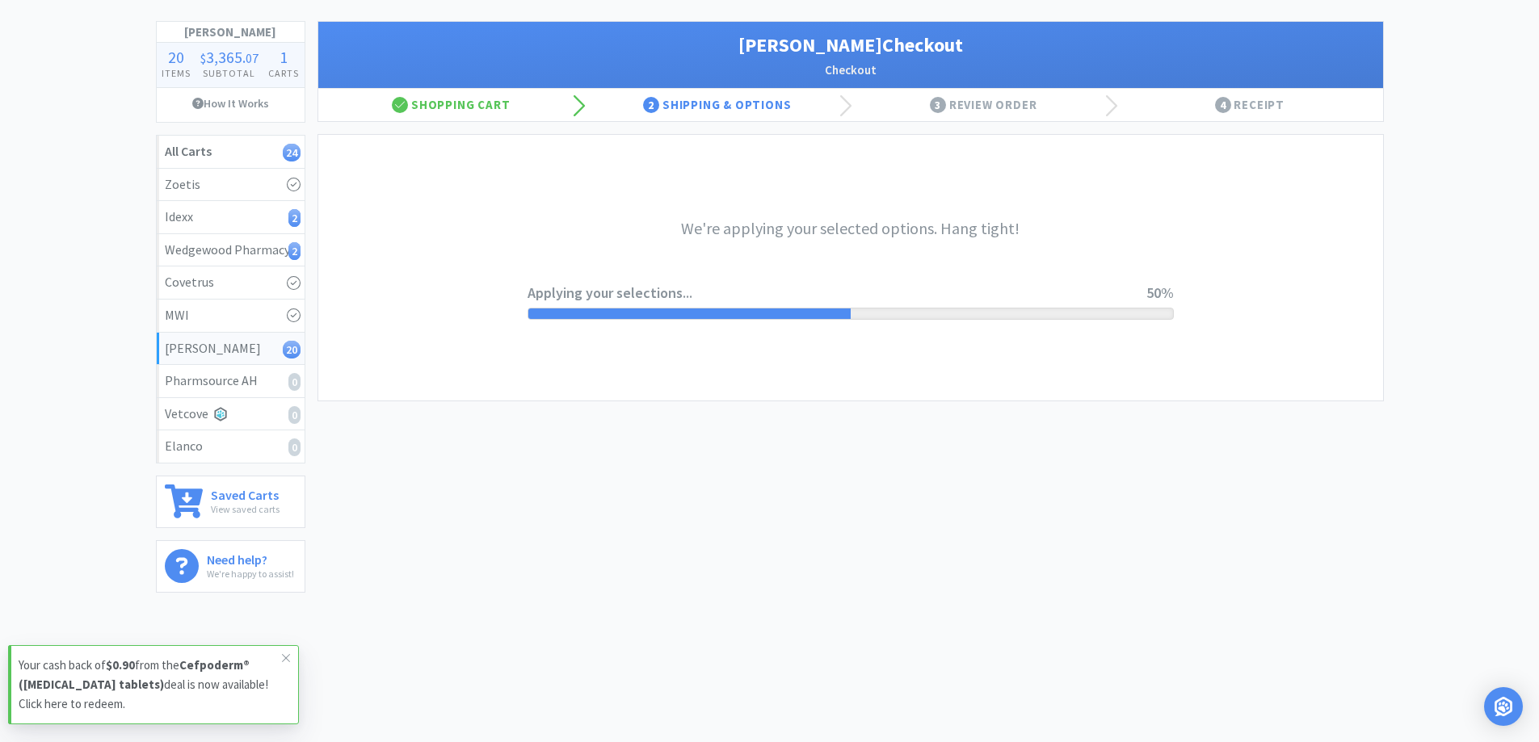
scroll to position [0, 0]
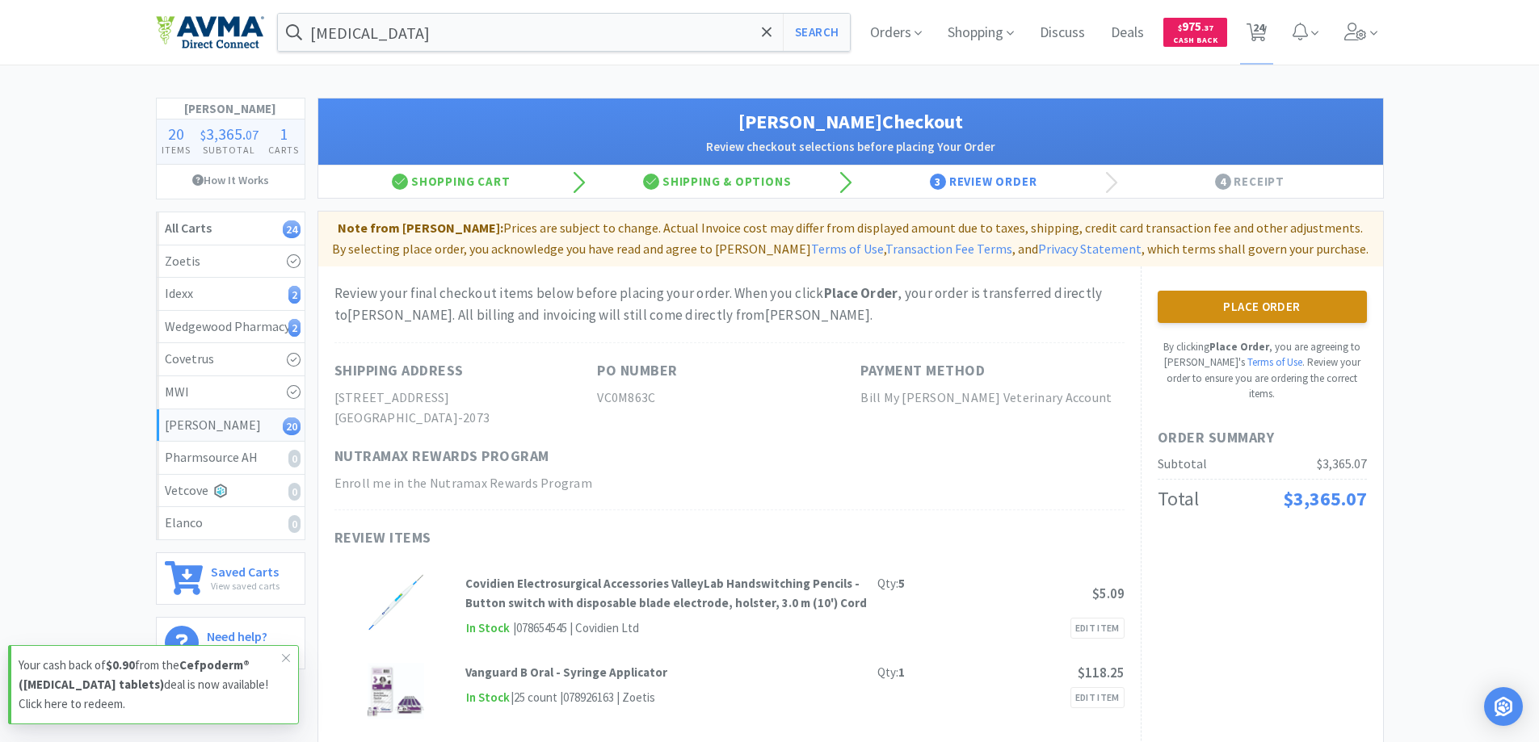
click at [1270, 313] on button "Place Order" at bounding box center [1261, 307] width 209 height 32
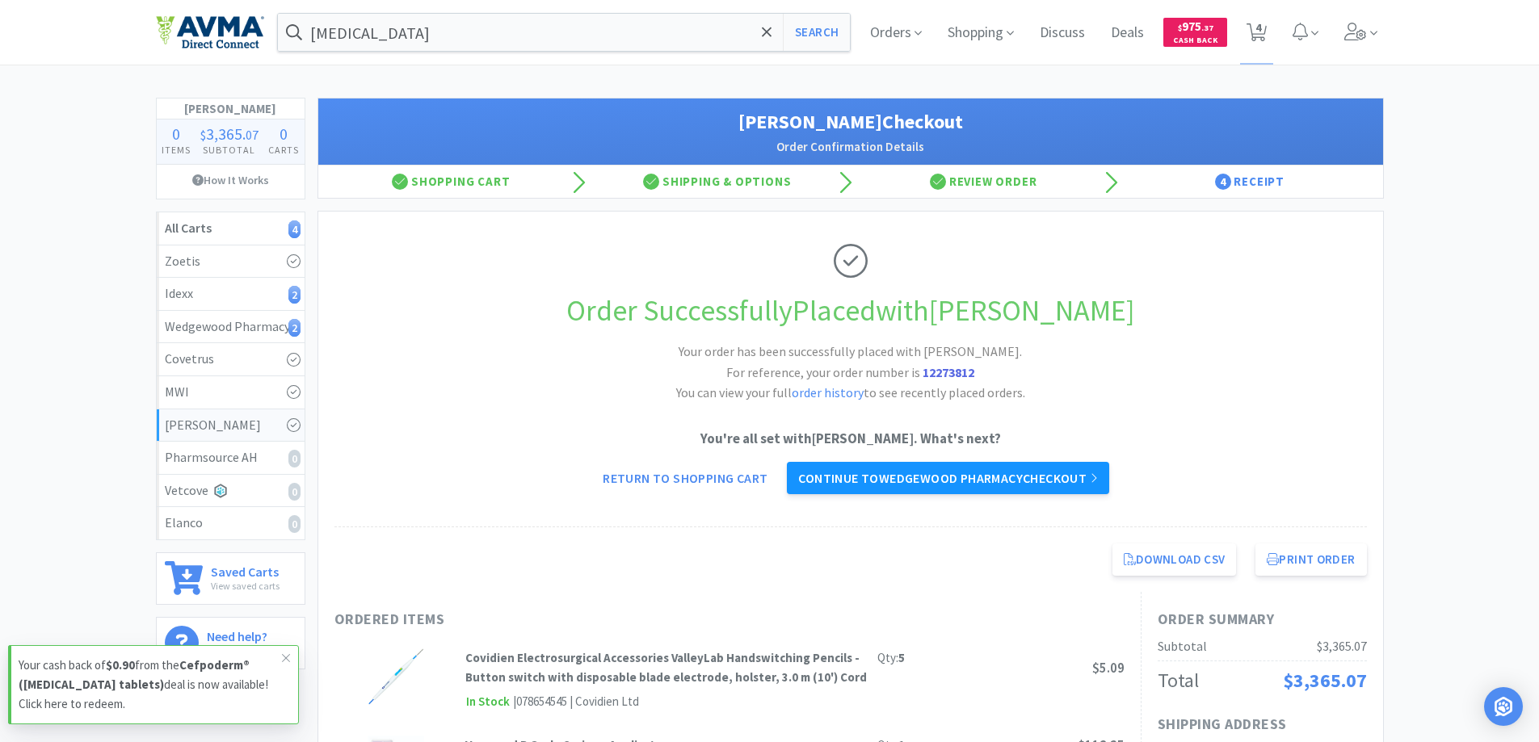
click at [1000, 480] on link "Continue to Wedgewood Pharmacy checkout" at bounding box center [947, 478] width 321 height 32
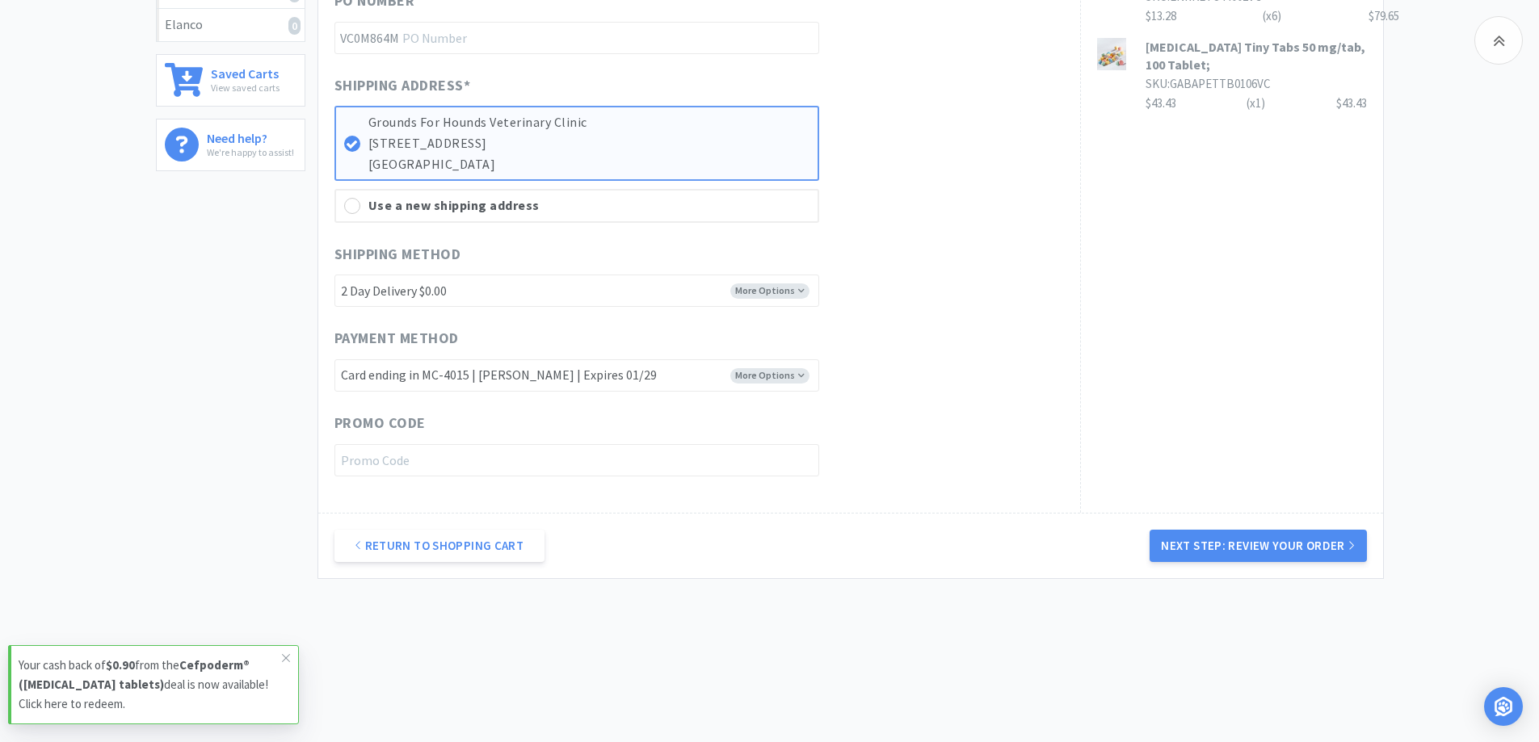
scroll to position [501, 0]
click at [1233, 544] on button "Next Step: Review Your Order" at bounding box center [1257, 543] width 216 height 32
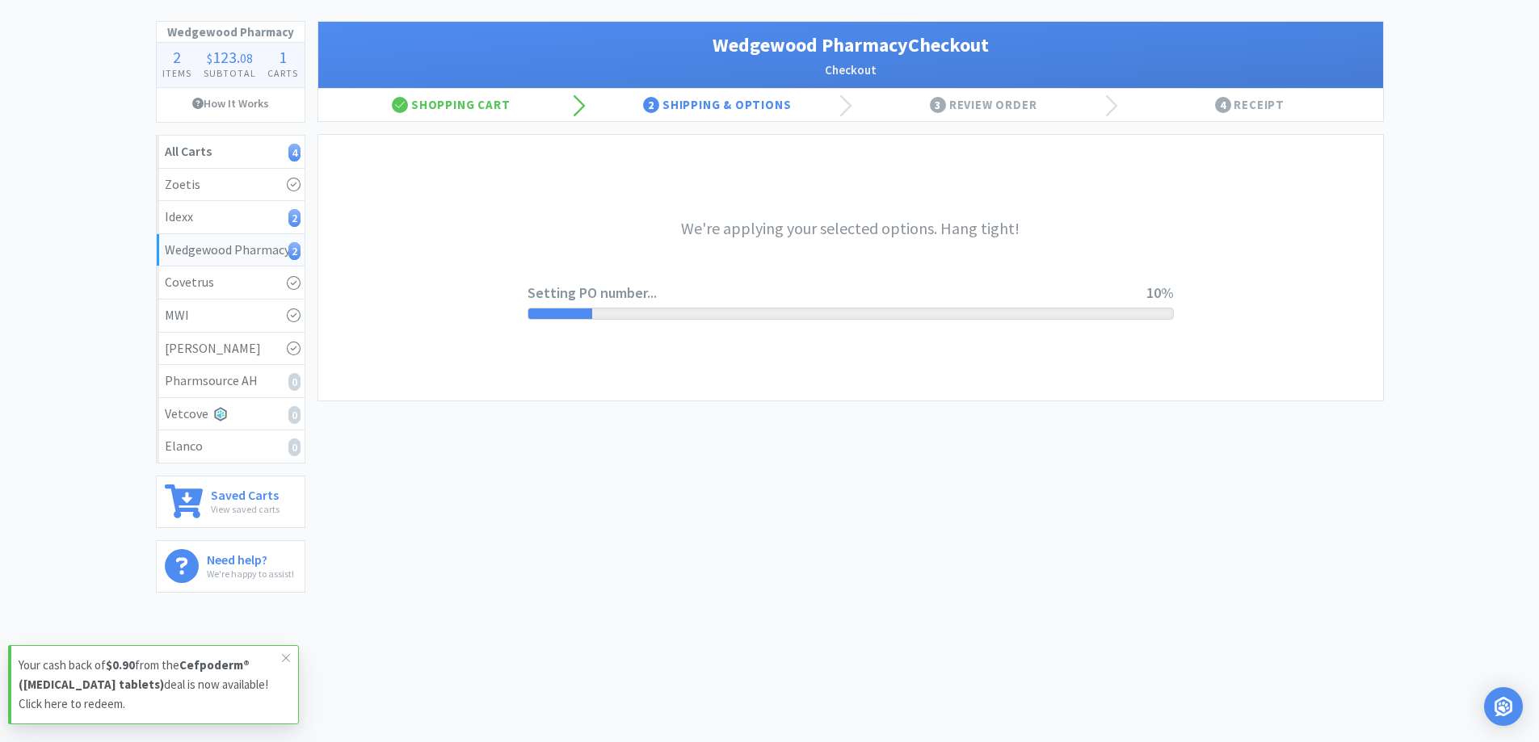
scroll to position [0, 0]
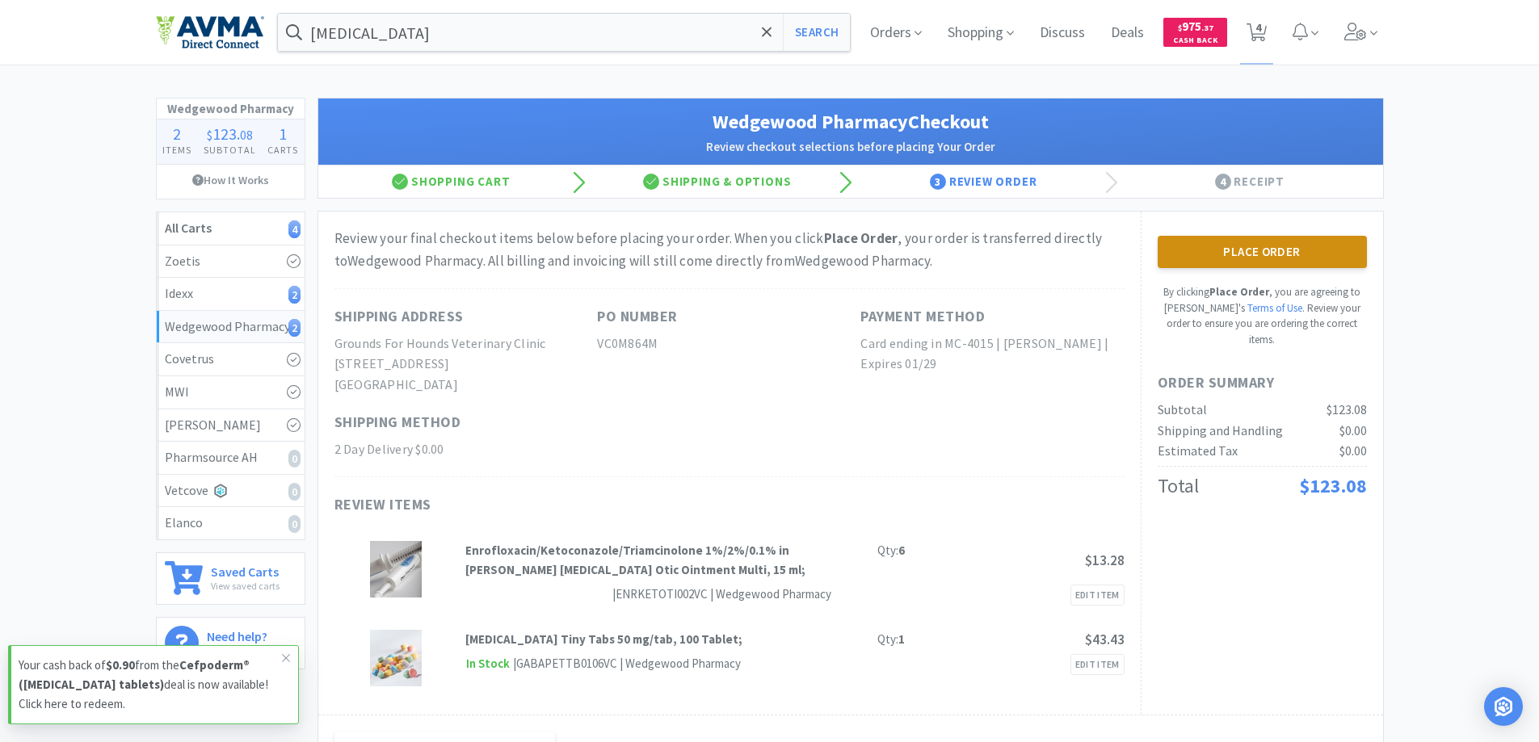
click at [1189, 250] on button "Place Order" at bounding box center [1261, 252] width 209 height 32
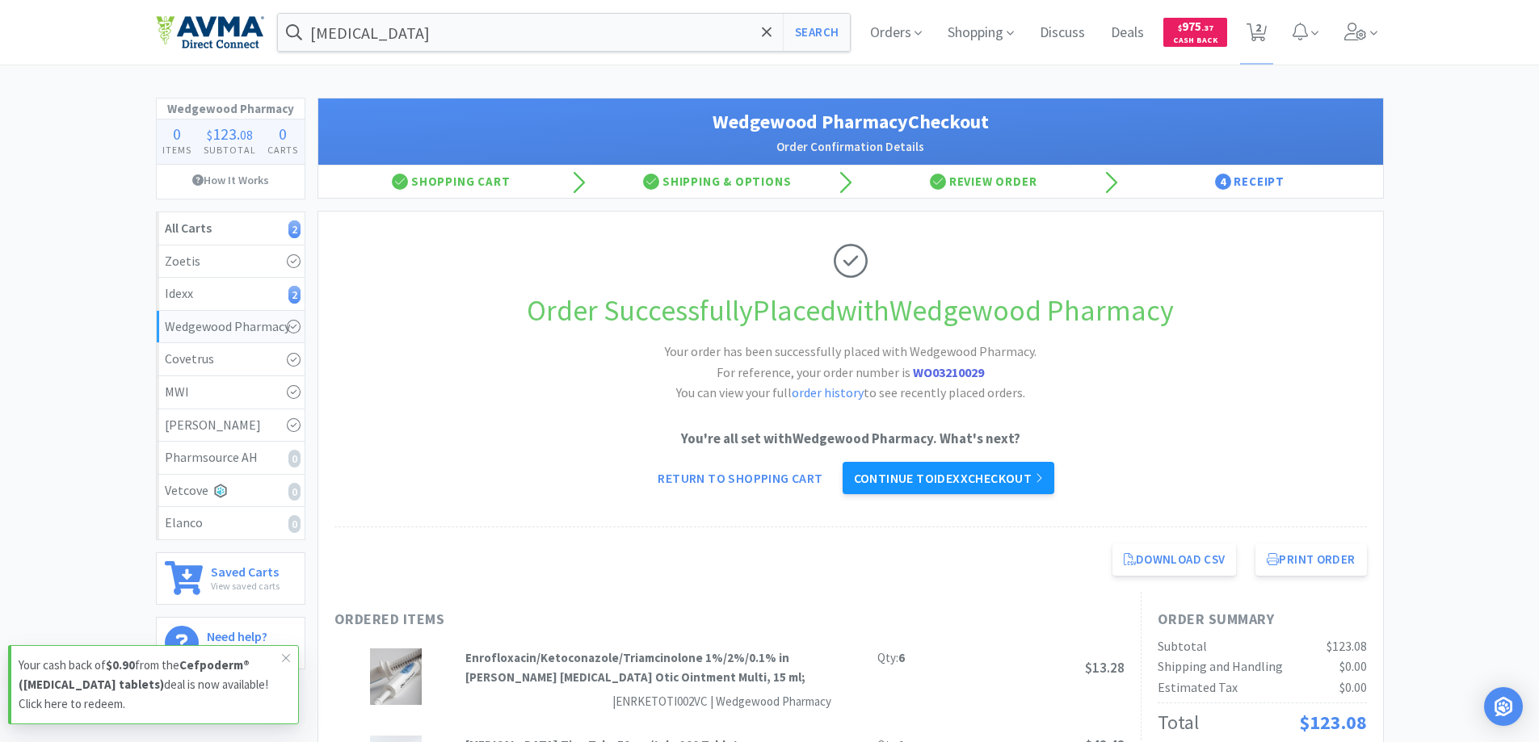
click at [968, 485] on link "Continue to Idexx checkout" at bounding box center [948, 478] width 212 height 32
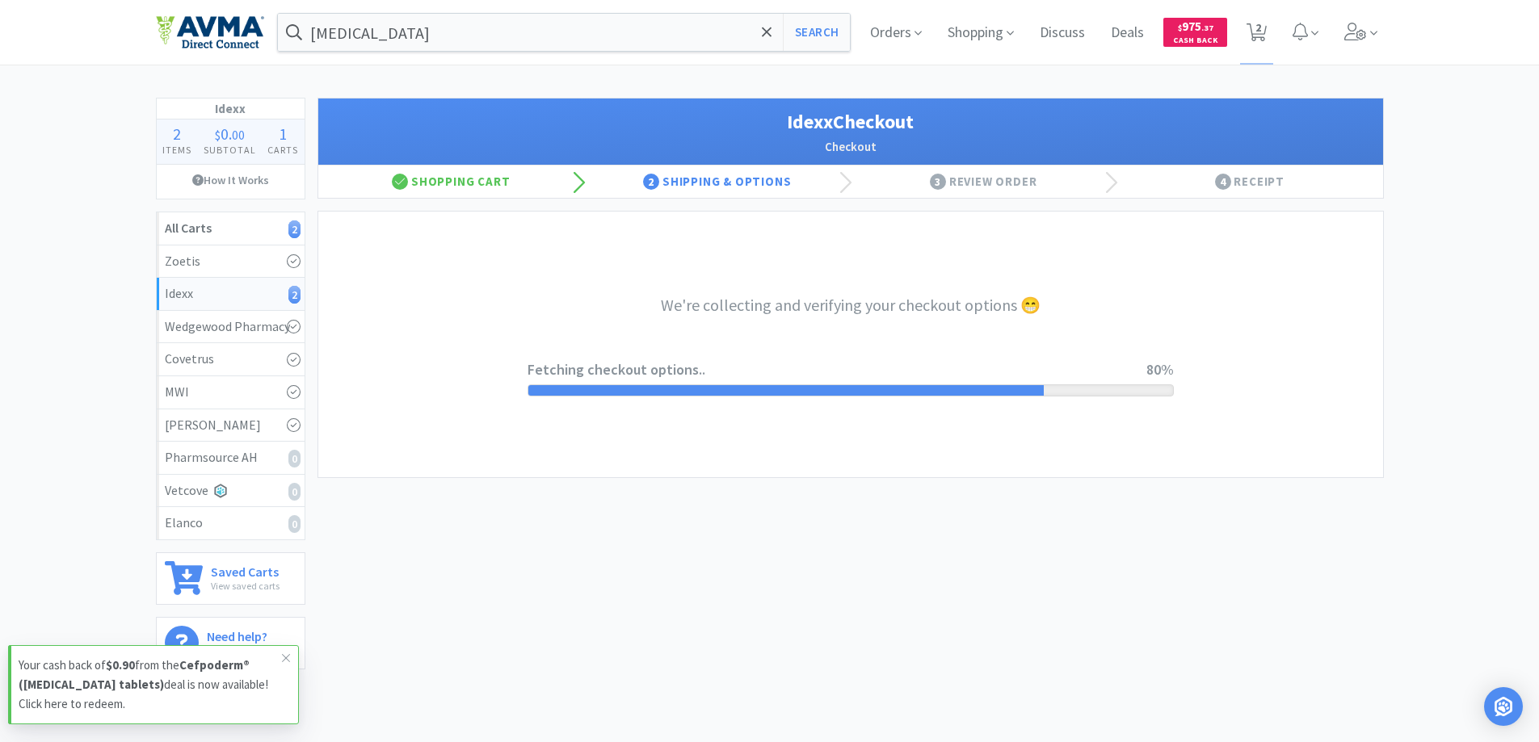
select select "900"
select select "003"
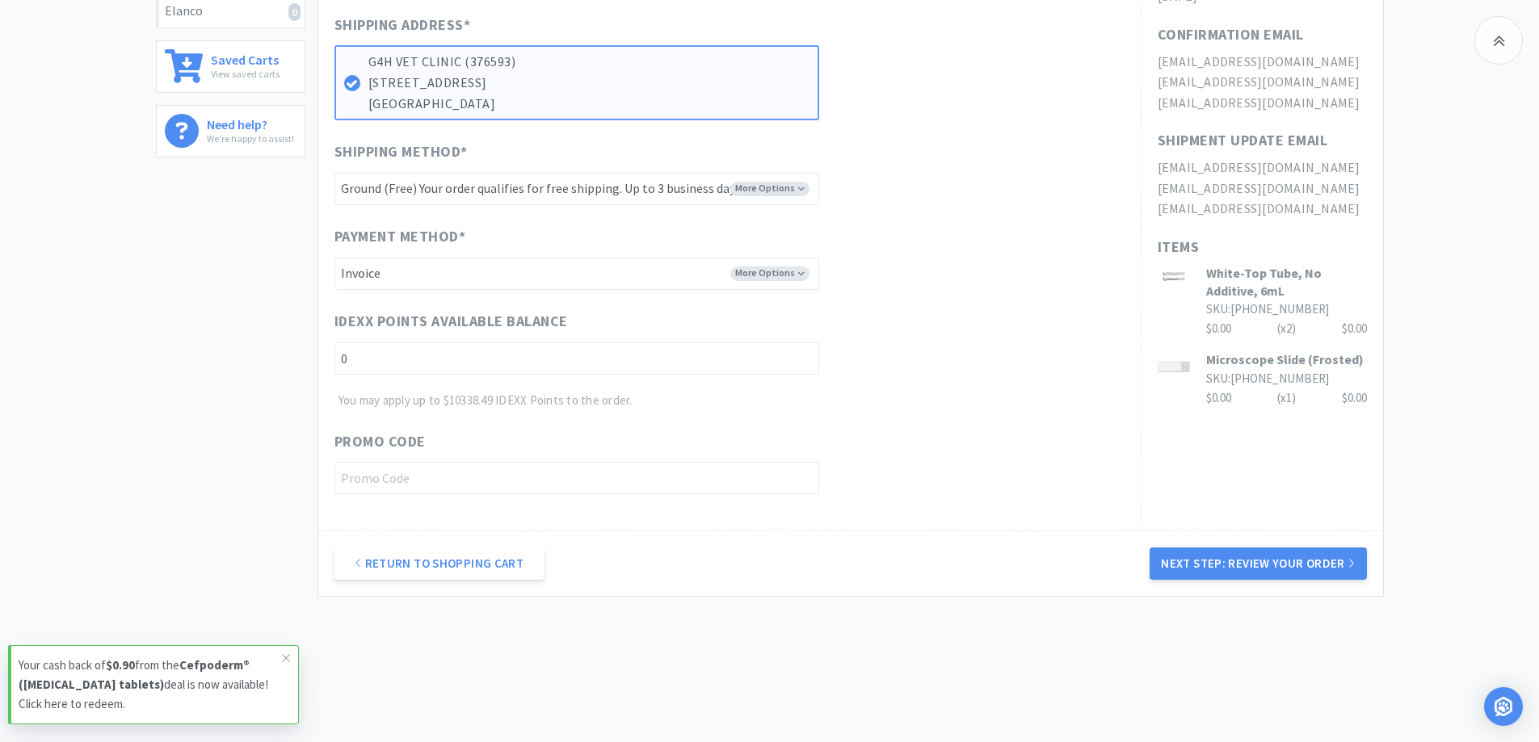
scroll to position [532, 0]
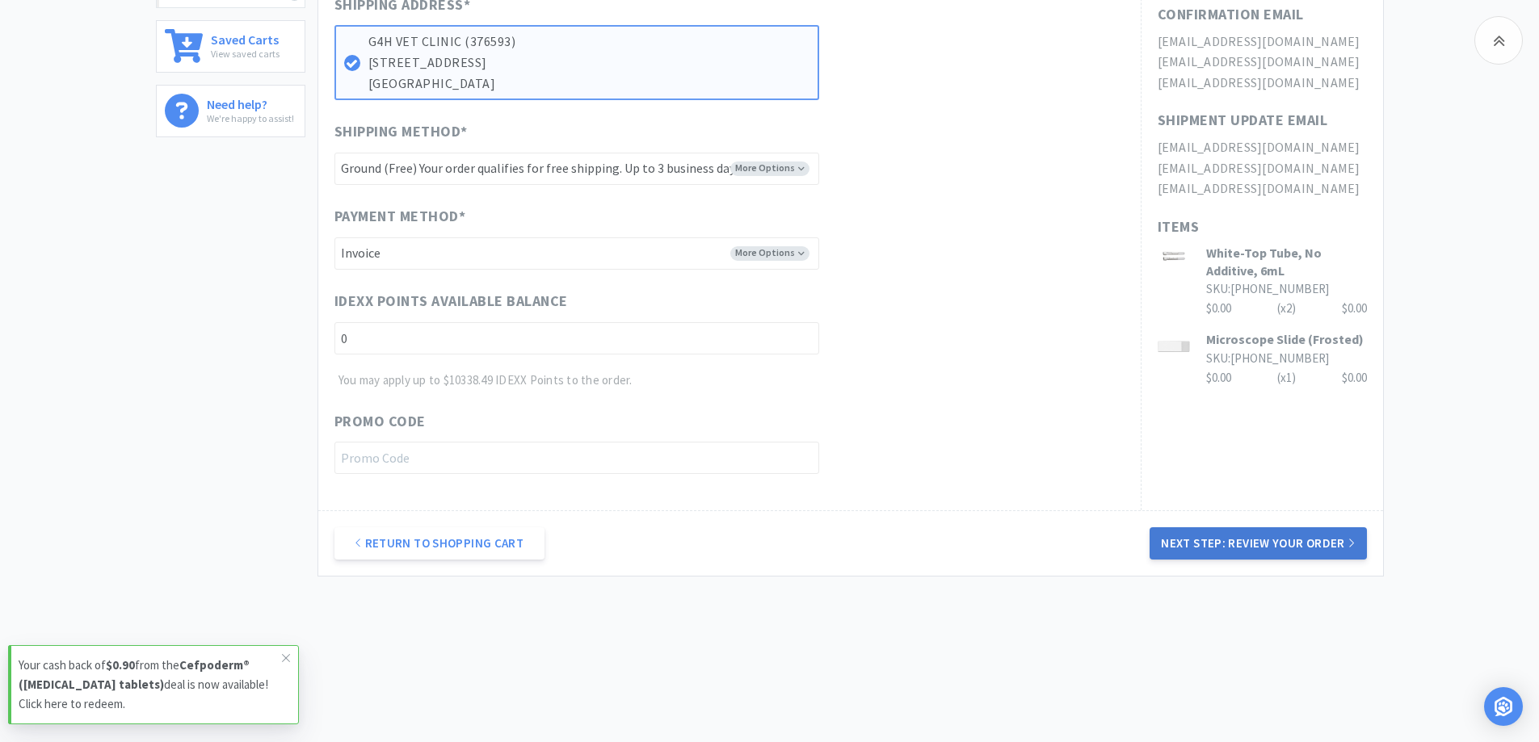
click at [1203, 543] on button "Next Step: Review Your Order" at bounding box center [1257, 543] width 216 height 32
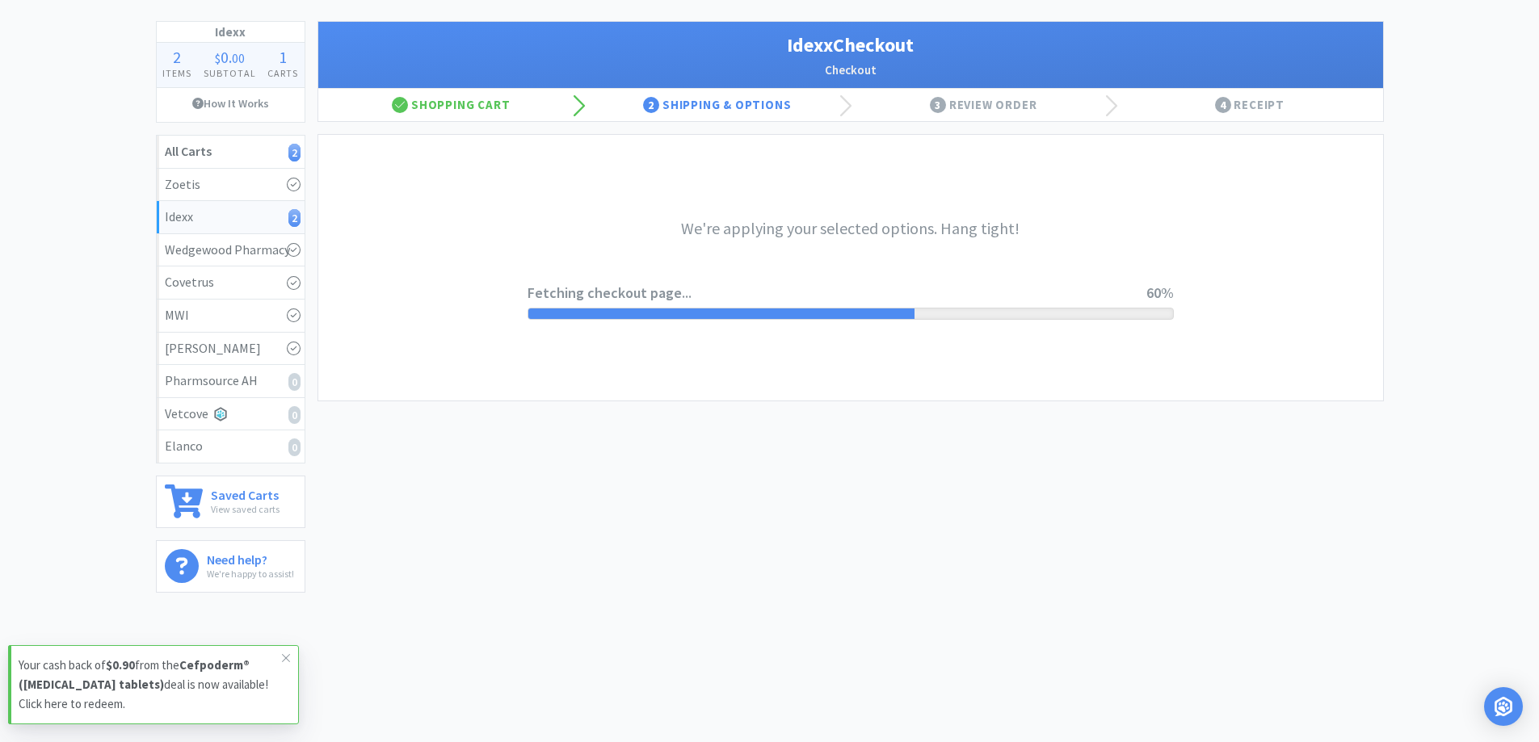
scroll to position [0, 0]
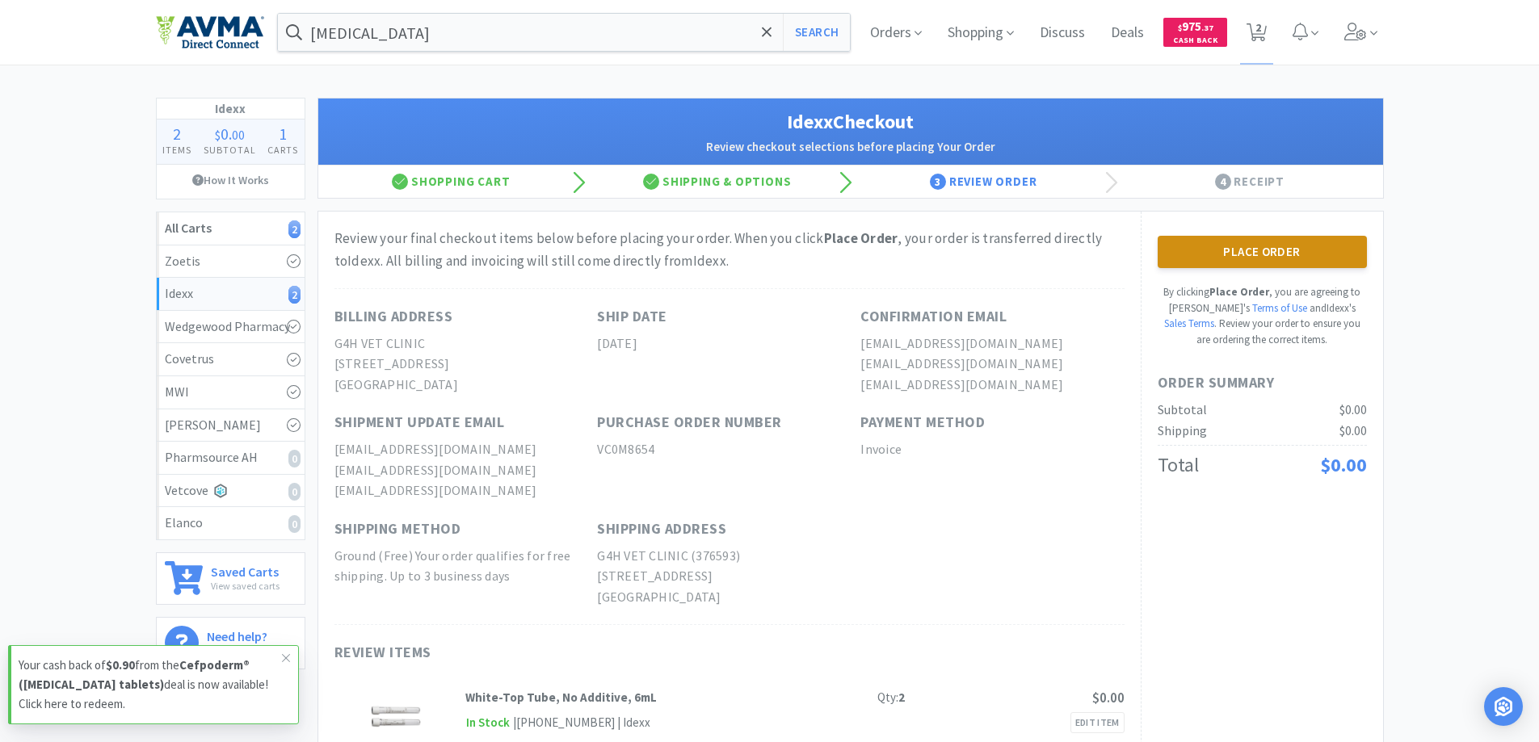
click at [1230, 253] on button "Place Order" at bounding box center [1261, 252] width 209 height 32
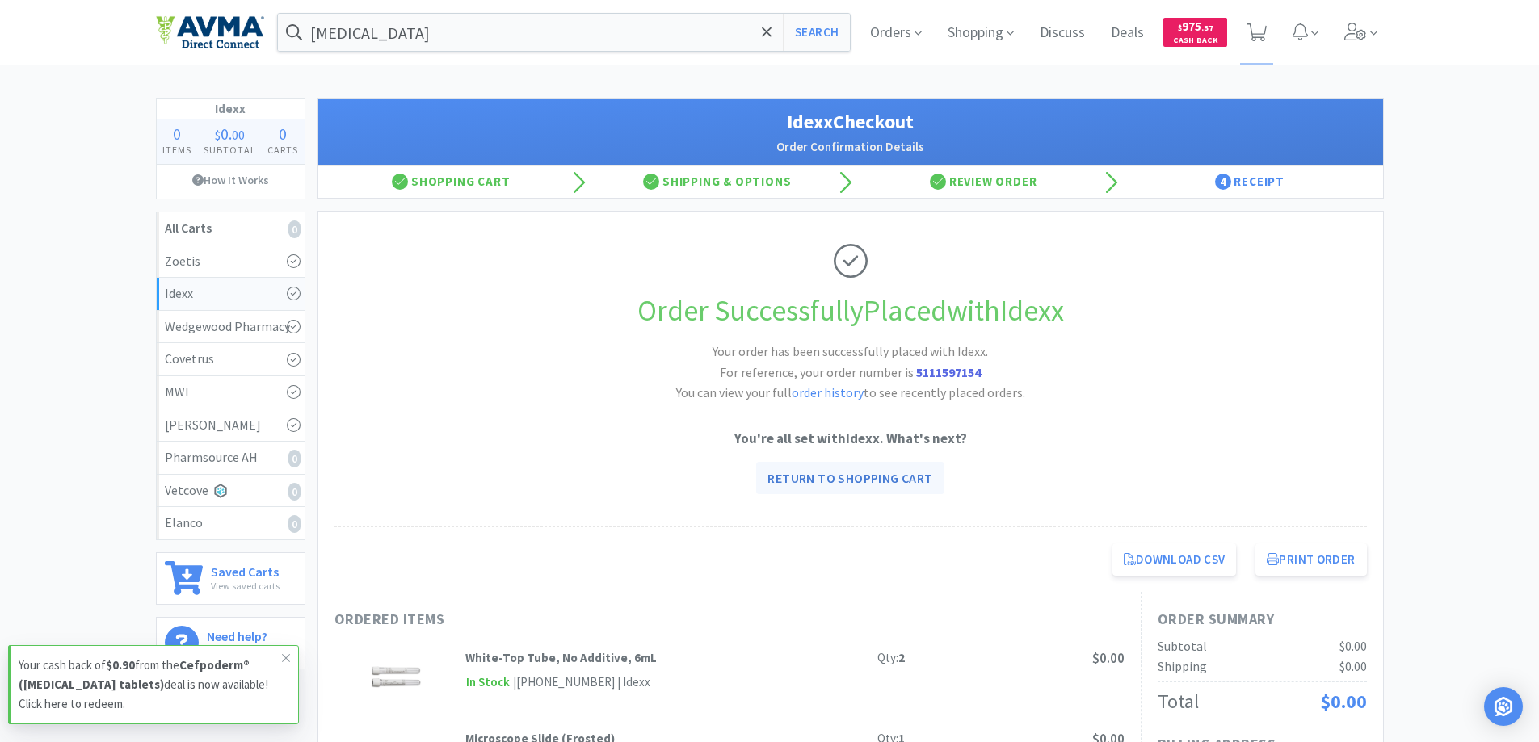
click at [888, 477] on link "Return to Shopping Cart" at bounding box center [849, 478] width 187 height 32
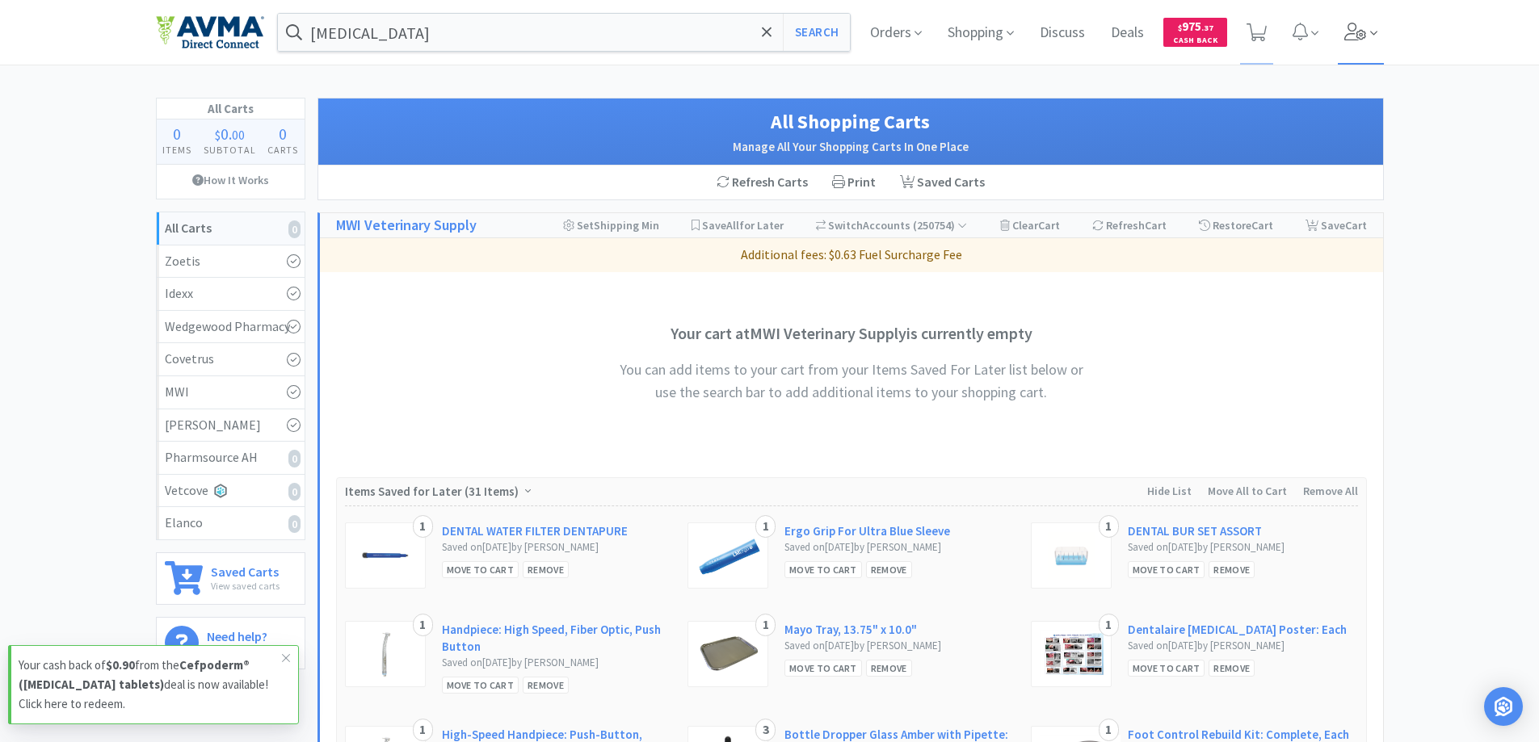
click at [1375, 40] on icon at bounding box center [1373, 33] width 7 height 15
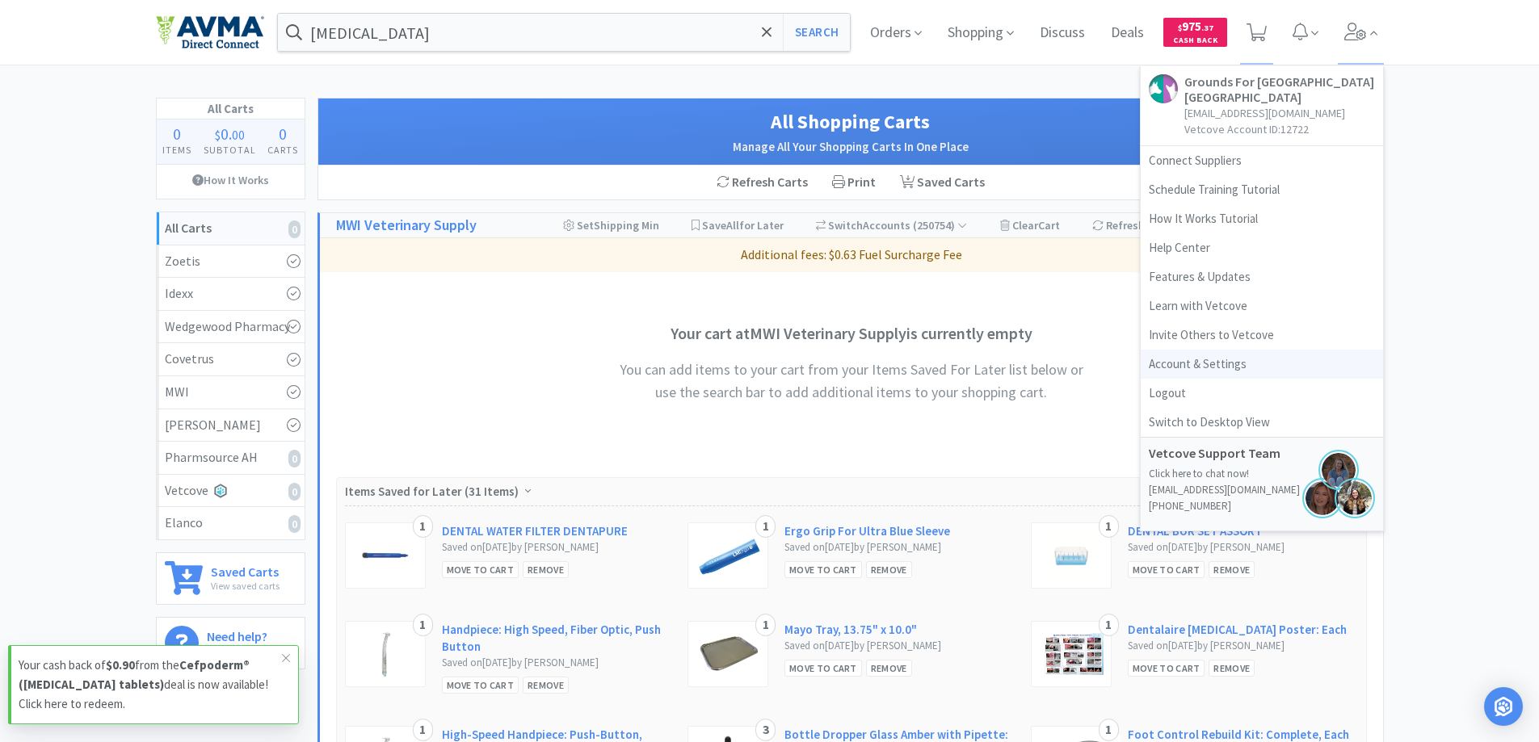
drag, startPoint x: 1192, startPoint y: 386, endPoint x: 1207, endPoint y: 365, distance: 25.5
click at [1192, 384] on link "Logout" at bounding box center [1261, 393] width 242 height 29
